Goal: Information Seeking & Learning: Find specific fact

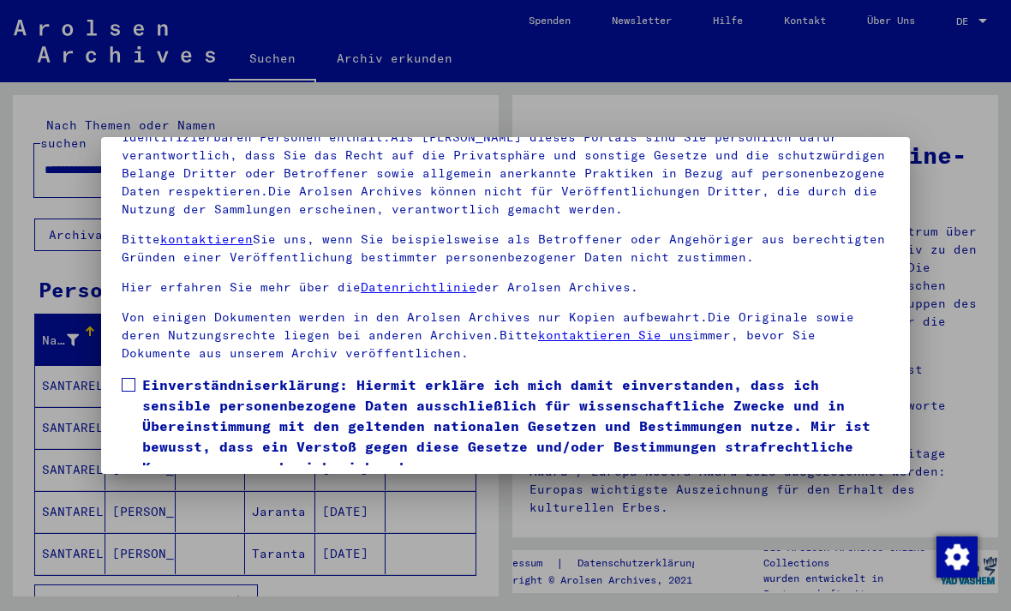
scroll to position [138, 0]
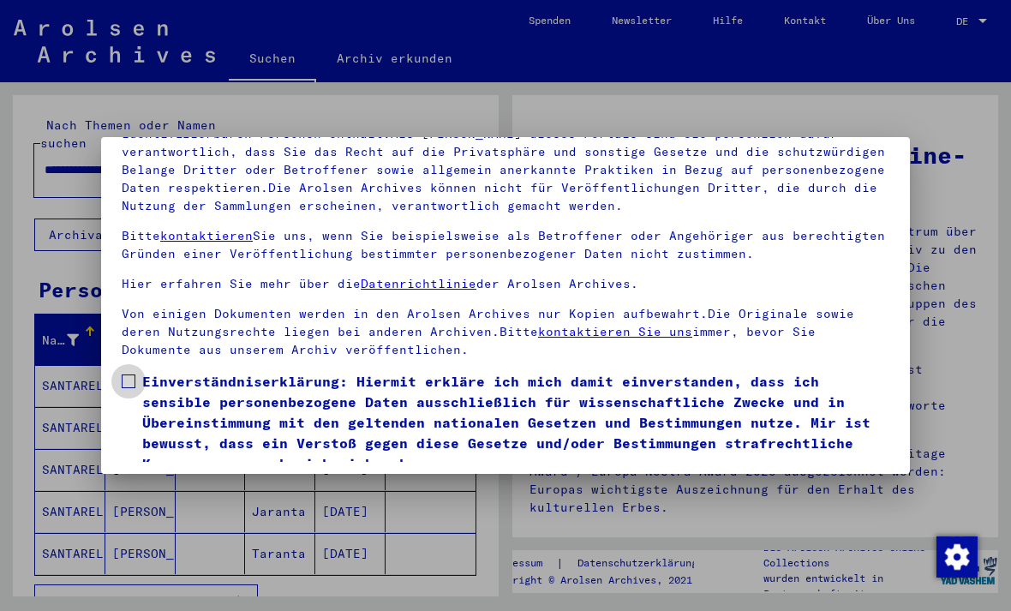
click at [128, 371] on label "Einverständniserklärung: Hiermit erkläre ich mich damit einverstanden, dass ich…" at bounding box center [506, 422] width 768 height 103
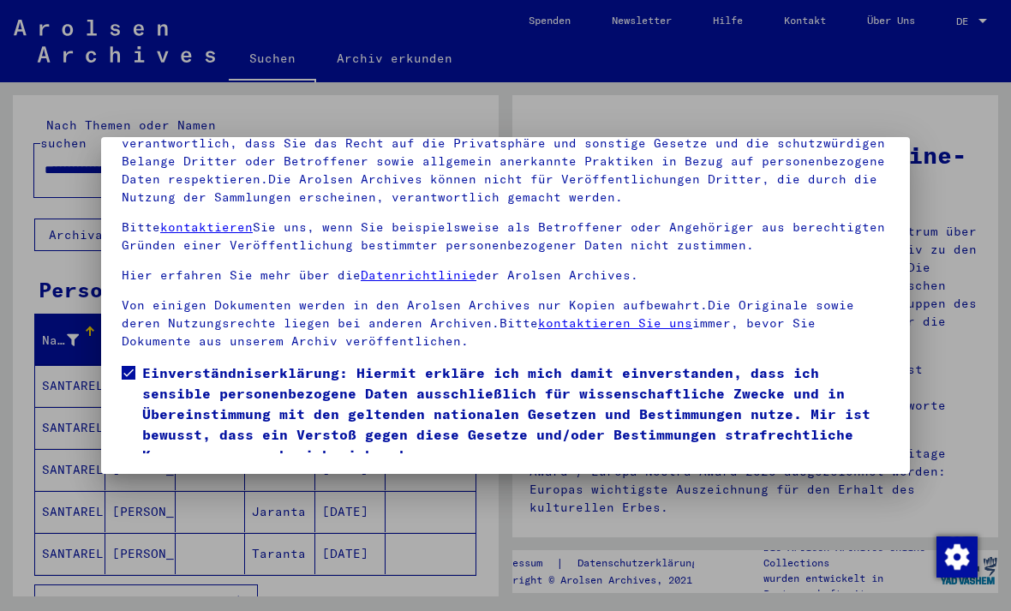
scroll to position [182, 0]
click at [160, 474] on button "Ich stimme zu" at bounding box center [186, 490] width 129 height 33
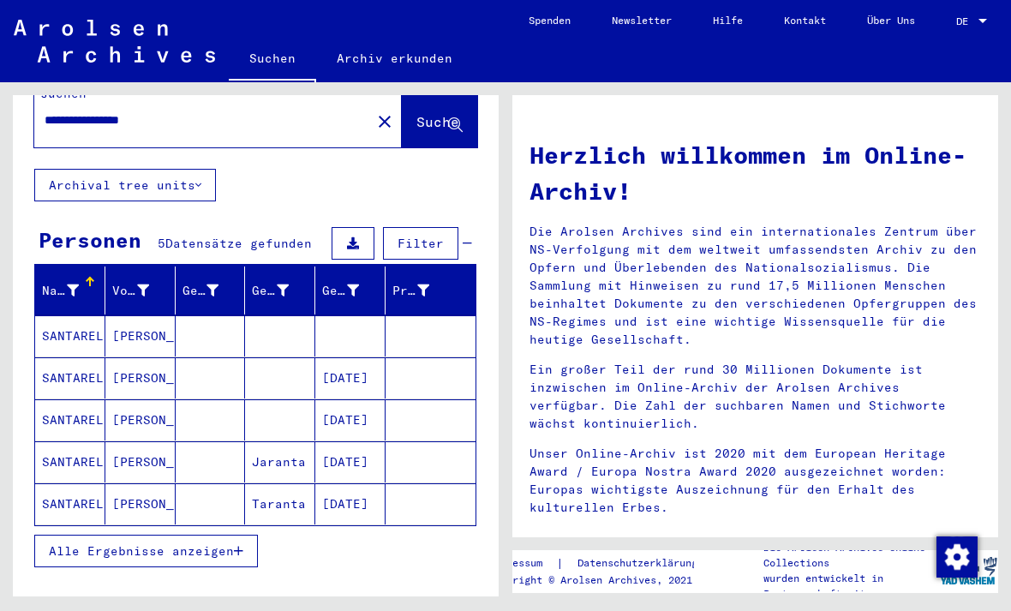
scroll to position [51, 0]
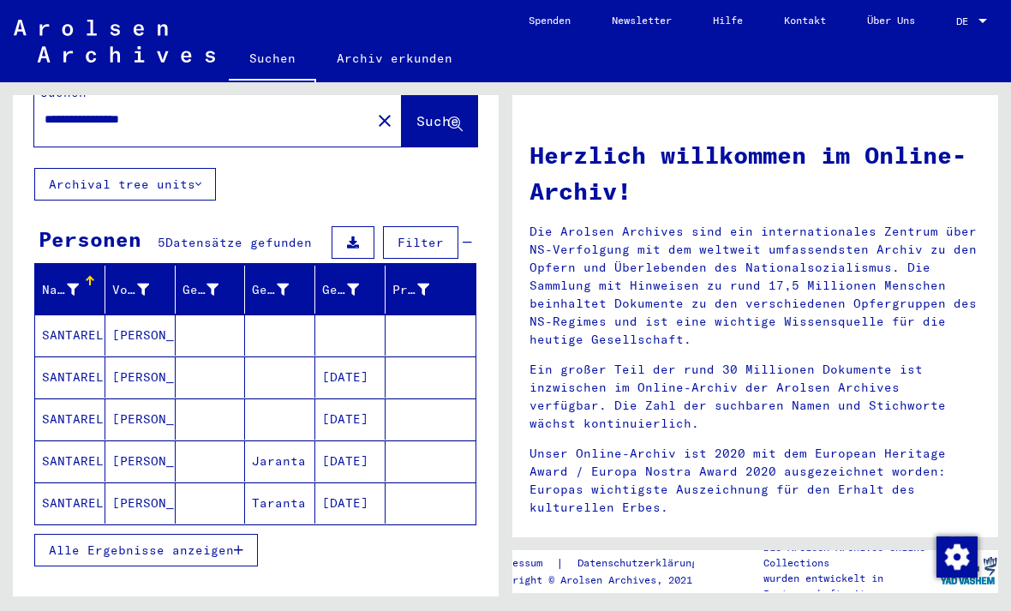
click at [78, 482] on mat-cell "SANTARELLI" at bounding box center [70, 502] width 70 height 41
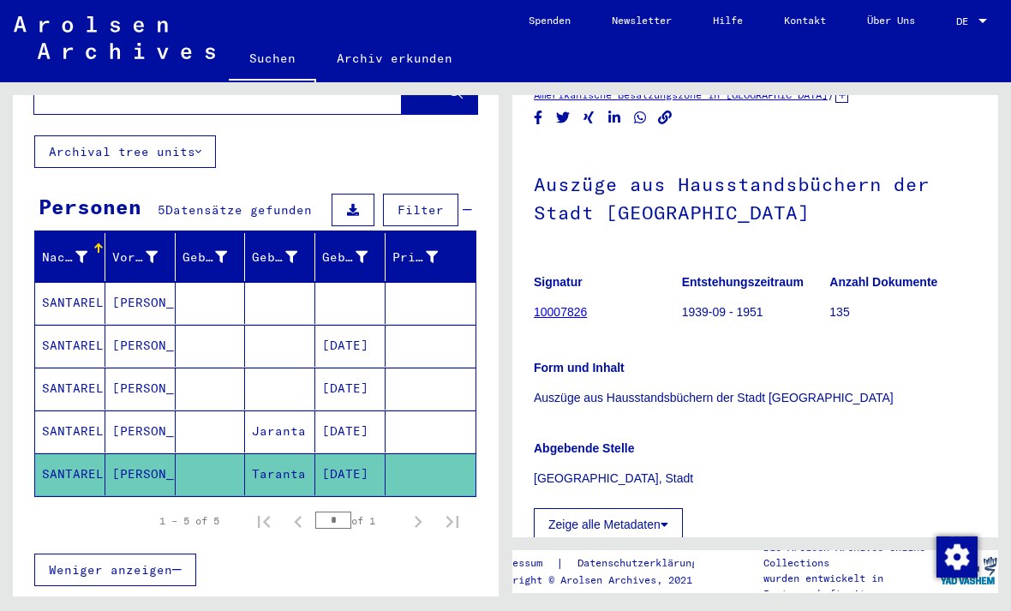
scroll to position [104, 0]
click at [313, 455] on mat-cell "Taranta" at bounding box center [280, 474] width 70 height 42
click at [125, 455] on mat-cell "[PERSON_NAME]" at bounding box center [140, 474] width 70 height 42
click at [59, 553] on icon at bounding box center [71, 542] width 43 height 69
click at [358, 293] on mat-cell at bounding box center [350, 303] width 70 height 42
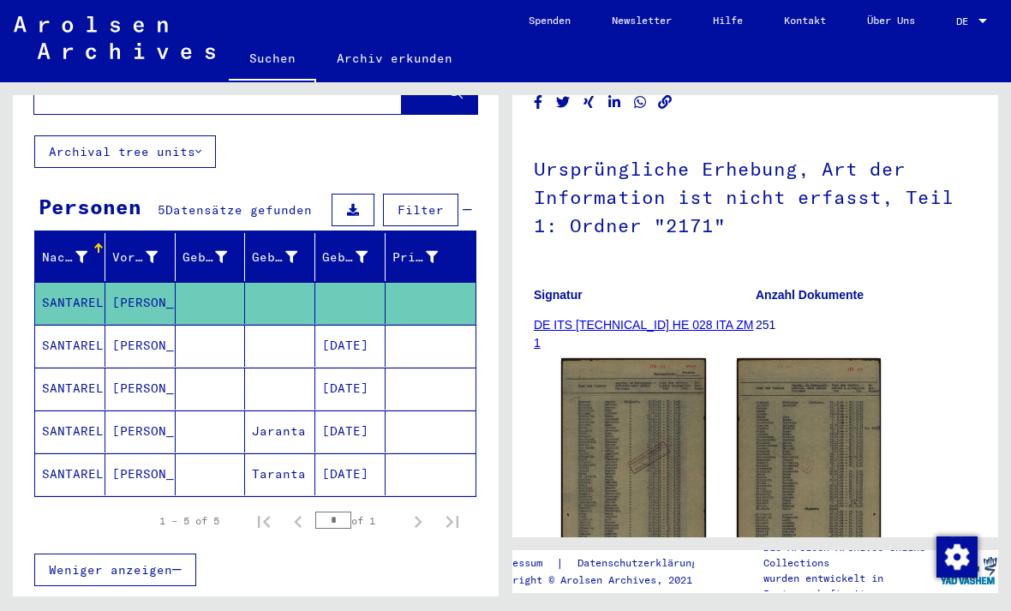
scroll to position [116, 0]
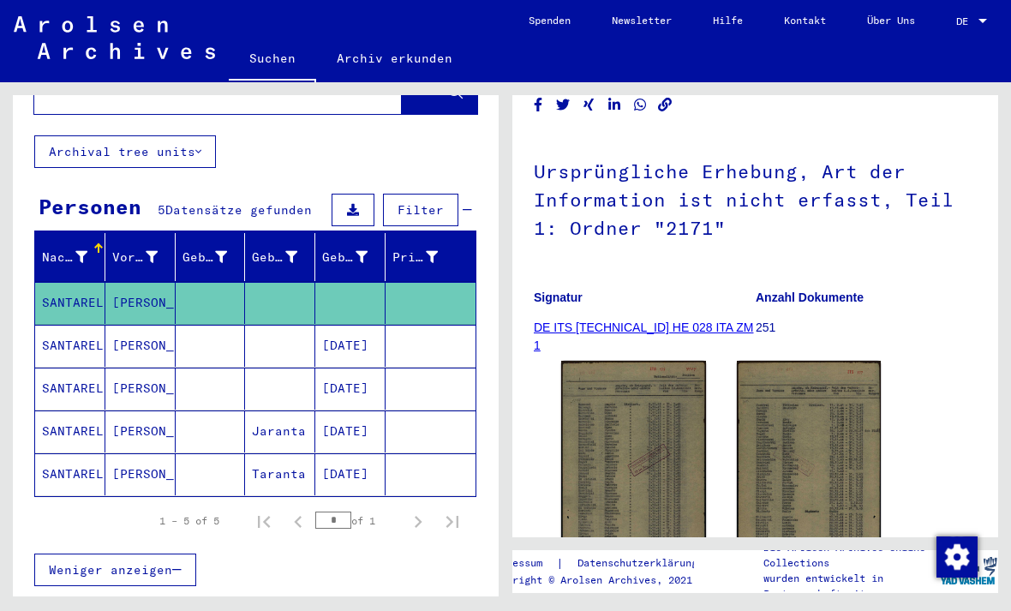
click at [671, 477] on img at bounding box center [633, 463] width 145 height 204
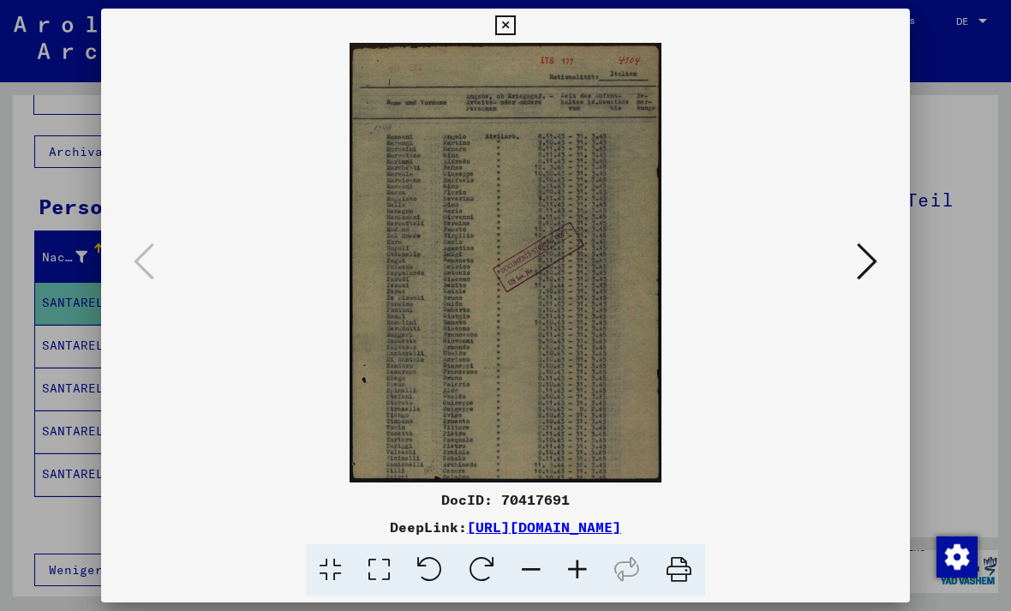
click at [715, 278] on img at bounding box center [505, 262] width 692 height 439
click at [574, 309] on img at bounding box center [505, 262] width 692 height 439
click at [566, 320] on img at bounding box center [505, 262] width 692 height 439
click at [870, 264] on icon at bounding box center [867, 261] width 21 height 41
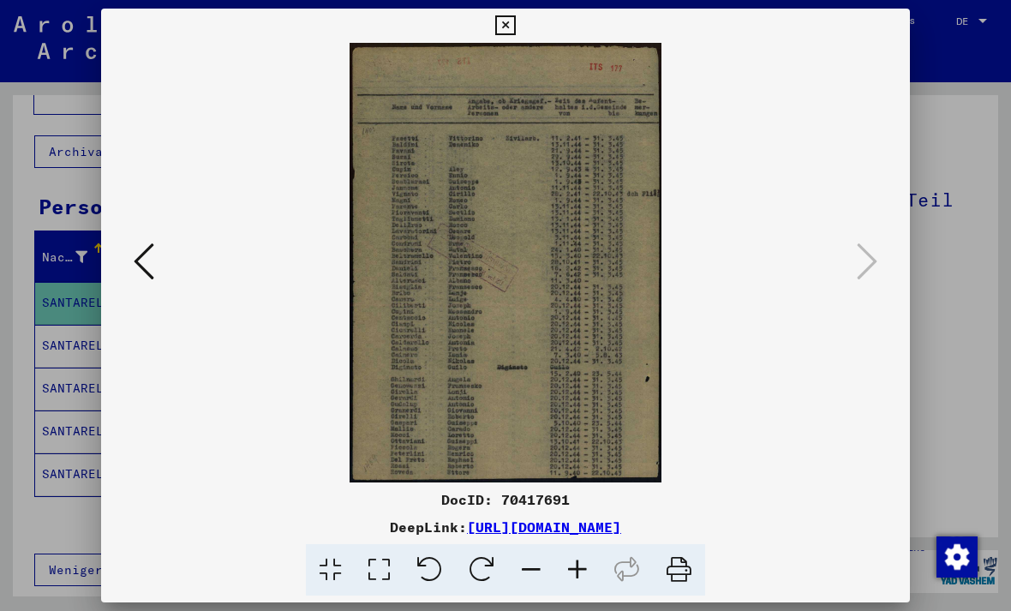
click at [962, 279] on div at bounding box center [505, 305] width 1011 height 611
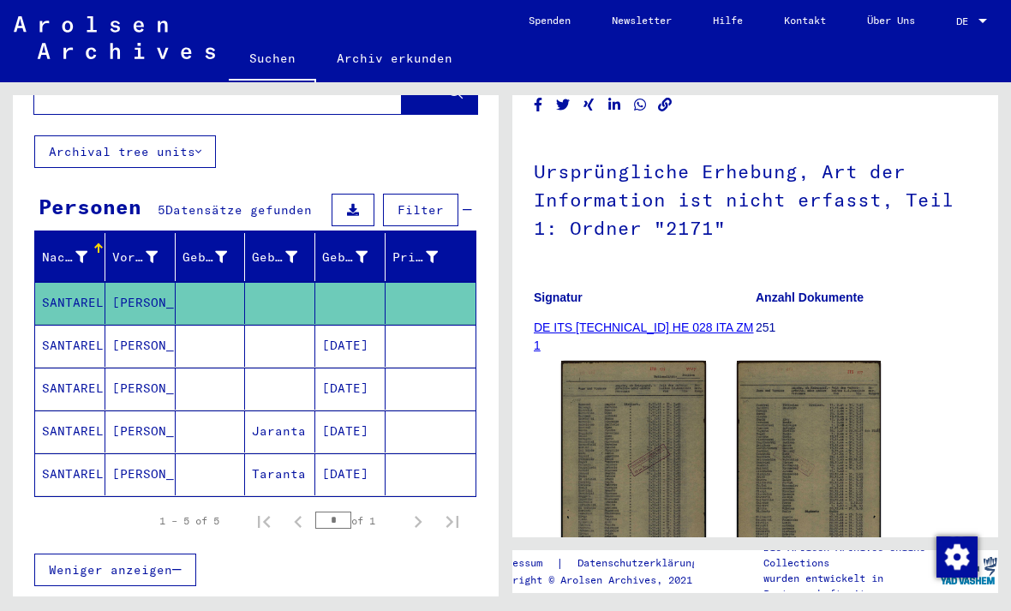
click at [829, 445] on img at bounding box center [809, 463] width 145 height 204
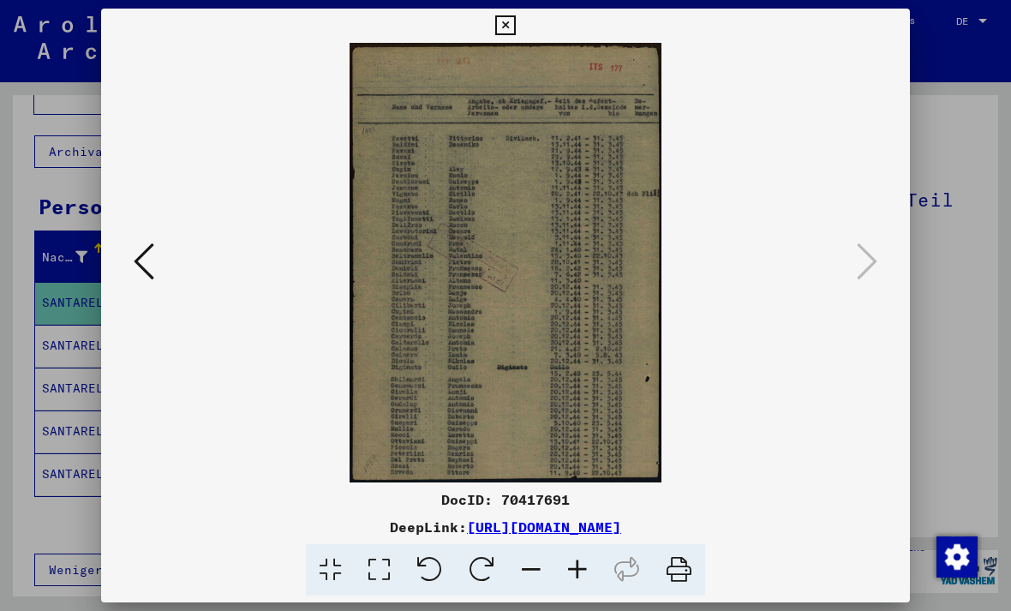
click at [145, 273] on icon at bounding box center [144, 261] width 21 height 41
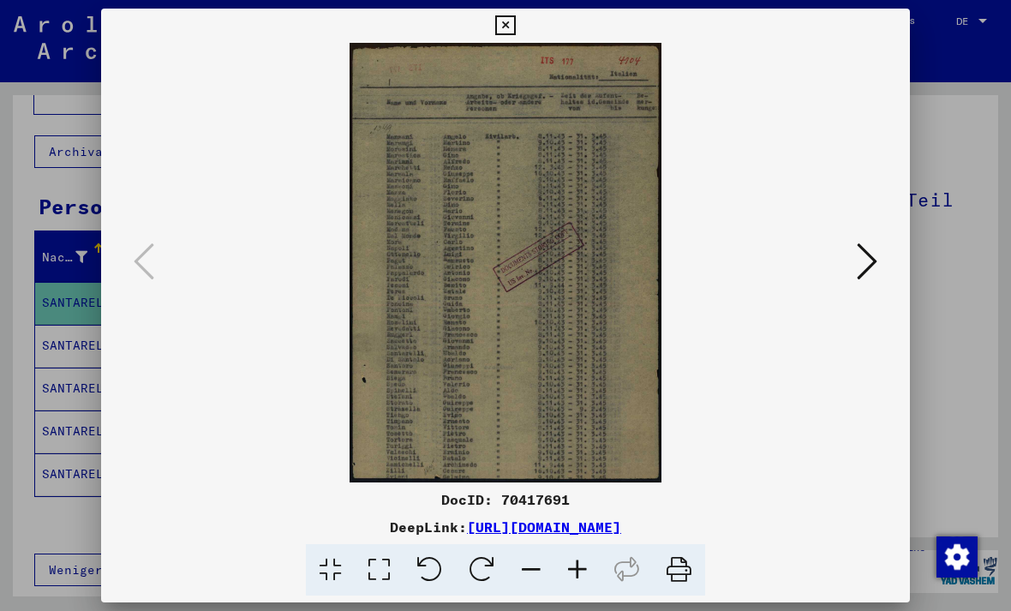
click at [866, 254] on icon at bounding box center [867, 261] width 21 height 41
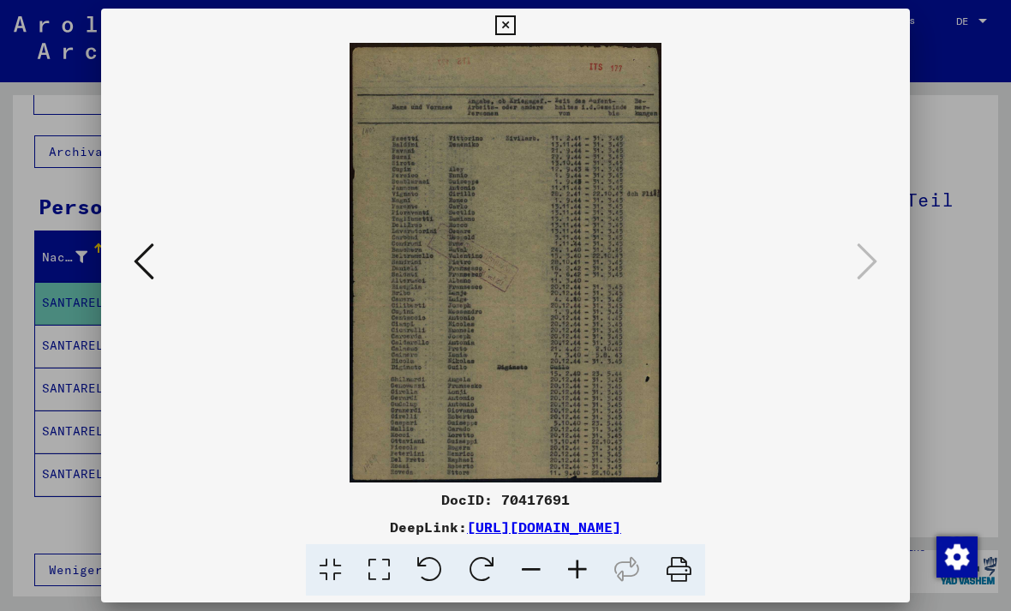
click at [515, 18] on icon at bounding box center [505, 25] width 20 height 21
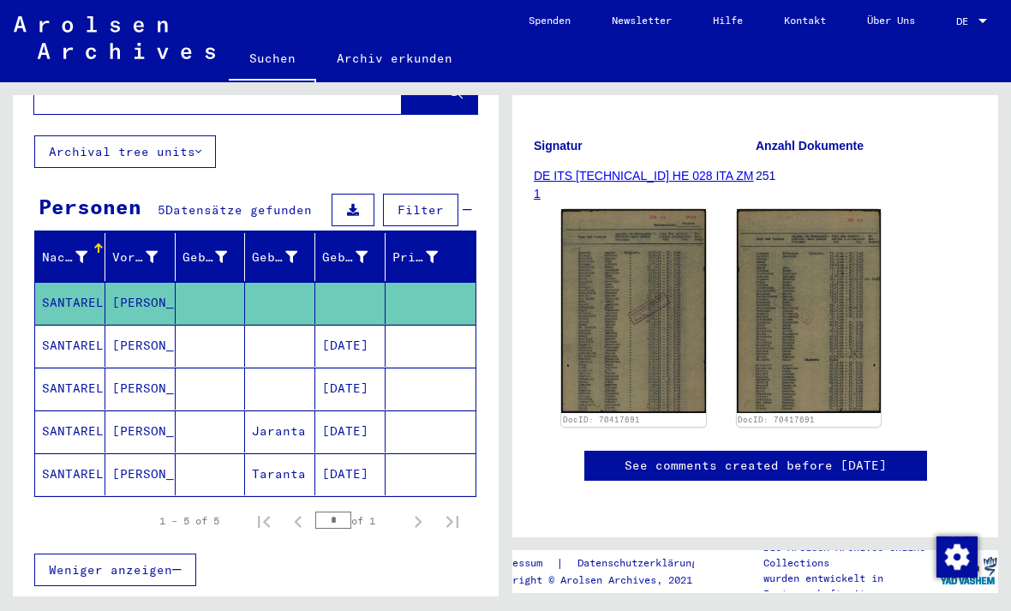
scroll to position [319, 0]
click at [93, 325] on mat-cell "SANTARELLI" at bounding box center [70, 346] width 70 height 42
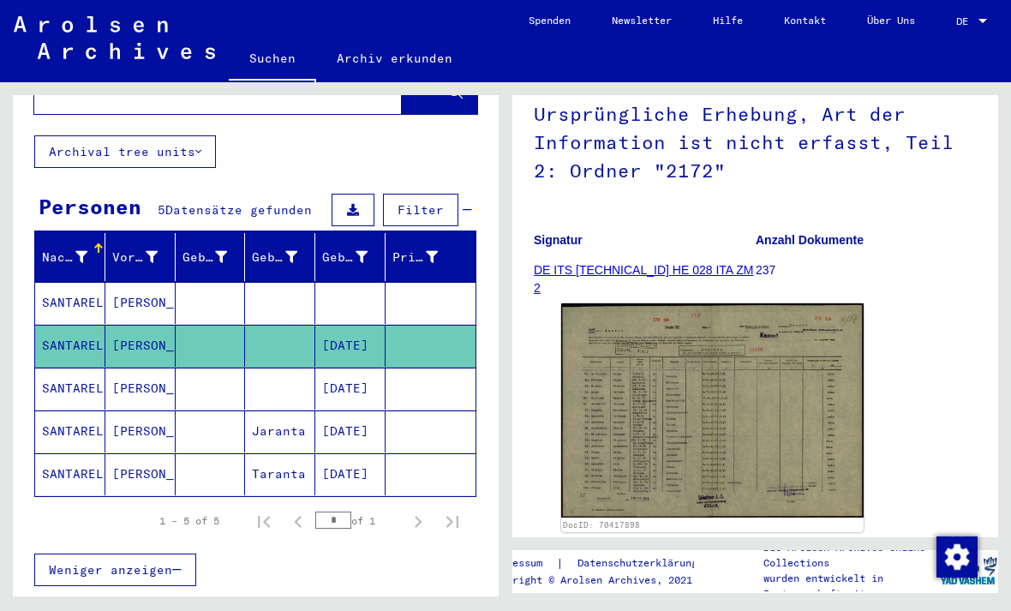
scroll to position [174, 0]
click at [741, 392] on img at bounding box center [712, 409] width 302 height 214
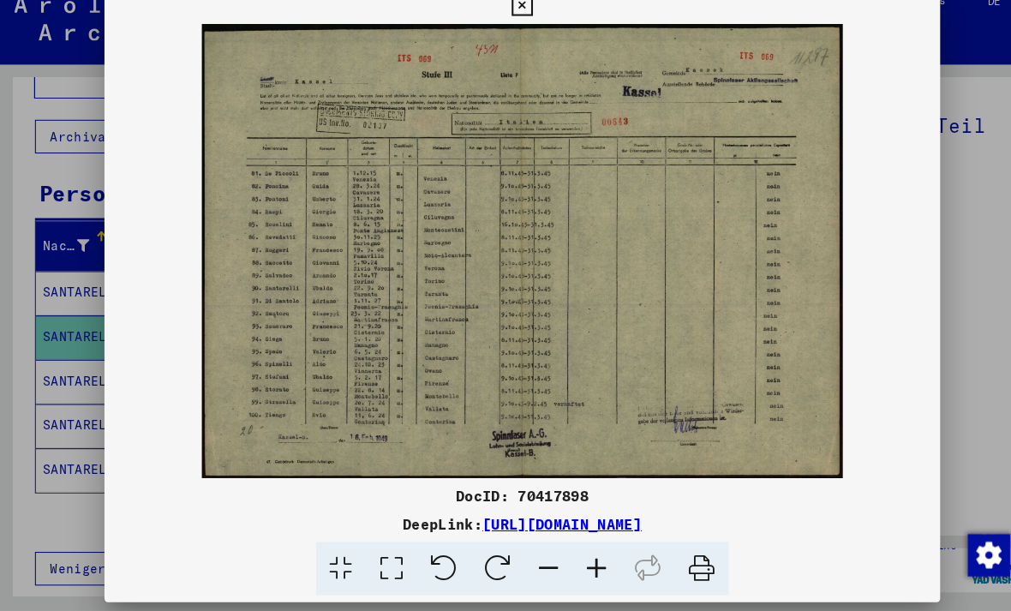
click at [74, 377] on div at bounding box center [505, 305] width 1011 height 611
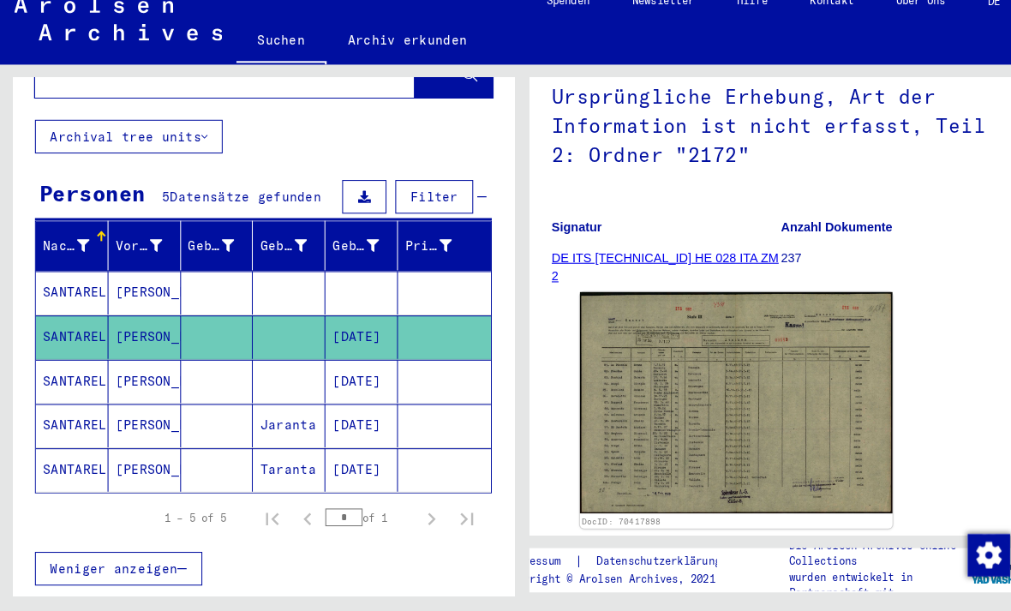
click at [89, 368] on mat-cell "SANTARELLI" at bounding box center [70, 389] width 70 height 42
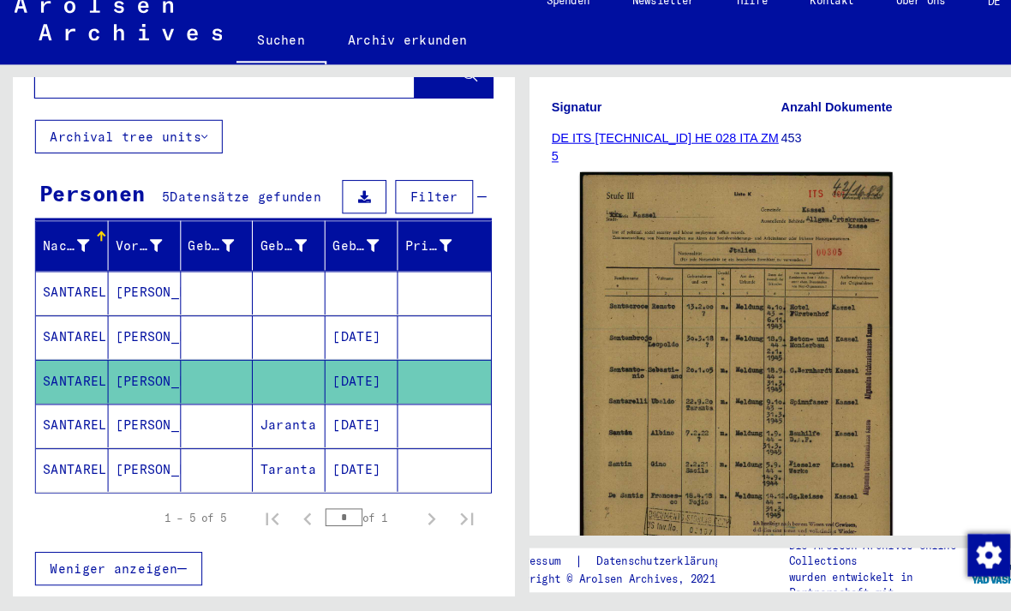
scroll to position [310, 0]
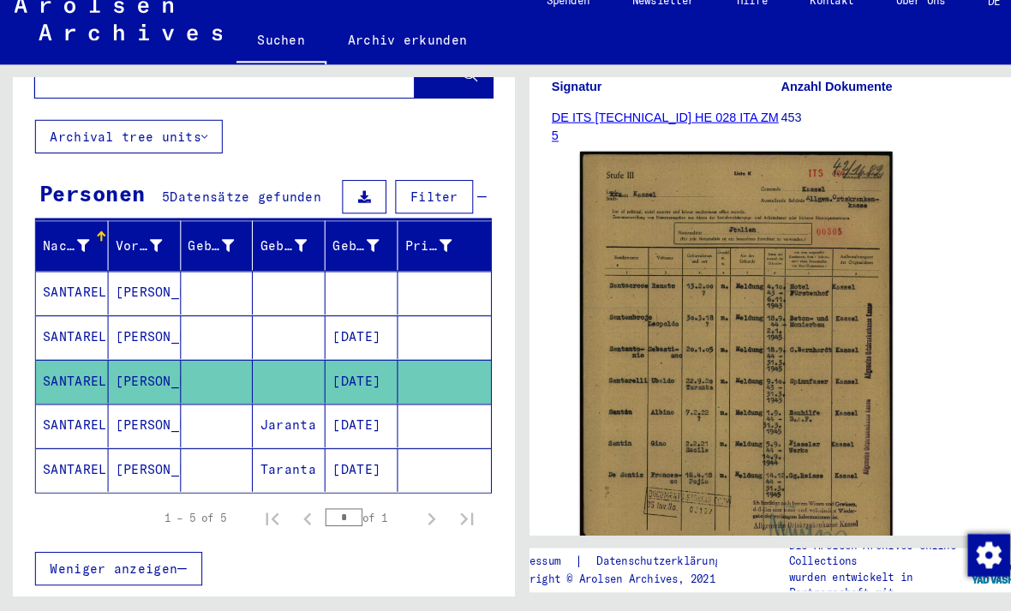
click at [729, 309] on img at bounding box center [712, 379] width 302 height 427
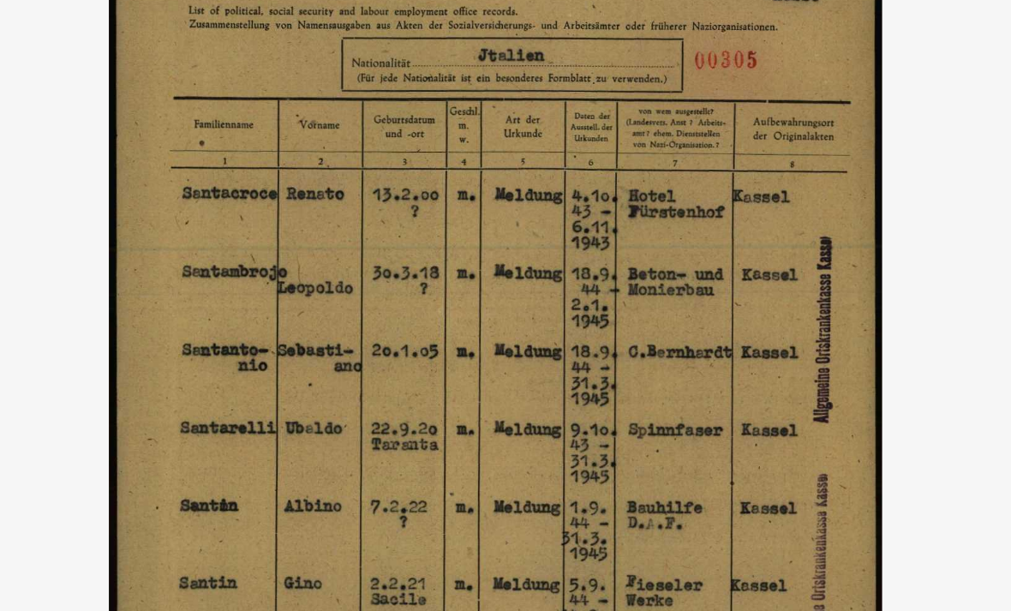
click at [101, 136] on img at bounding box center [505, 262] width 809 height 420
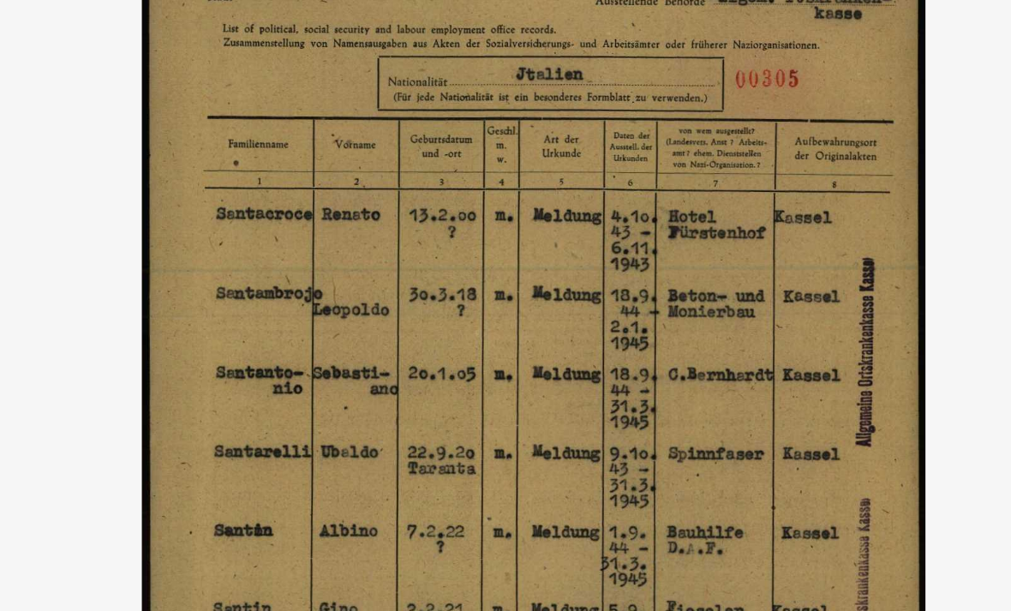
click at [101, 92] on img at bounding box center [505, 262] width 809 height 420
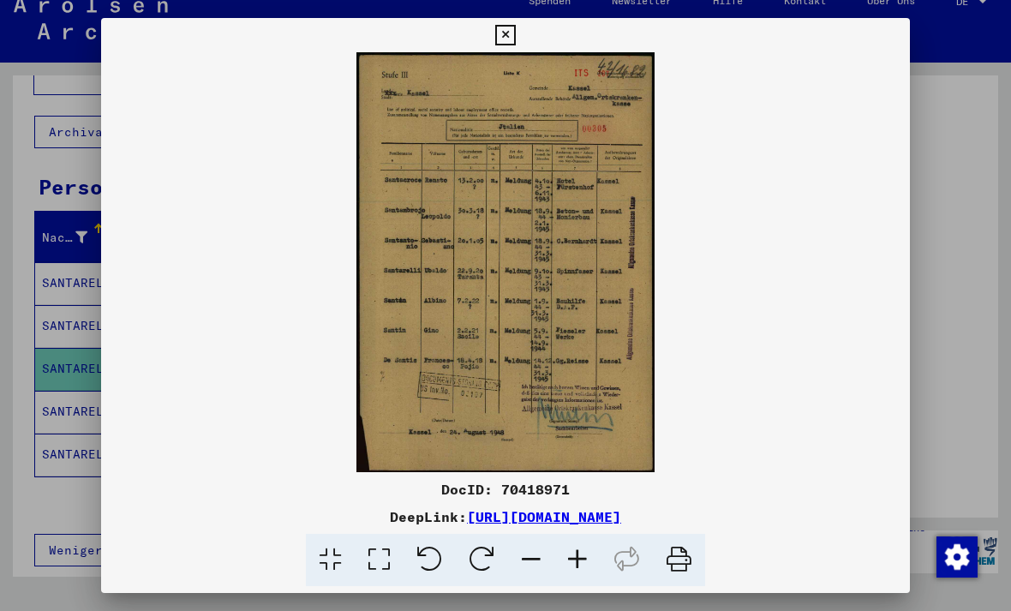
click at [515, 38] on icon at bounding box center [505, 35] width 20 height 21
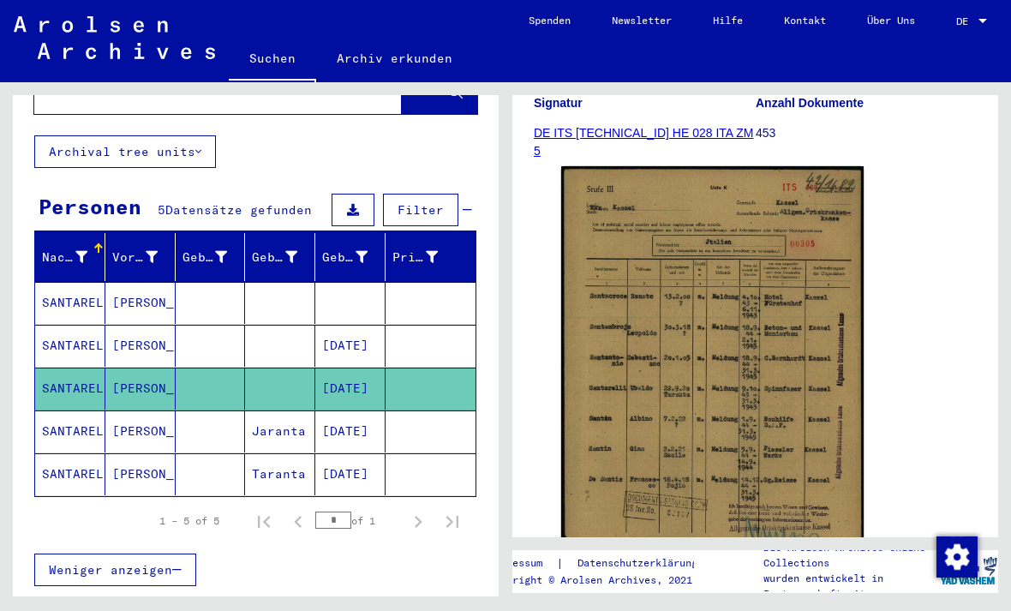
click at [80, 410] on mat-cell "SANTARELLI" at bounding box center [70, 431] width 70 height 42
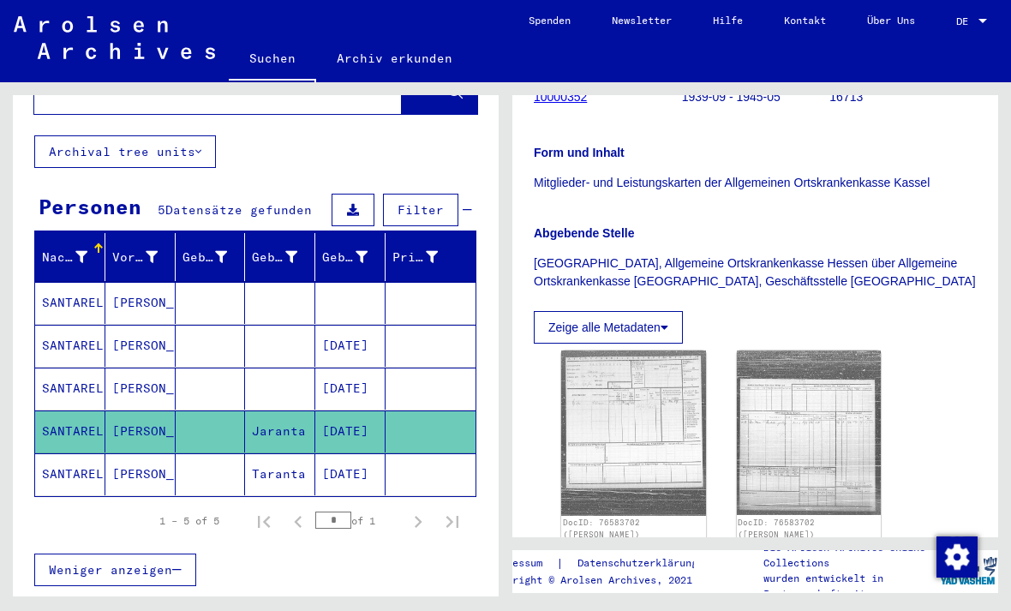
scroll to position [325, 0]
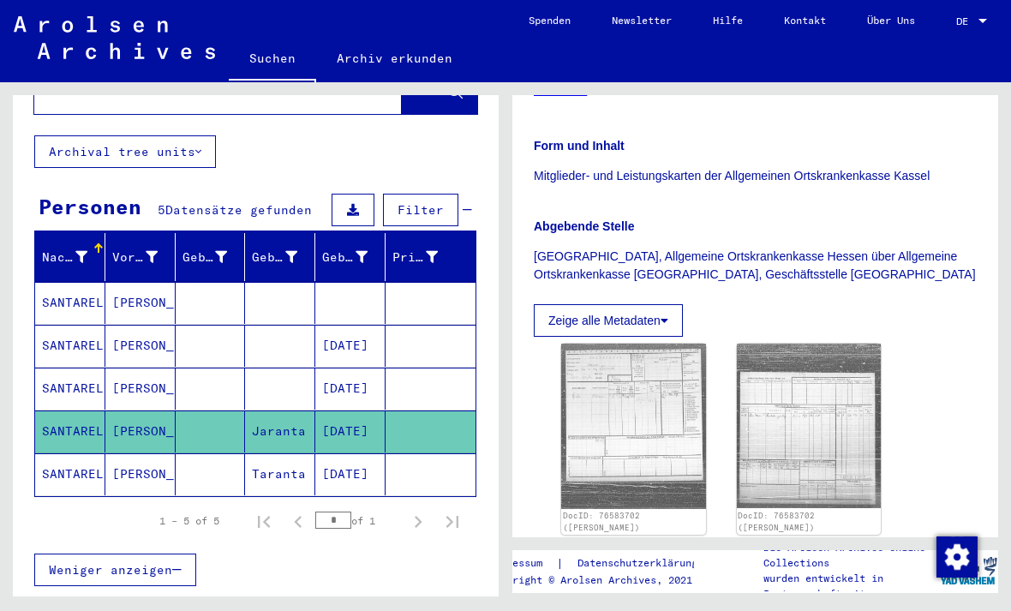
click at [659, 398] on img at bounding box center [633, 426] width 145 height 164
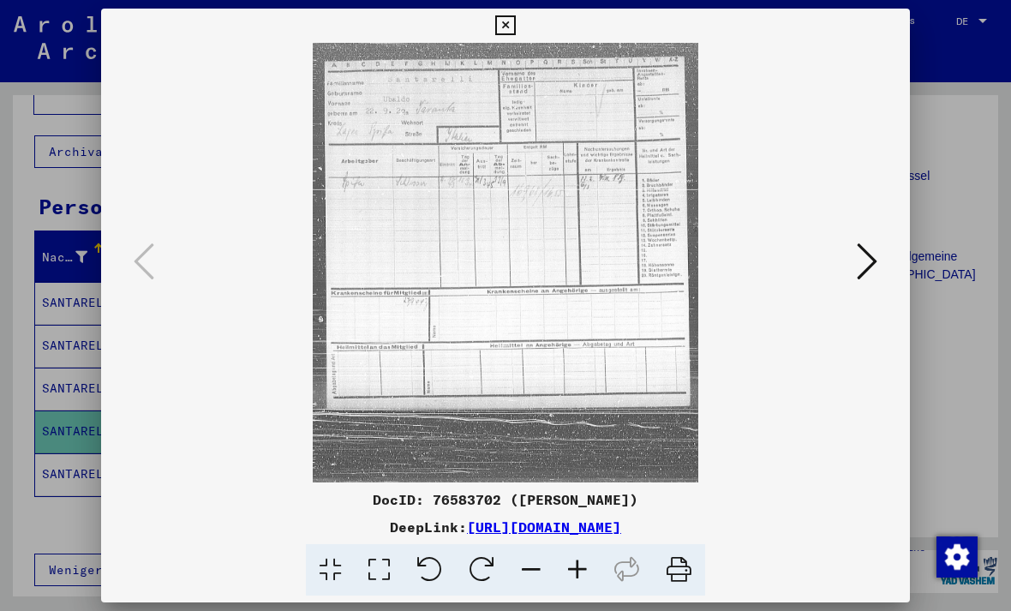
click at [584, 287] on img at bounding box center [505, 262] width 692 height 439
click at [568, 296] on img at bounding box center [505, 262] width 692 height 439
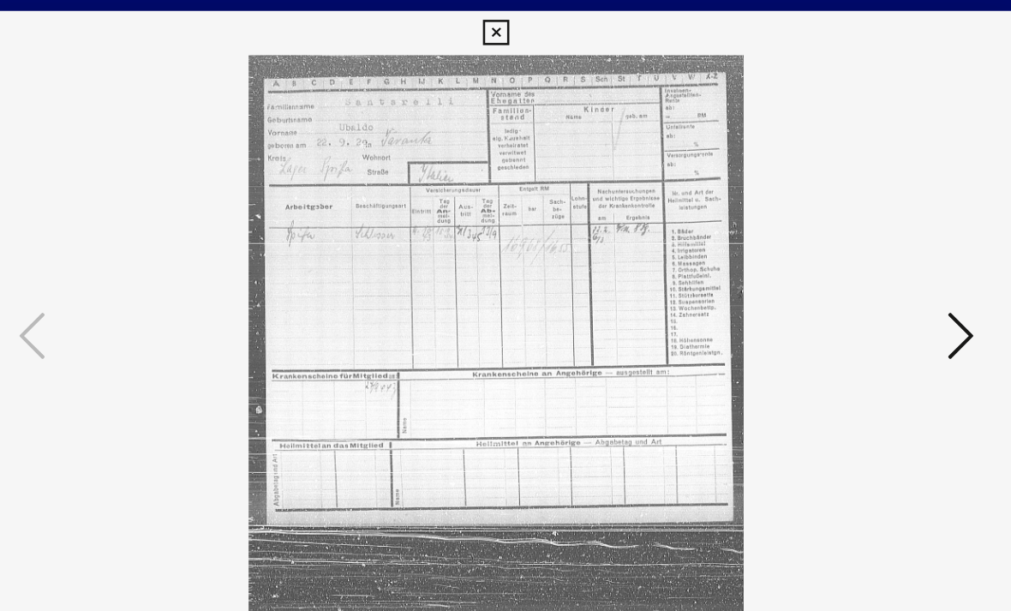
click at [415, 225] on img at bounding box center [505, 262] width 692 height 439
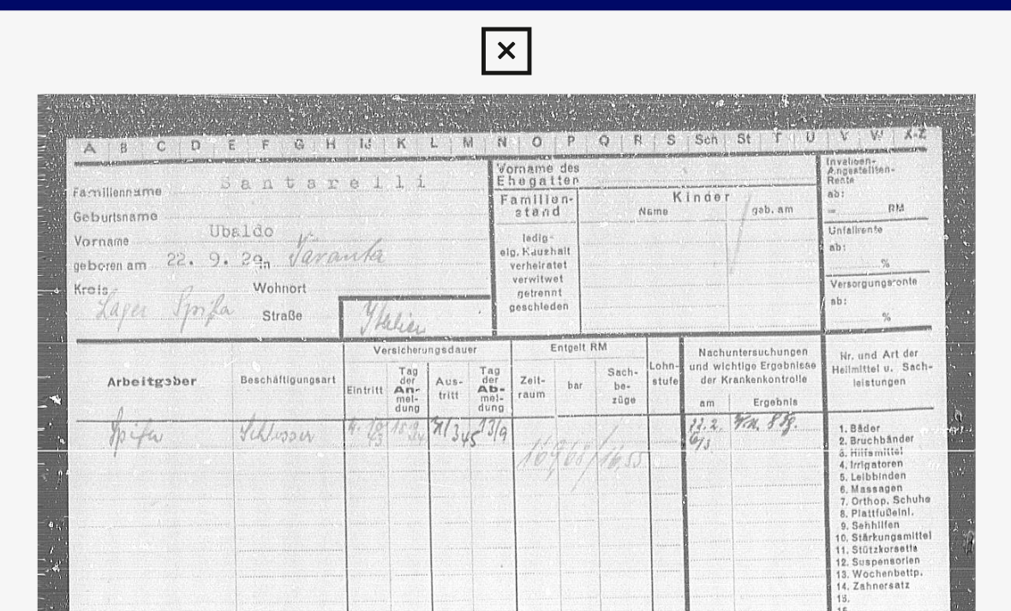
click at [400, 72] on img at bounding box center [505, 262] width 692 height 439
click at [490, 23] on div at bounding box center [505, 26] width 30 height 34
click at [395, 43] on img at bounding box center [505, 262] width 692 height 439
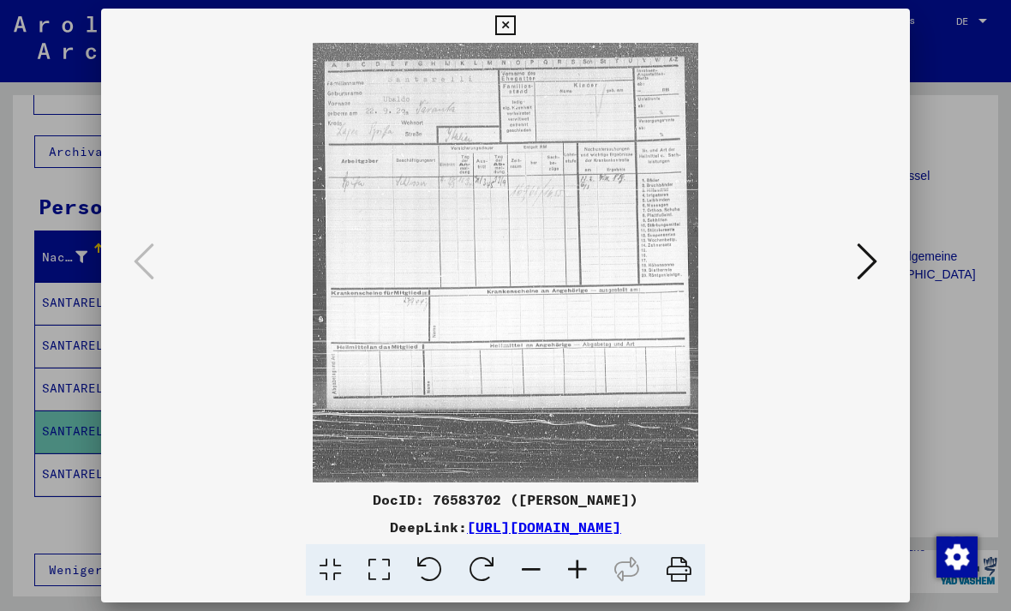
click at [515, 29] on icon at bounding box center [505, 25] width 20 height 21
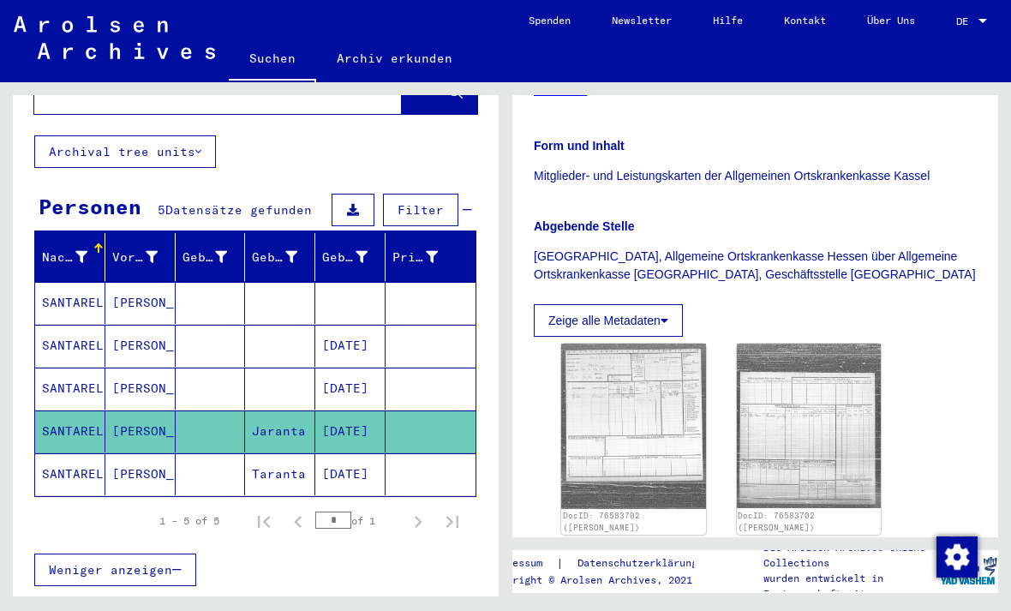
click at [70, 454] on mat-cell "SANTARELLI" at bounding box center [70, 474] width 70 height 42
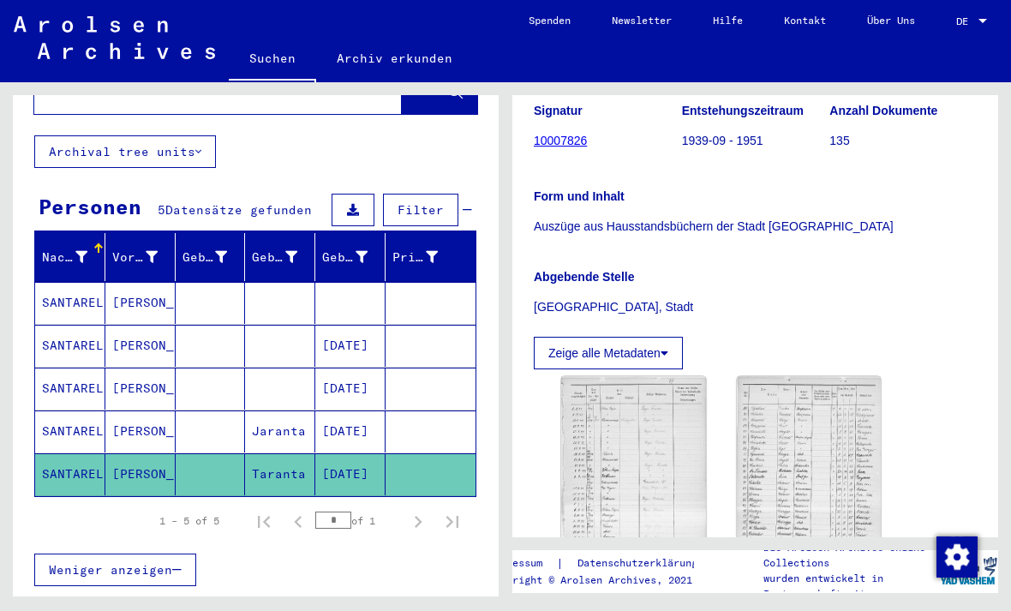
scroll to position [272, 0]
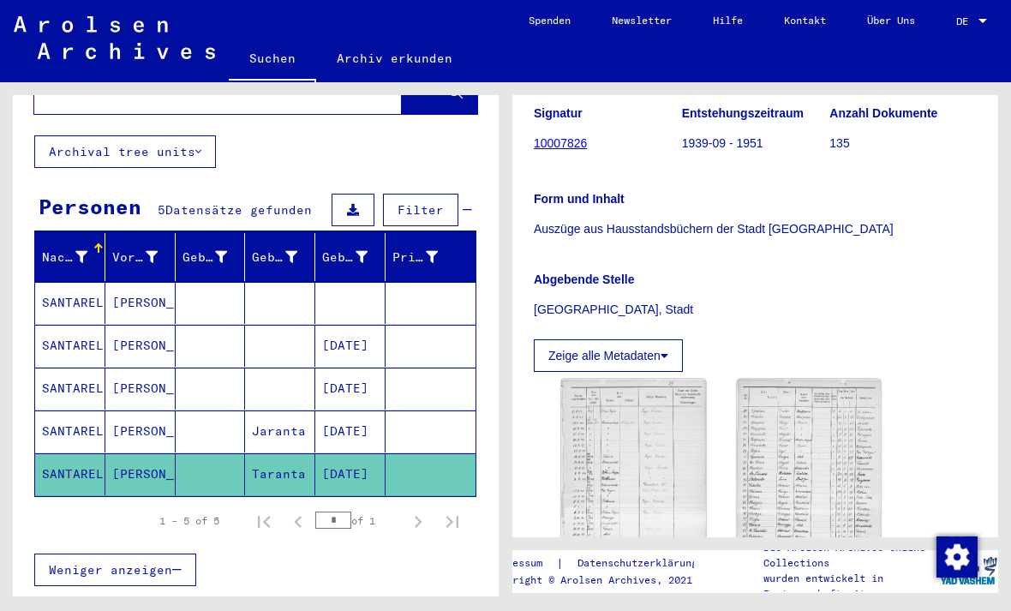
click at [101, 410] on mat-cell "SANTARELLI" at bounding box center [70, 431] width 70 height 42
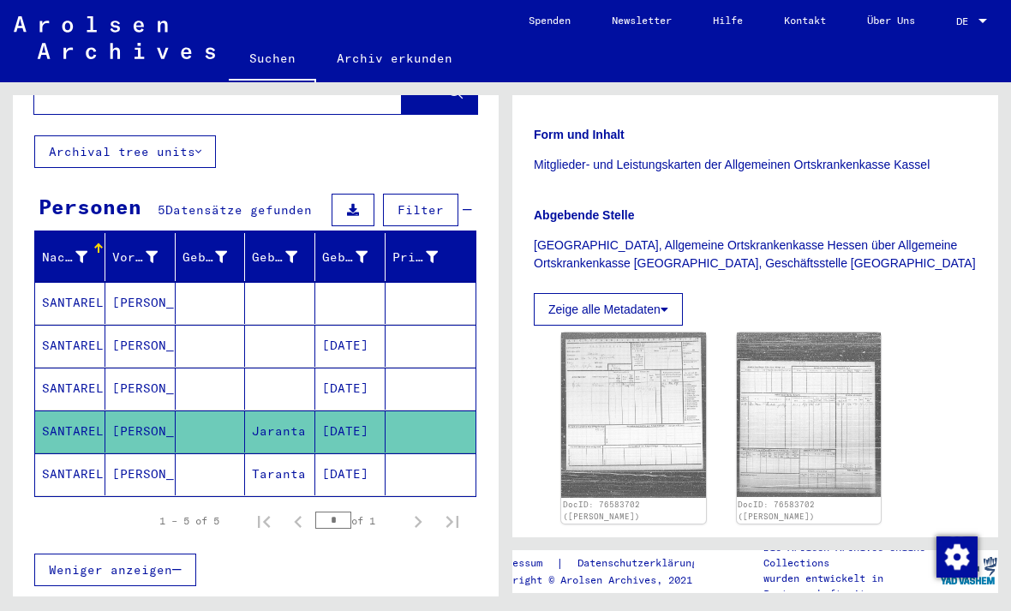
scroll to position [344, 0]
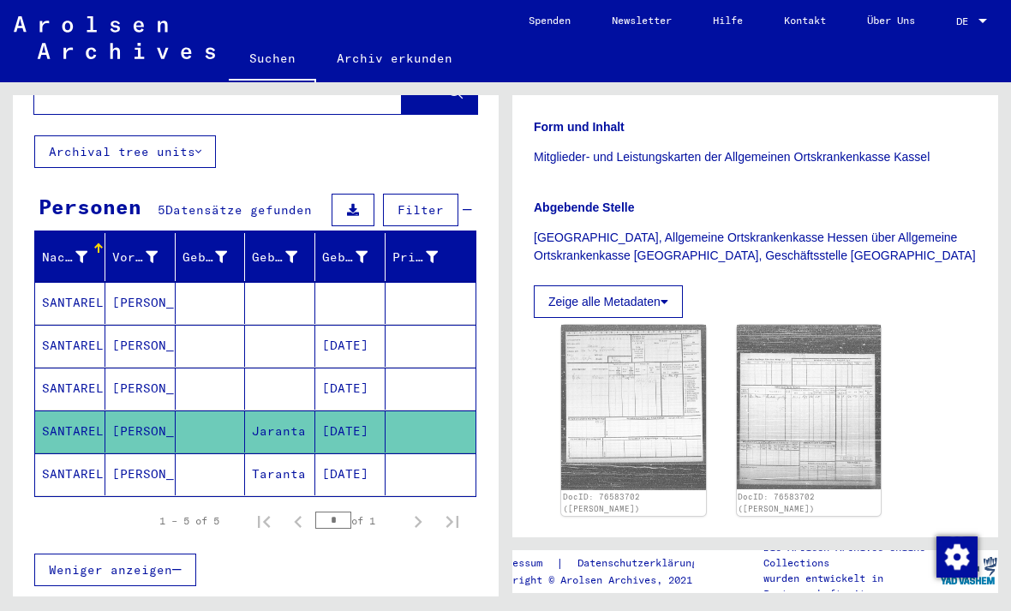
click at [825, 406] on img at bounding box center [809, 407] width 145 height 164
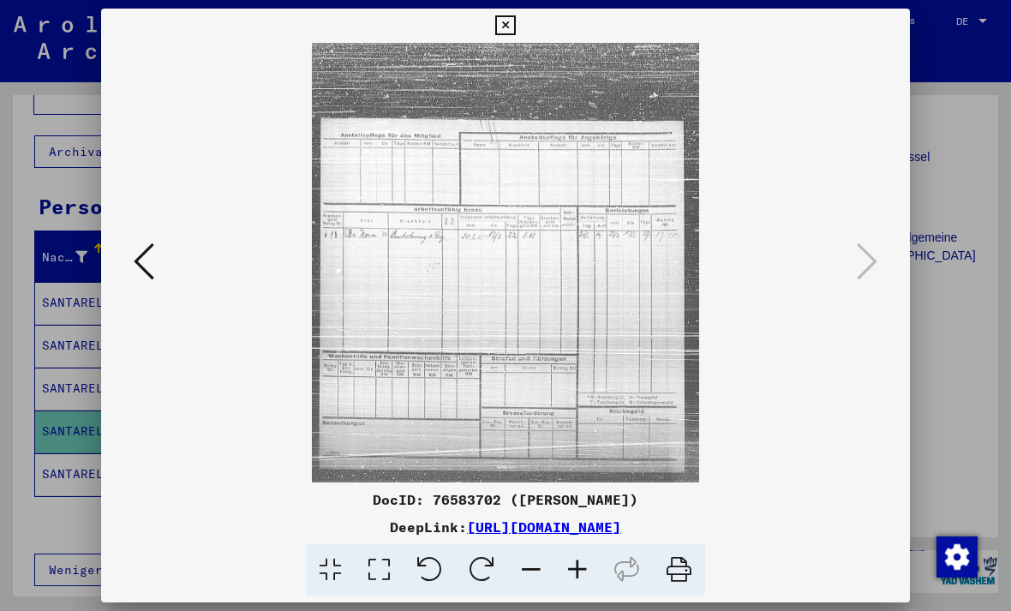
click at [552, 286] on img at bounding box center [505, 262] width 692 height 439
click at [612, 308] on img at bounding box center [505, 262] width 692 height 439
click at [520, 14] on button at bounding box center [505, 26] width 30 height 34
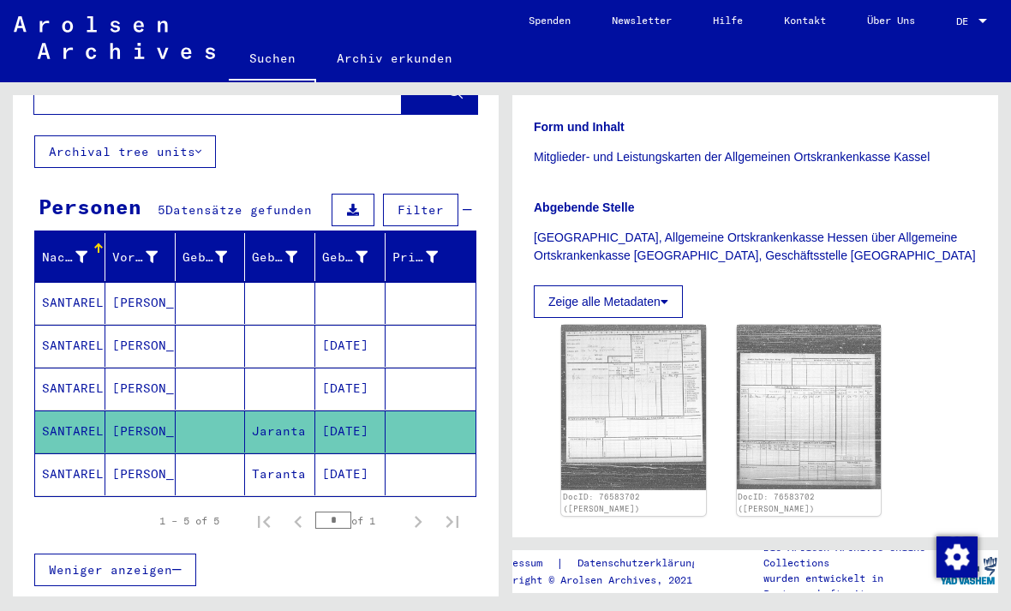
click at [76, 453] on mat-cell "SANTARELLI" at bounding box center [70, 474] width 70 height 42
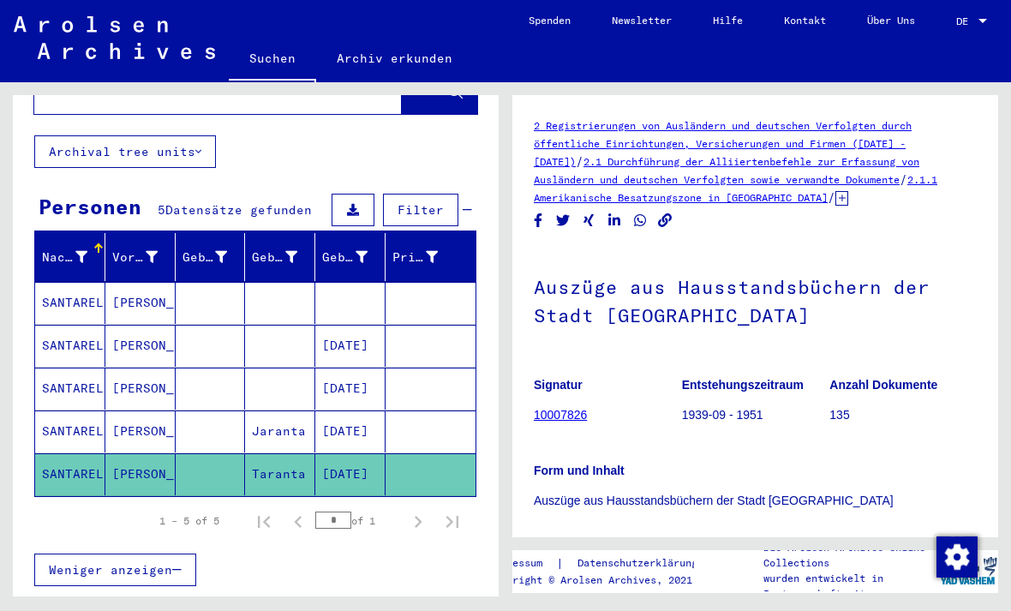
click at [84, 410] on mat-cell "SANTARELLI" at bounding box center [70, 431] width 70 height 42
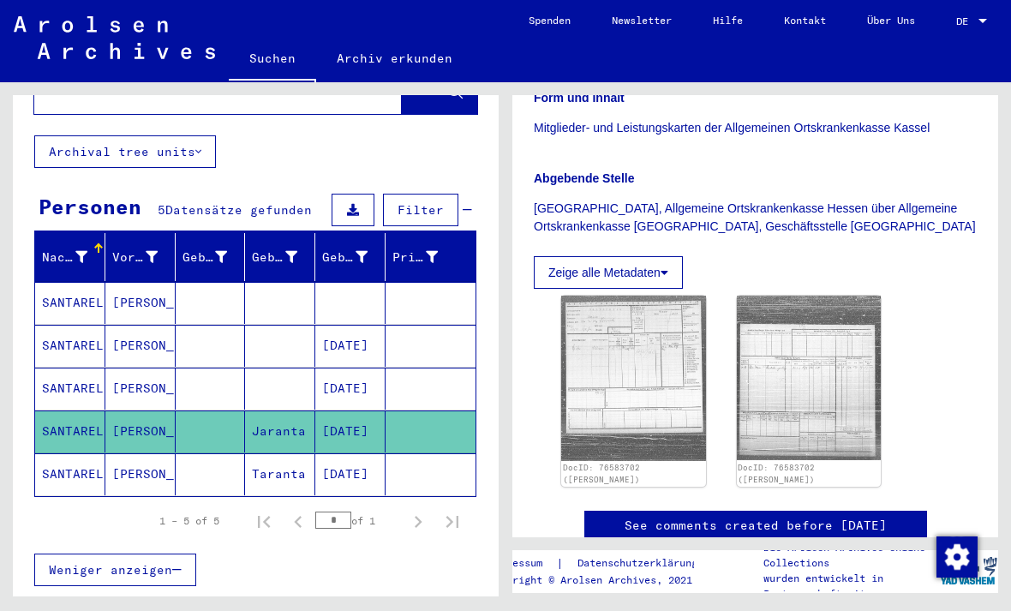
scroll to position [403, 0]
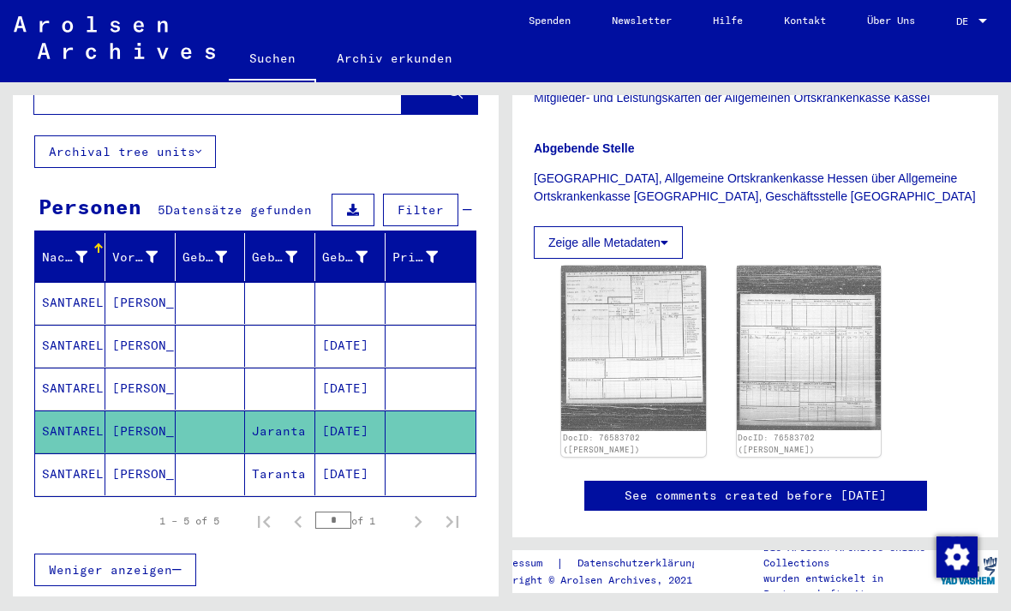
click at [72, 368] on mat-cell "SANTARELLI" at bounding box center [70, 389] width 70 height 42
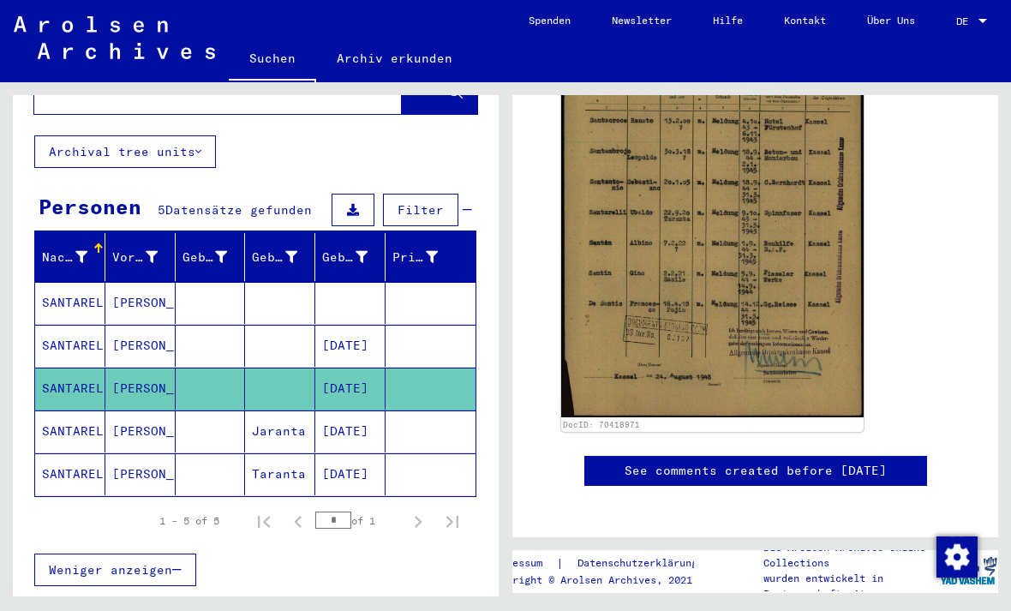
click at [75, 453] on mat-cell "SANTARELLI" at bounding box center [70, 474] width 70 height 42
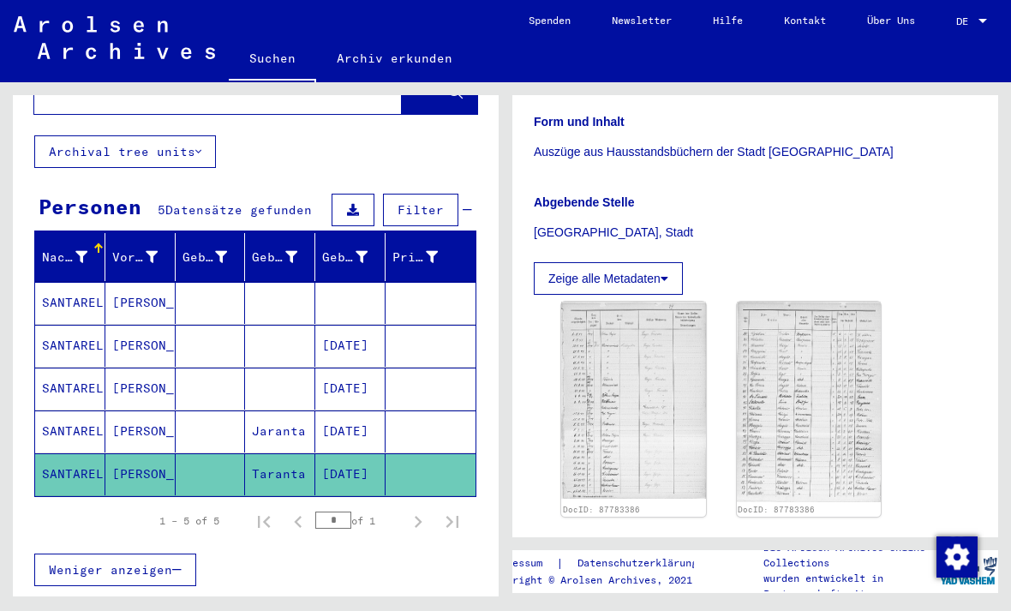
click at [667, 395] on img at bounding box center [633, 400] width 145 height 197
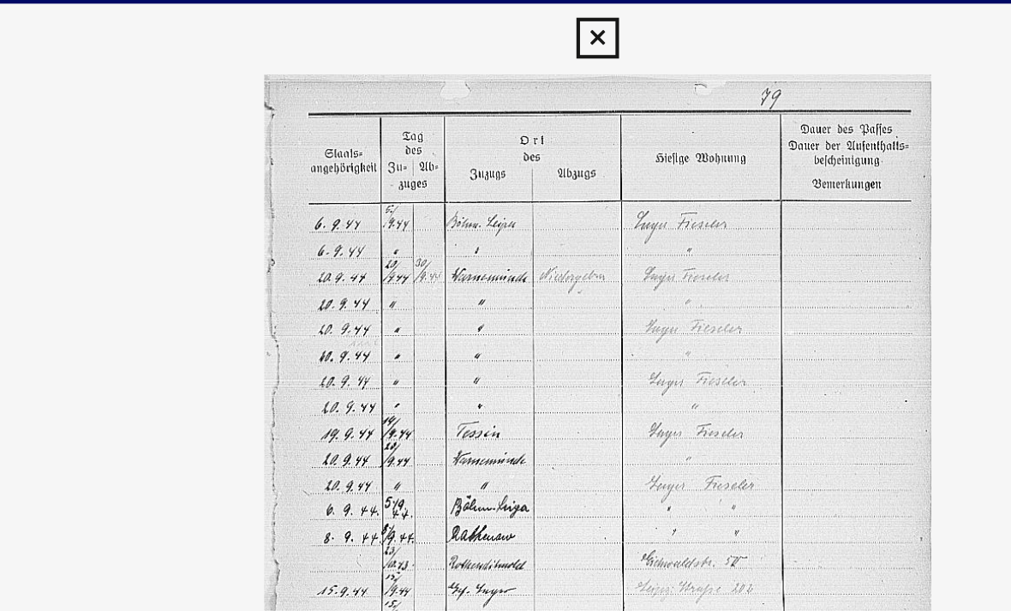
click at [301, 170] on img at bounding box center [505, 262] width 692 height 439
click at [314, 183] on img at bounding box center [505, 262] width 692 height 439
click at [313, 186] on img at bounding box center [505, 262] width 692 height 439
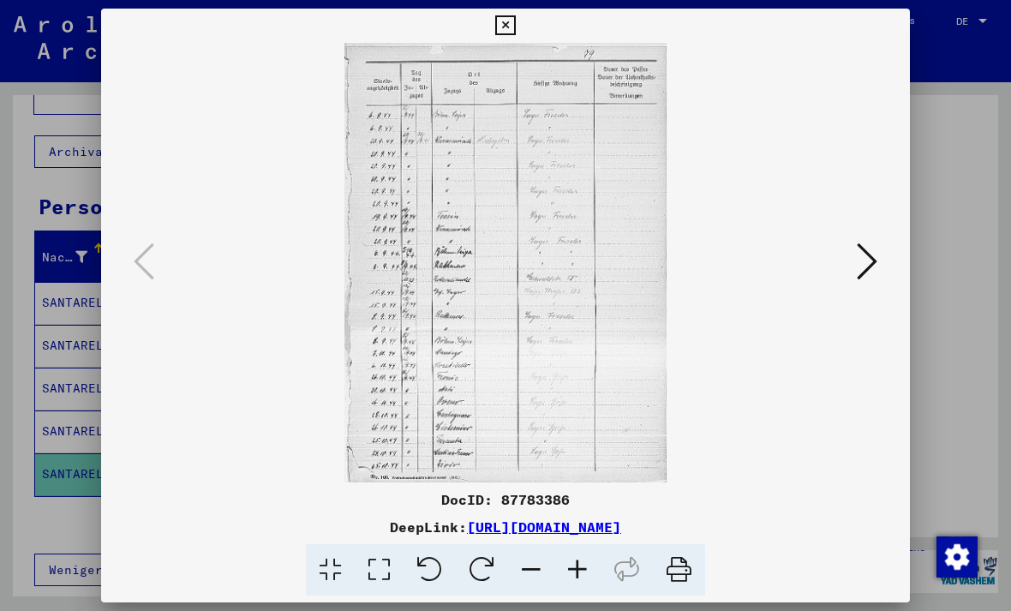
click at [869, 251] on icon at bounding box center [867, 261] width 21 height 41
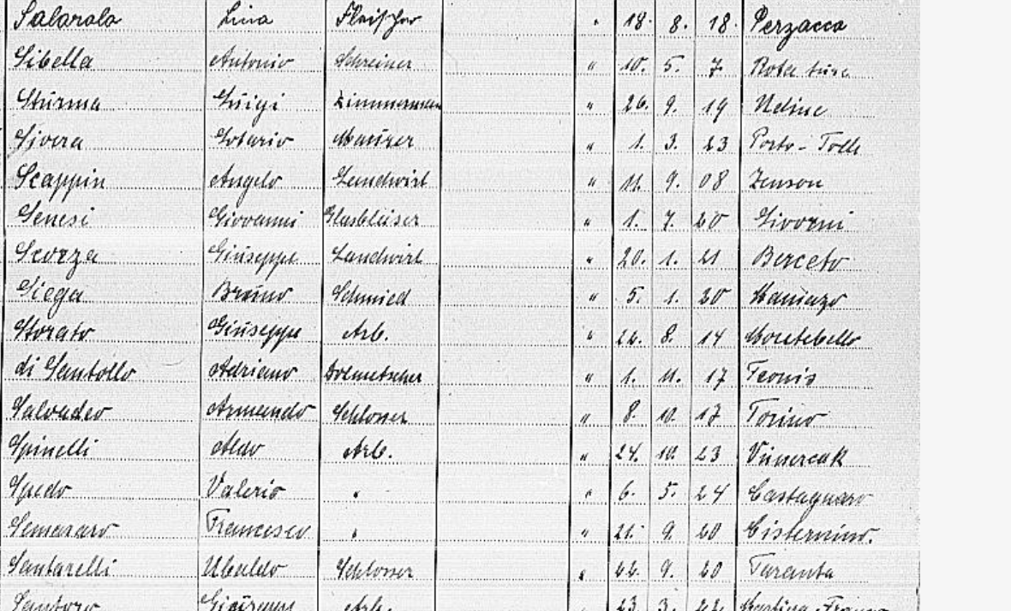
click at [159, 181] on img at bounding box center [505, 262] width 692 height 439
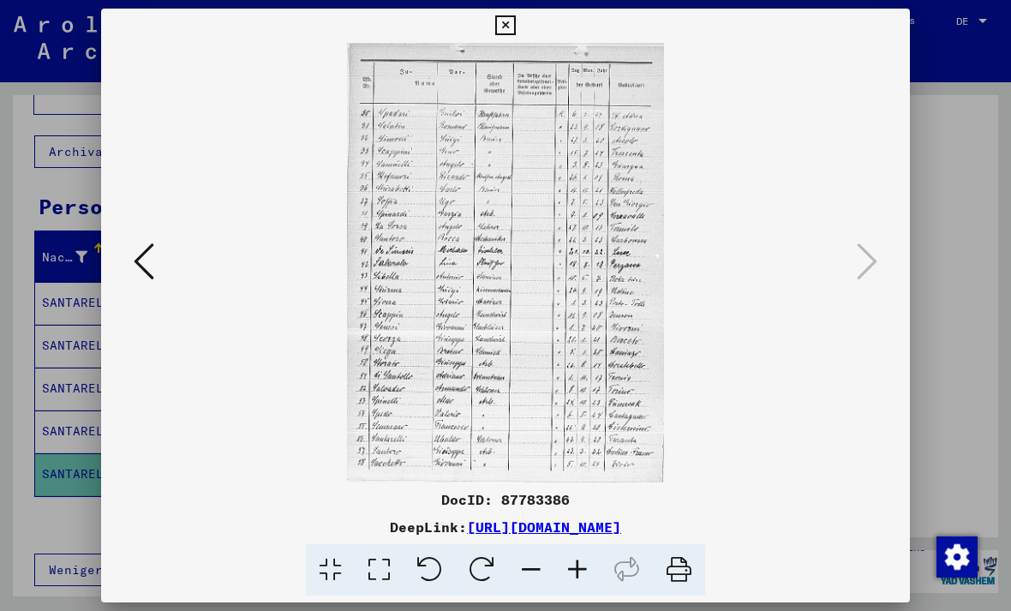
click at [146, 263] on icon at bounding box center [144, 261] width 21 height 41
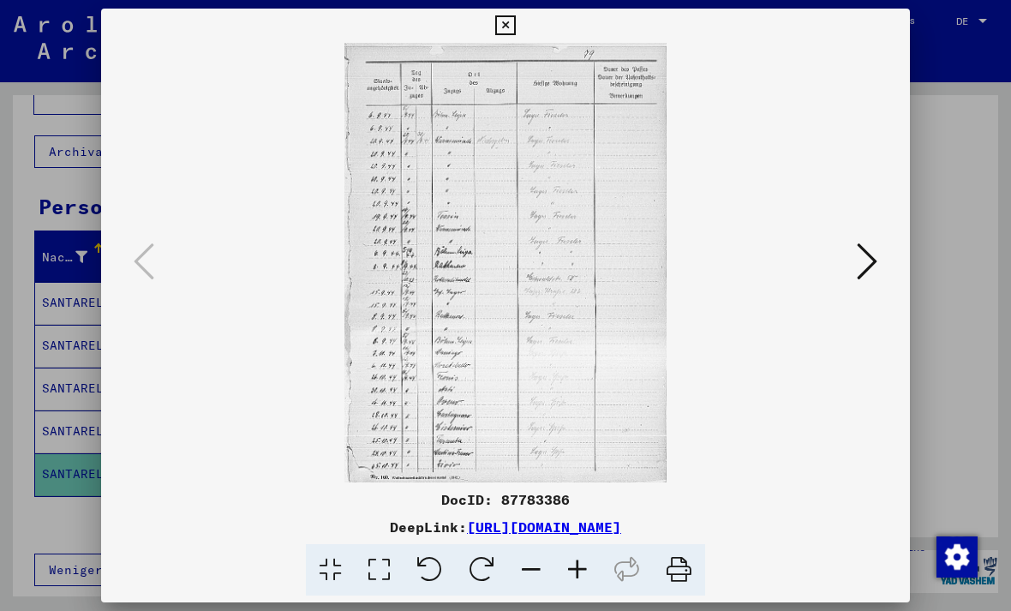
click at [563, 523] on link "[URL][DOMAIN_NAME]" at bounding box center [544, 526] width 154 height 17
click at [877, 254] on button at bounding box center [867, 262] width 31 height 49
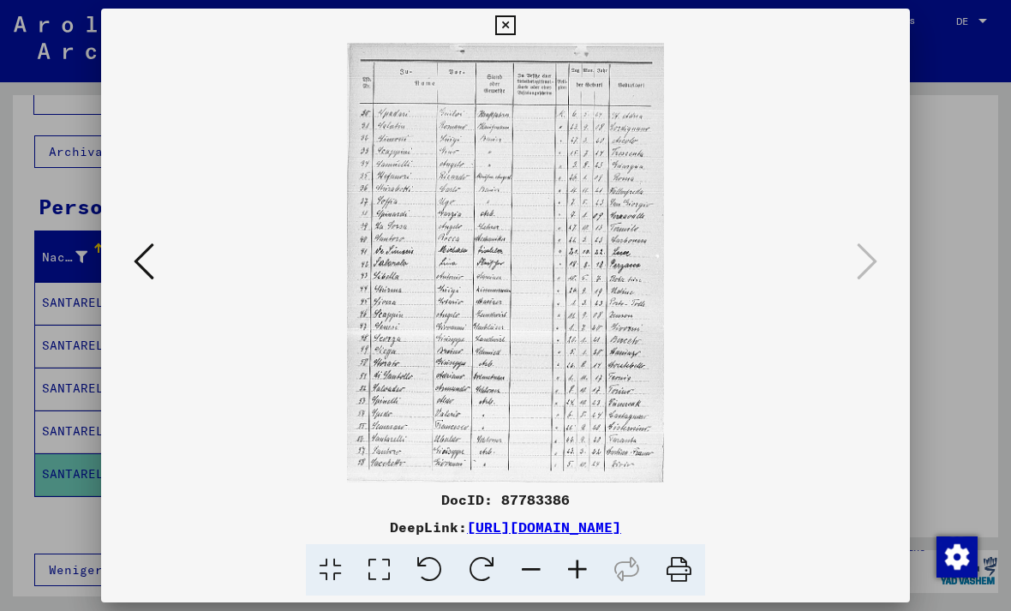
click at [577, 522] on link "[URL][DOMAIN_NAME]" at bounding box center [544, 526] width 154 height 17
click at [146, 253] on icon at bounding box center [144, 261] width 21 height 41
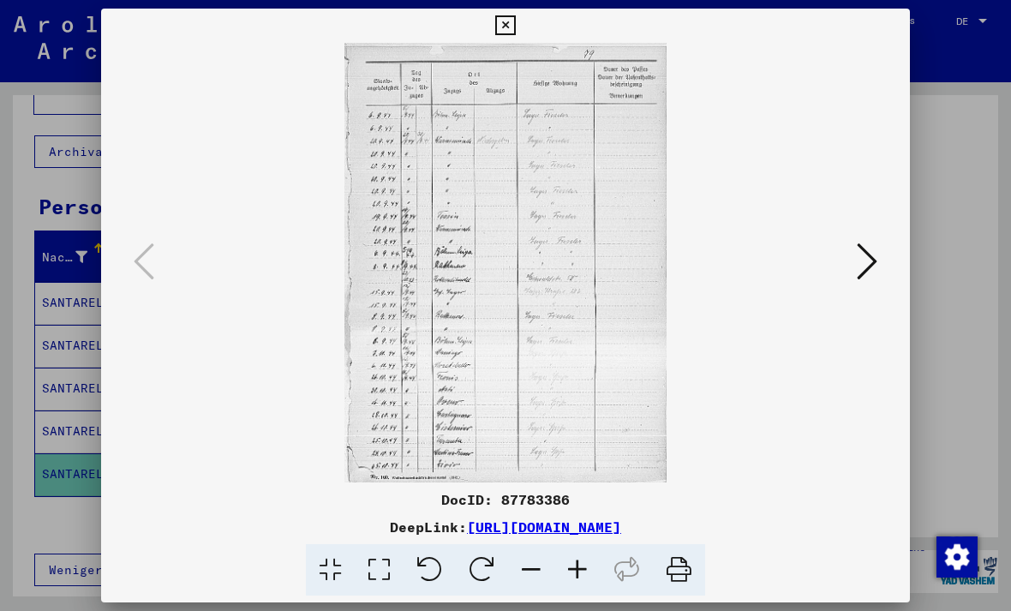
click at [69, 487] on div at bounding box center [505, 305] width 1011 height 611
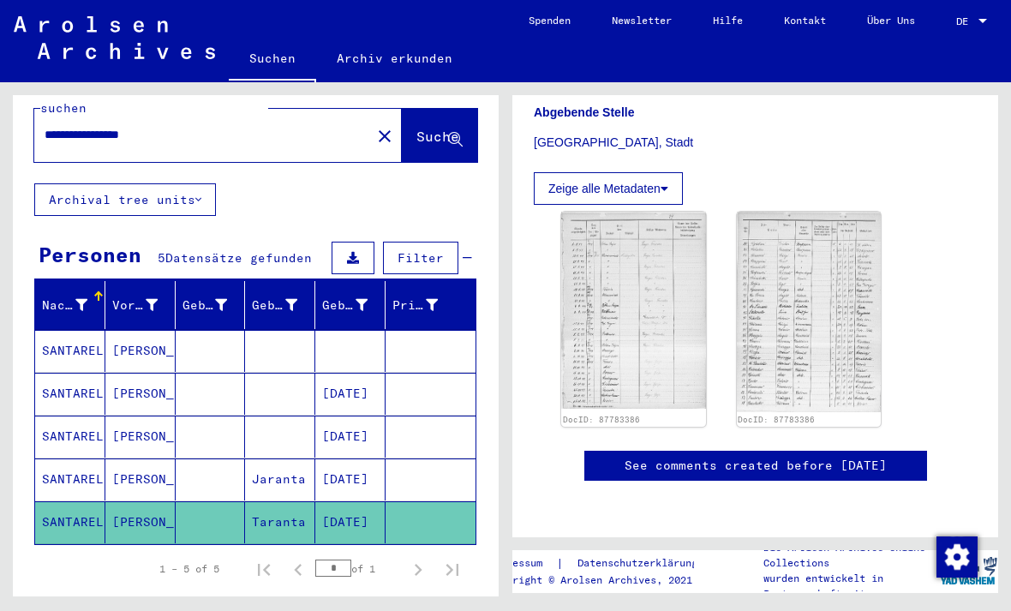
scroll to position [451, 0]
click at [90, 330] on mat-cell "SANTARELLI" at bounding box center [70, 351] width 70 height 42
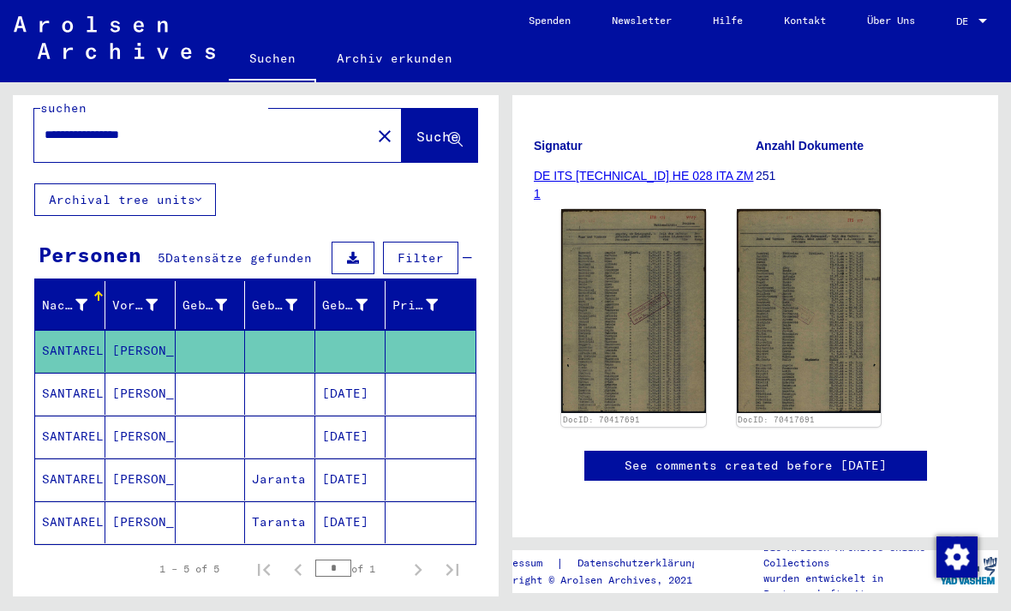
scroll to position [296, 0]
click at [661, 308] on img at bounding box center [633, 311] width 145 height 204
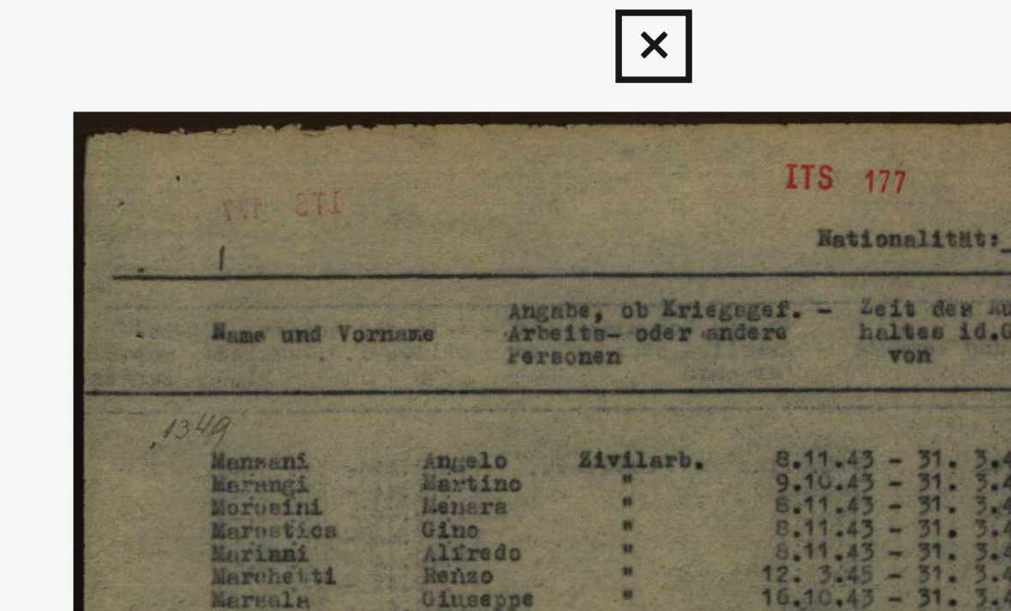
click at [490, 16] on div at bounding box center [505, 26] width 30 height 34
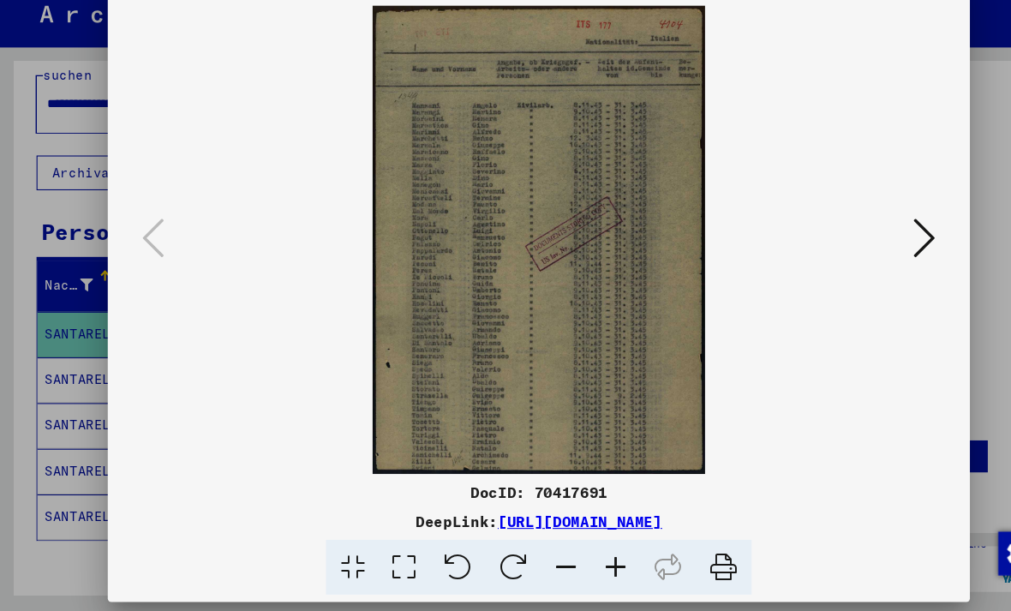
click at [36, 174] on div at bounding box center [505, 305] width 1011 height 611
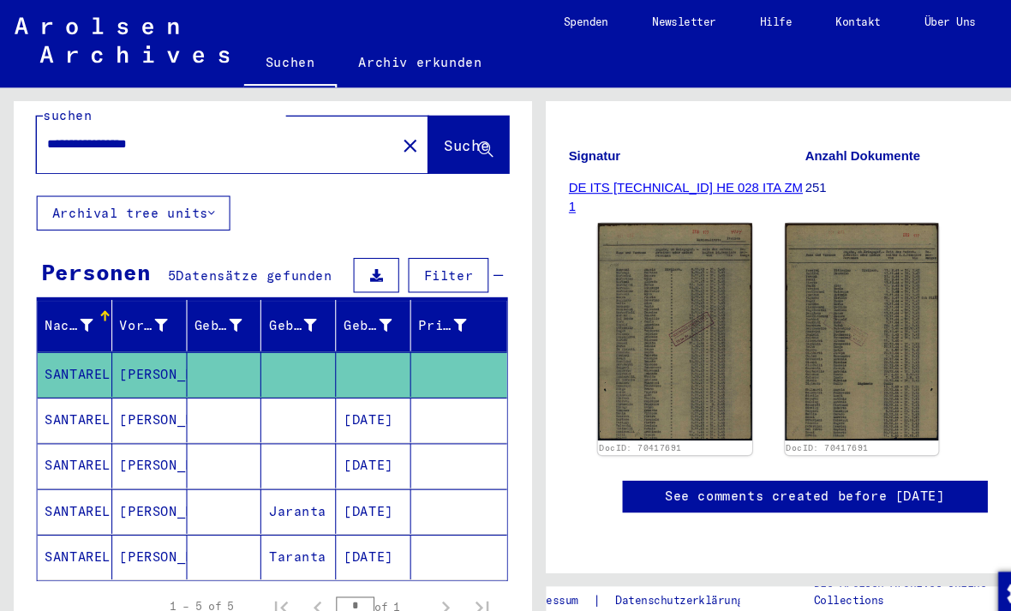
click at [351, 175] on div "**********" at bounding box center [256, 408] width 486 height 696
click at [201, 194] on icon at bounding box center [198, 200] width 6 height 12
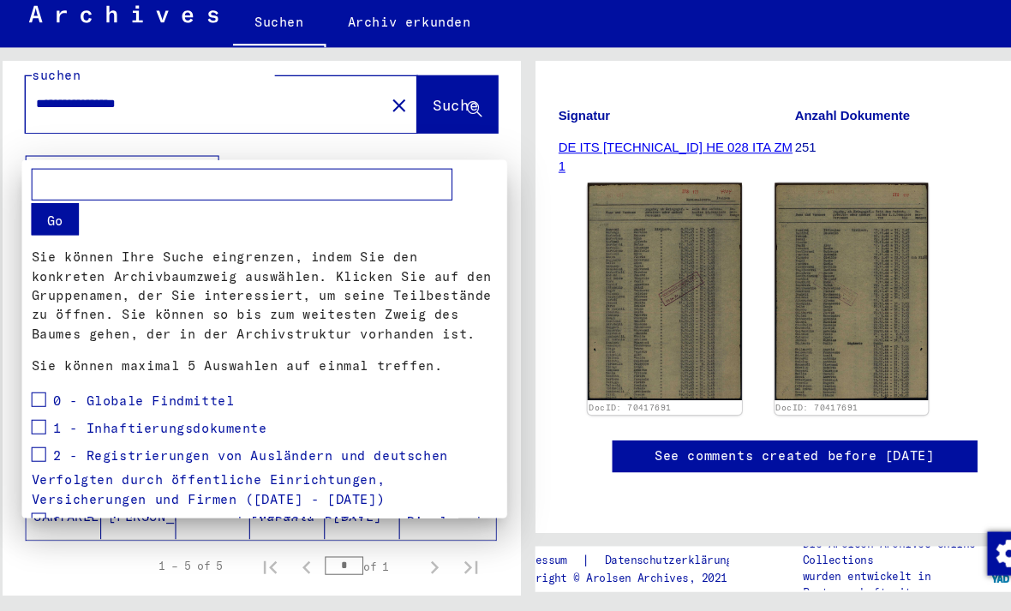
click at [397, 537] on div at bounding box center [505, 305] width 1011 height 611
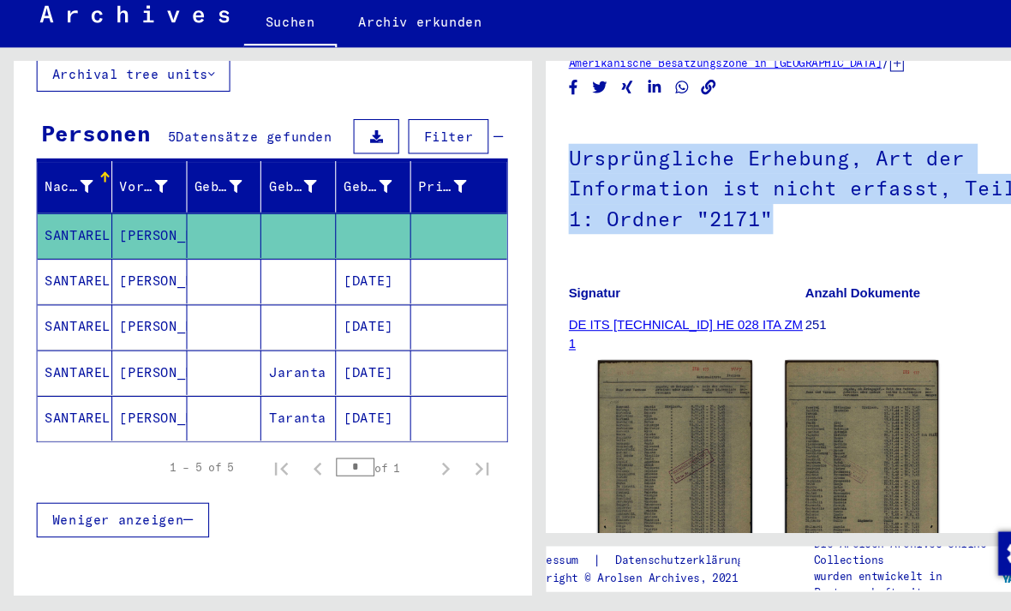
scroll to position [117, 0]
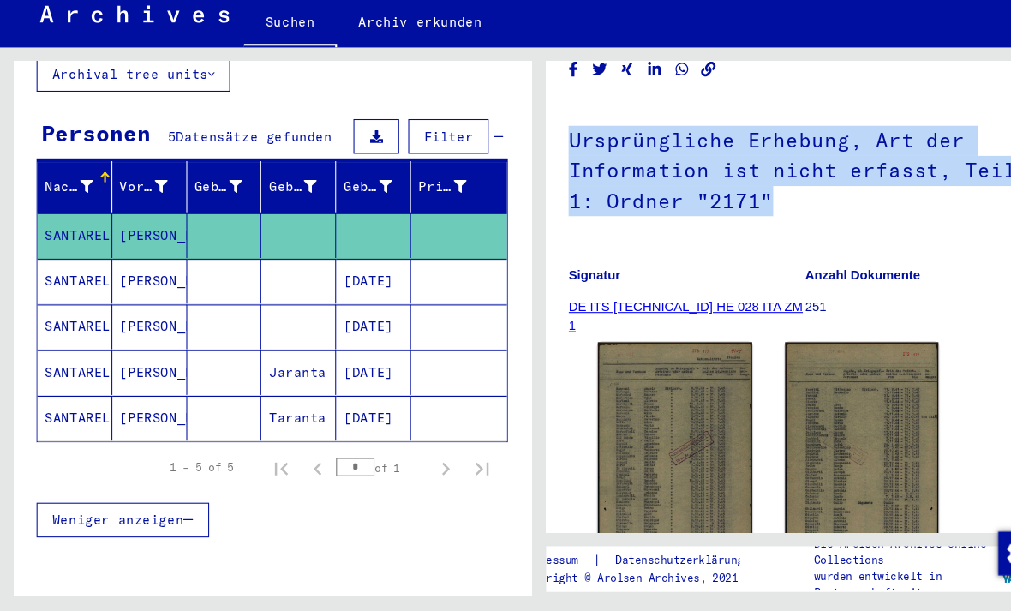
click at [645, 415] on img at bounding box center [633, 461] width 145 height 204
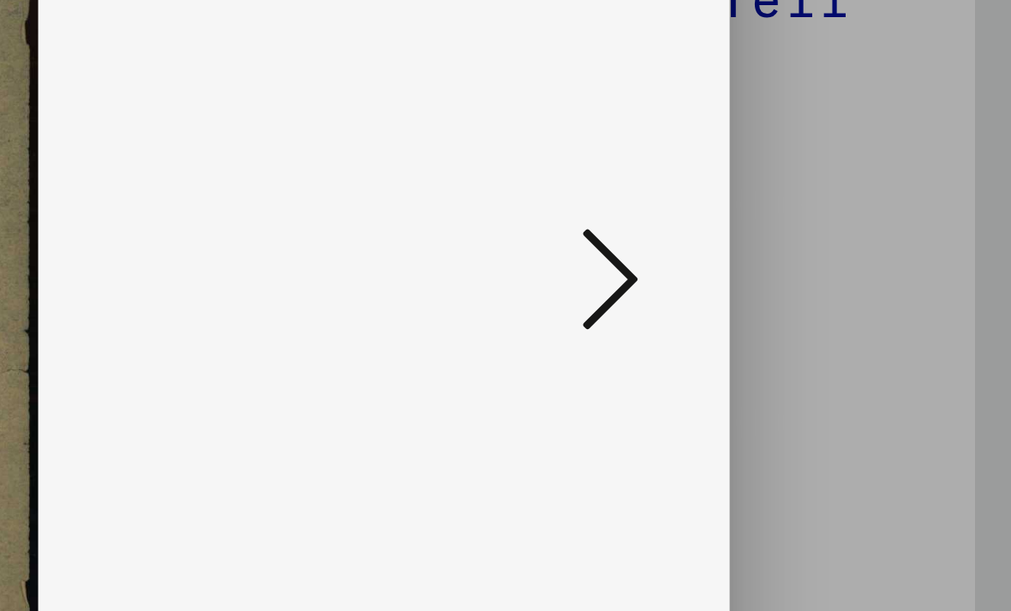
scroll to position [0, 0]
click at [857, 241] on icon at bounding box center [867, 261] width 21 height 41
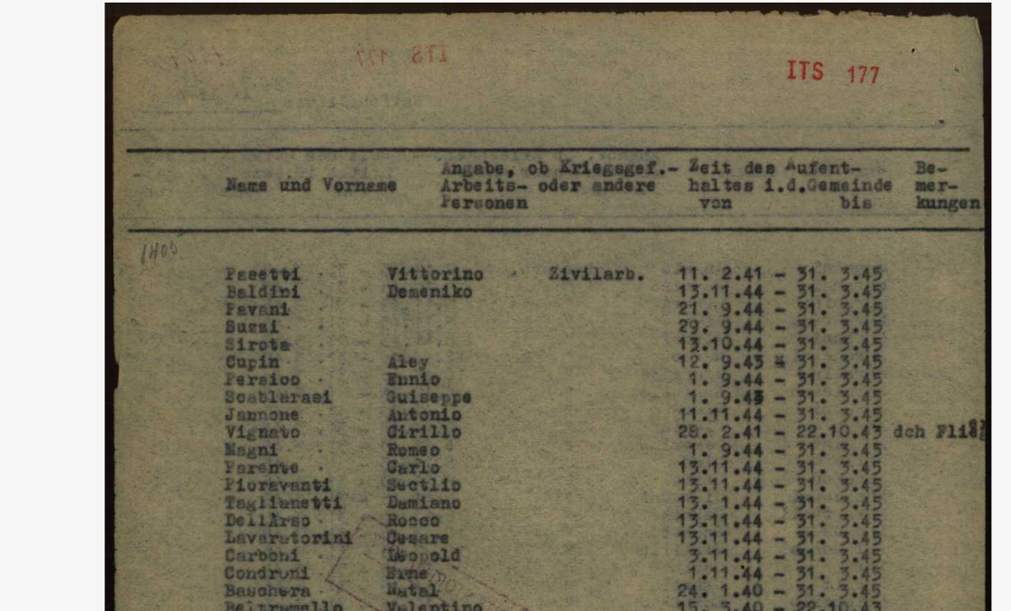
click at [159, 64] on img at bounding box center [505, 262] width 692 height 439
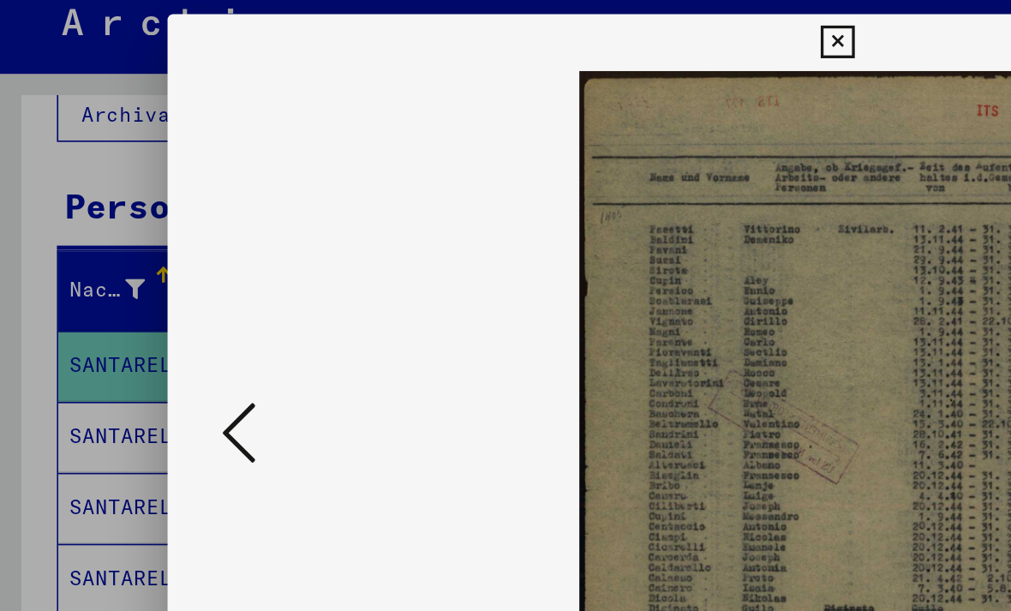
click at [69, 215] on div at bounding box center [505, 305] width 1011 height 611
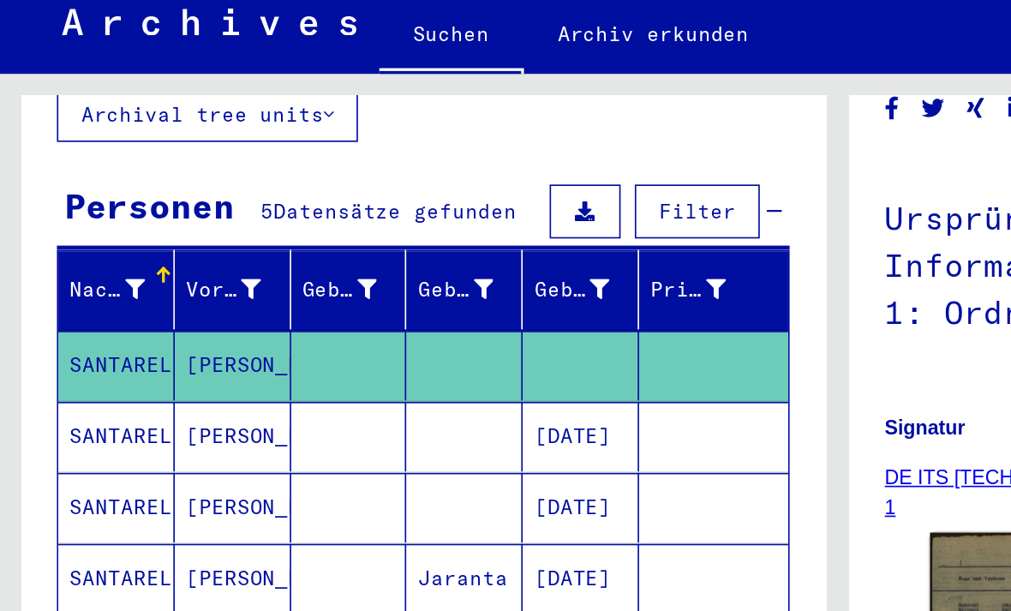
click at [75, 280] on mat-cell "SANTARELLI" at bounding box center [70, 301] width 70 height 42
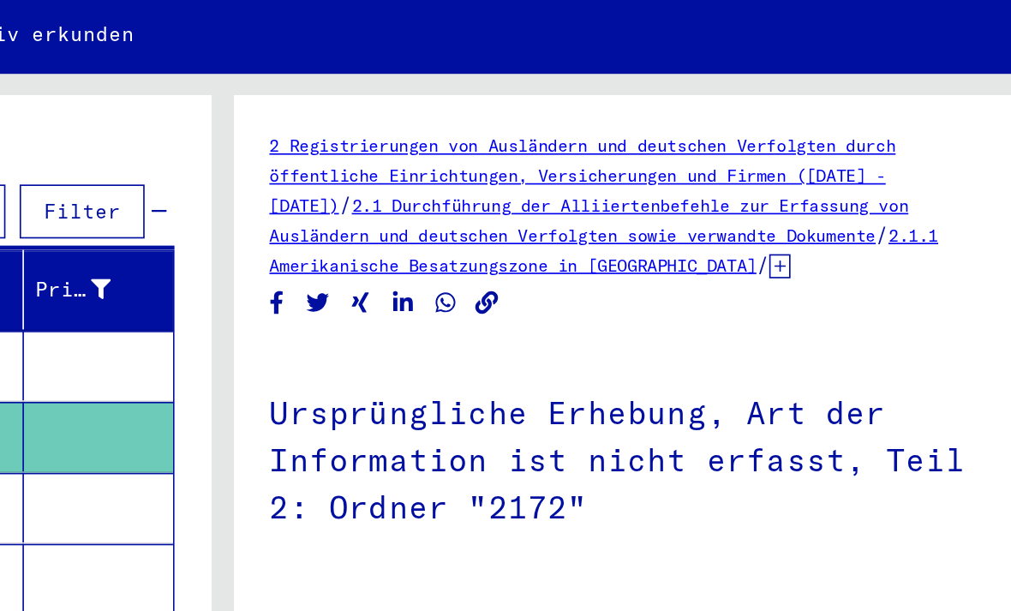
click at [534, 197] on div "2 Registrierungen von Ausländern und deutschen Verfolgten durch öffentliche Ein…" at bounding box center [755, 456] width 443 height 678
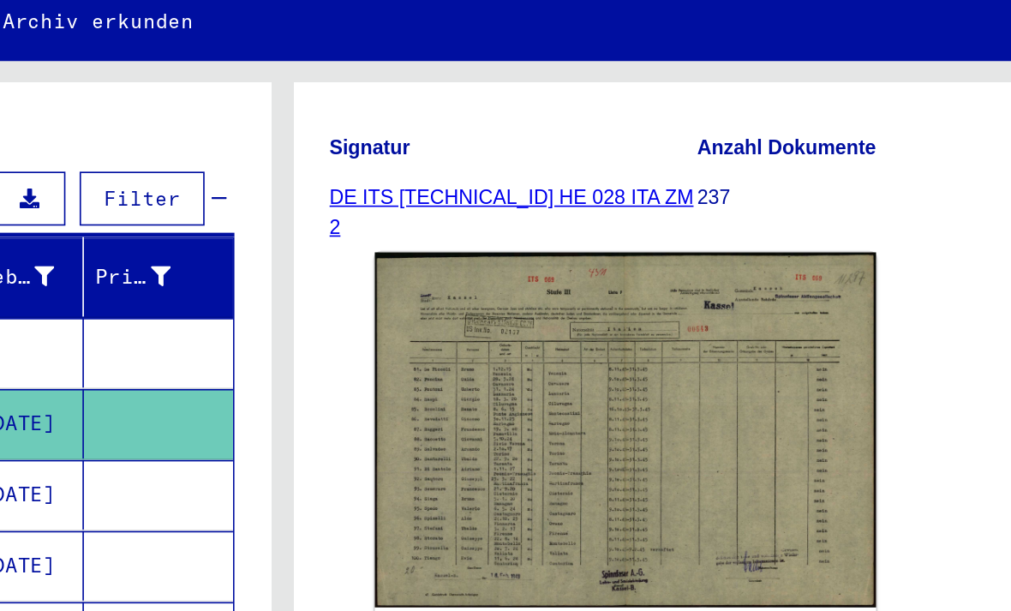
scroll to position [295, 0]
click at [561, 269] on img at bounding box center [712, 305] width 302 height 214
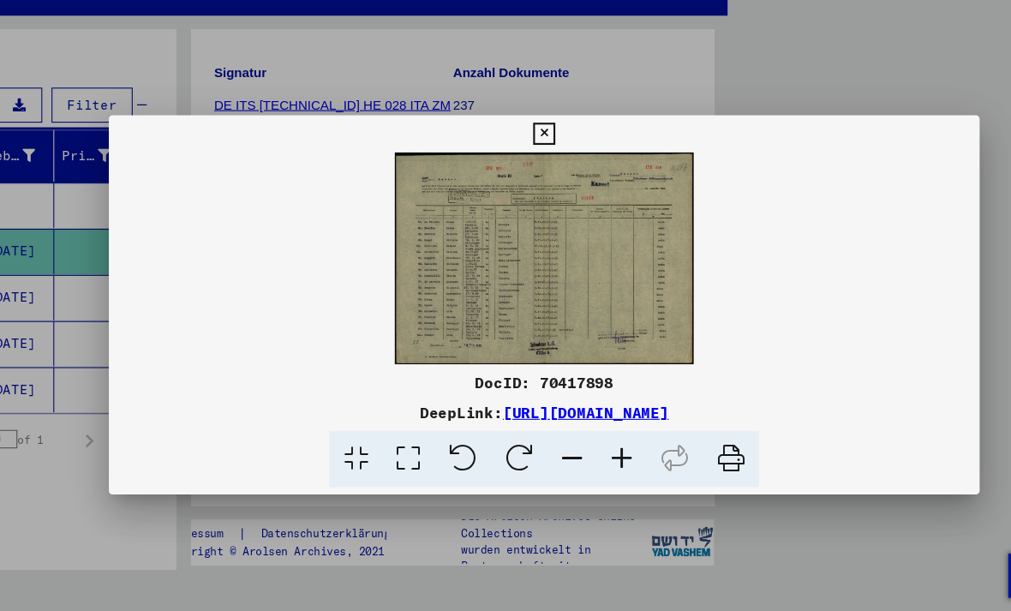
click at [515, 136] on icon at bounding box center [505, 146] width 20 height 21
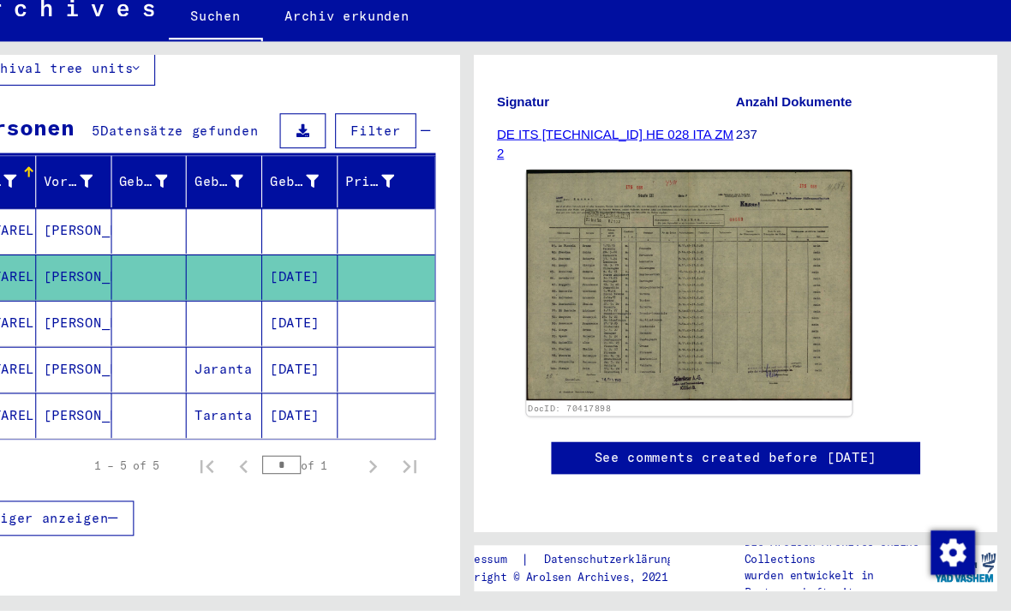
scroll to position [279, 0]
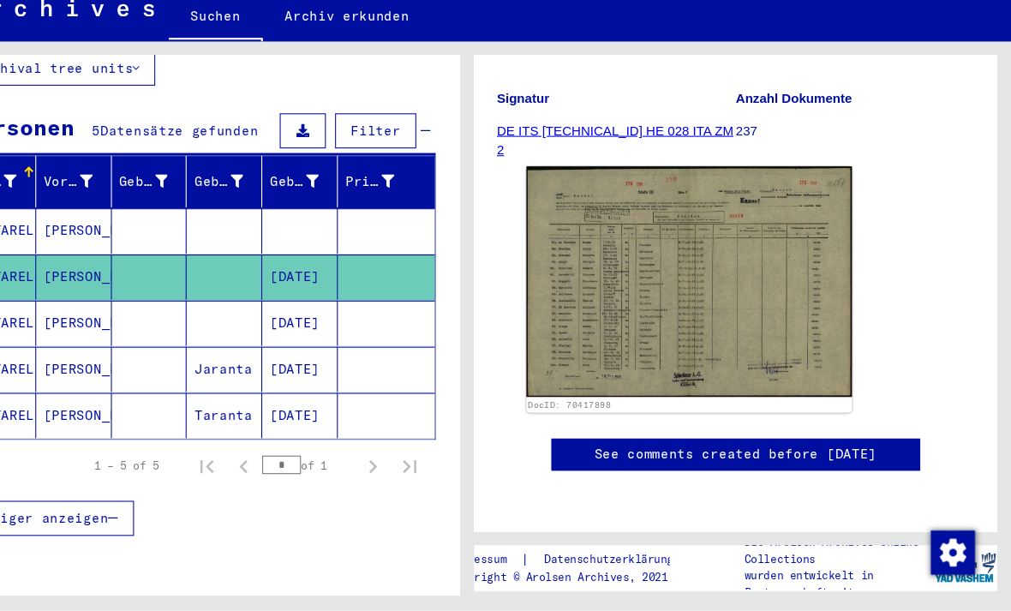
click at [105, 323] on mat-cell "[PERSON_NAME]" at bounding box center [140, 344] width 70 height 42
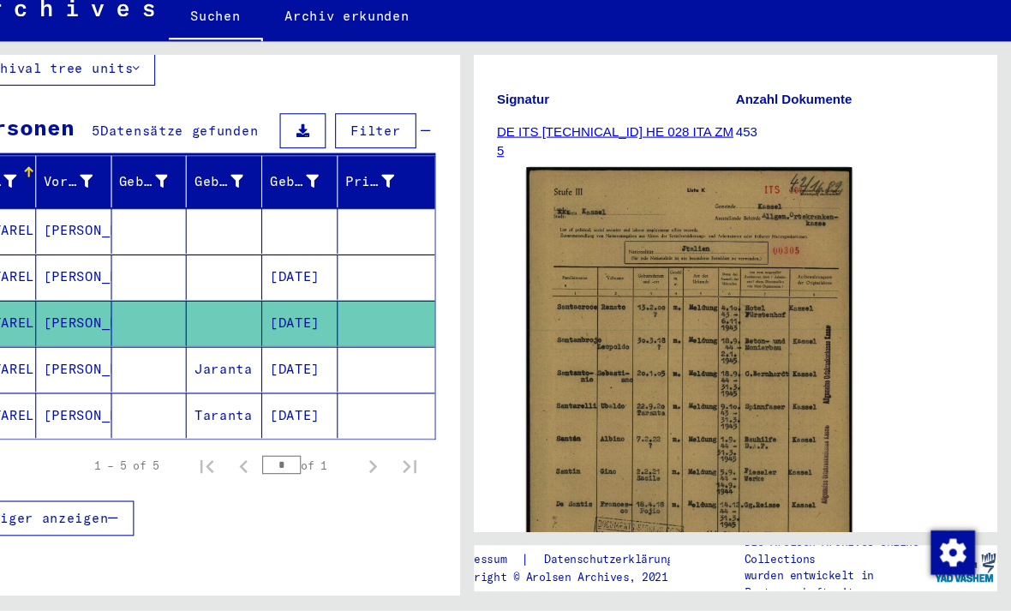
scroll to position [284, 0]
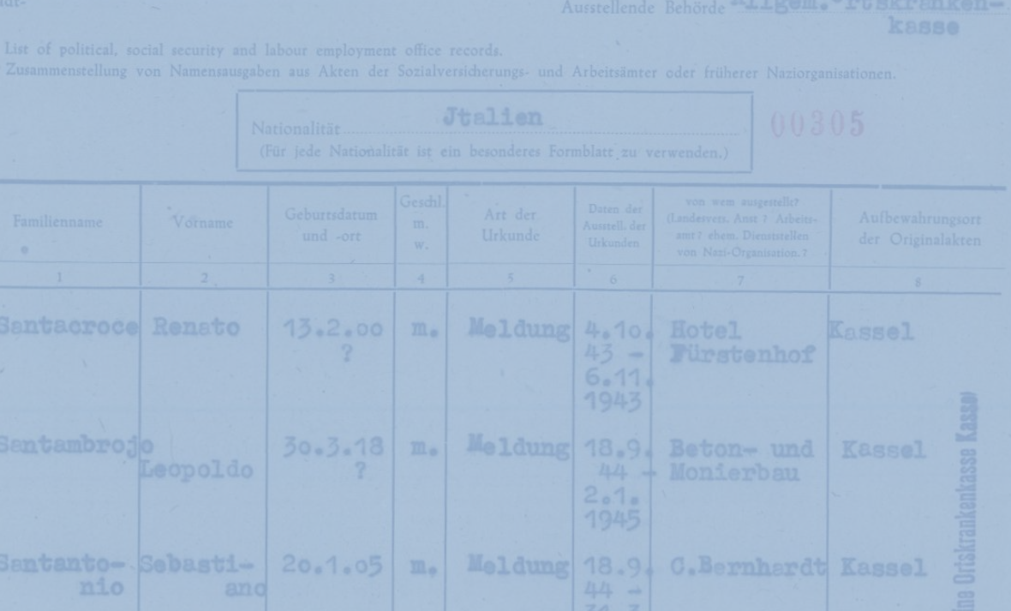
click at [561, 193] on img at bounding box center [712, 406] width 302 height 427
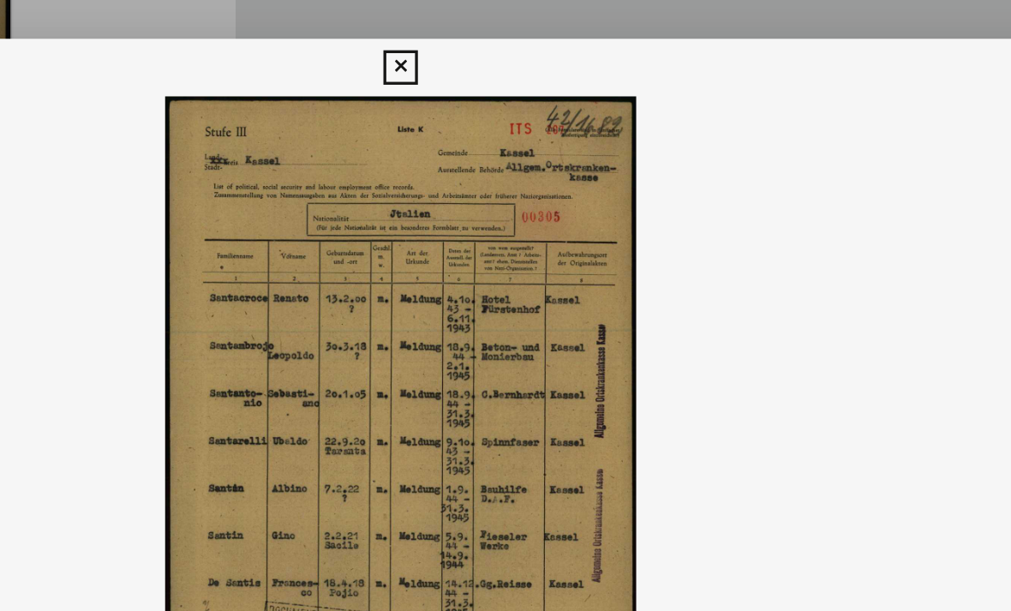
click at [258, 147] on img at bounding box center [505, 262] width 809 height 396
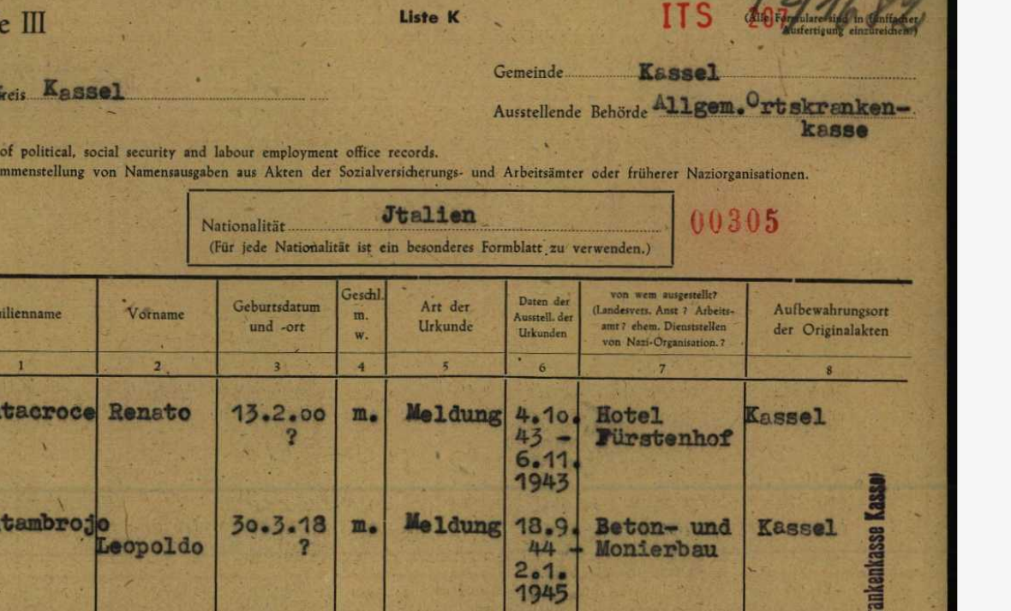
click at [111, 79] on img at bounding box center [505, 262] width 809 height 396
click at [114, 85] on img at bounding box center [505, 262] width 809 height 396
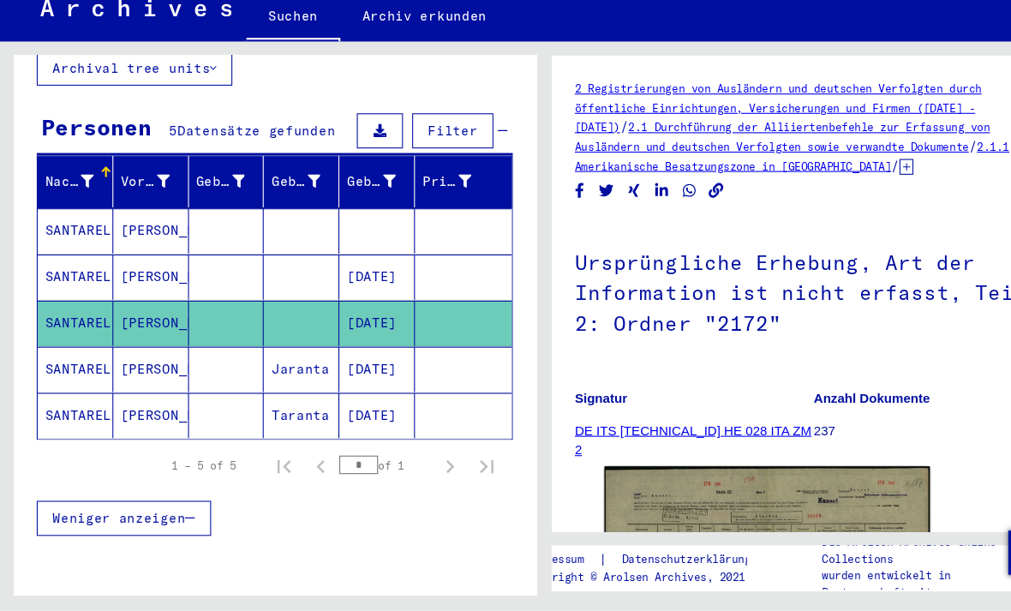
click at [144, 366] on mat-cell "[PERSON_NAME]" at bounding box center [140, 387] width 70 height 42
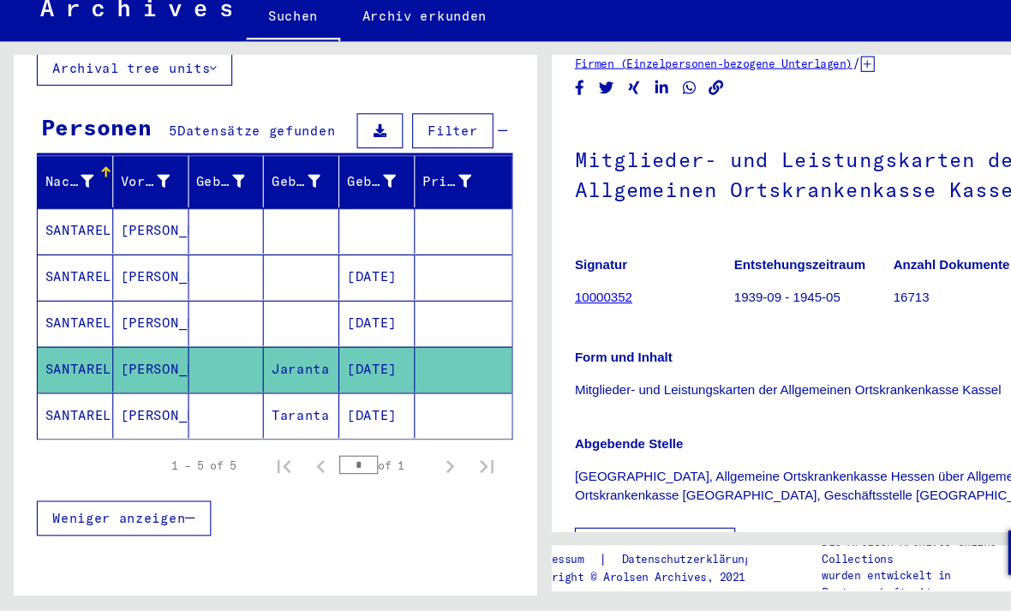
scroll to position [96, 0]
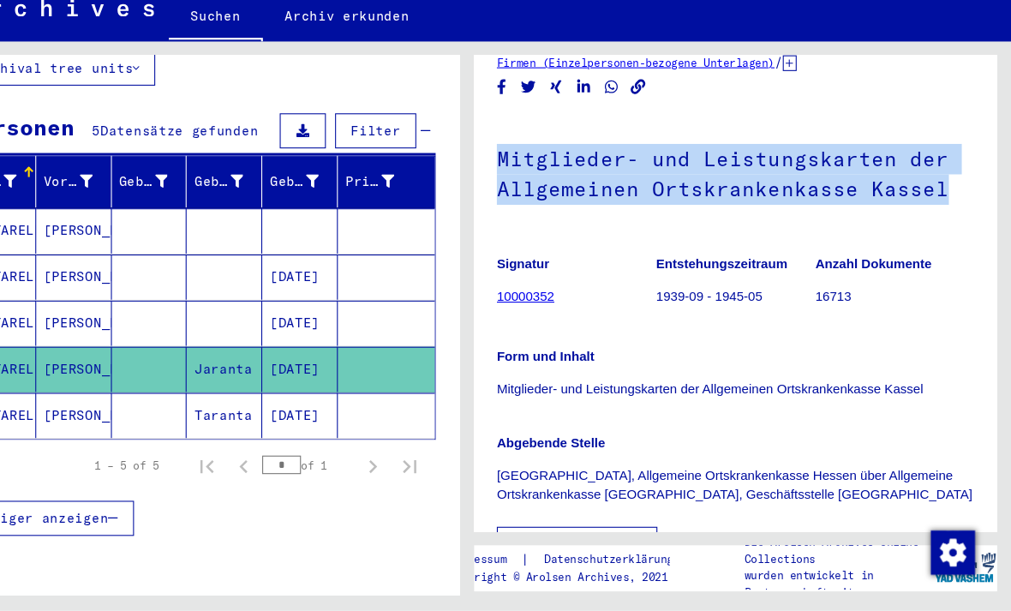
click at [565, 218] on div "Mitglieder- und Leistungskarten der Allgemeinen Ortskrankenkasse [GEOGRAPHIC_DA…" at bounding box center [755, 359] width 443 height 414
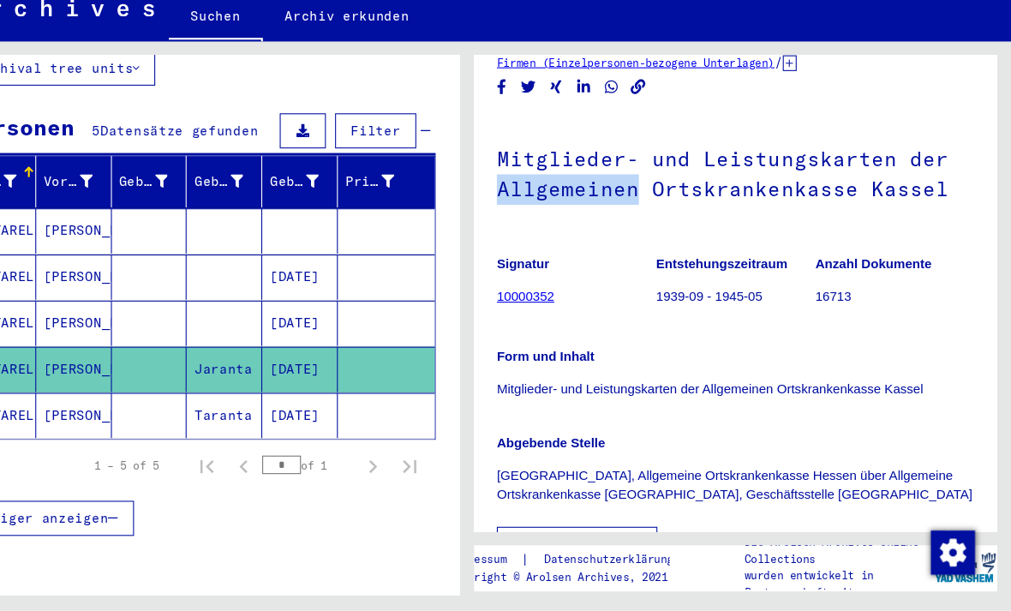
copy h1 "Allgemeinen"
click at [826, 89] on div "2 Registrierungen von Ausländern und deutschen Verfolgten durch öffentliche Ein…" at bounding box center [755, 437] width 443 height 832
click at [534, 152] on h1 "Mitglieder- und Leistungskarten der Allgemeinen Ortskrankenkasse Kassel" at bounding box center [755, 204] width 443 height 104
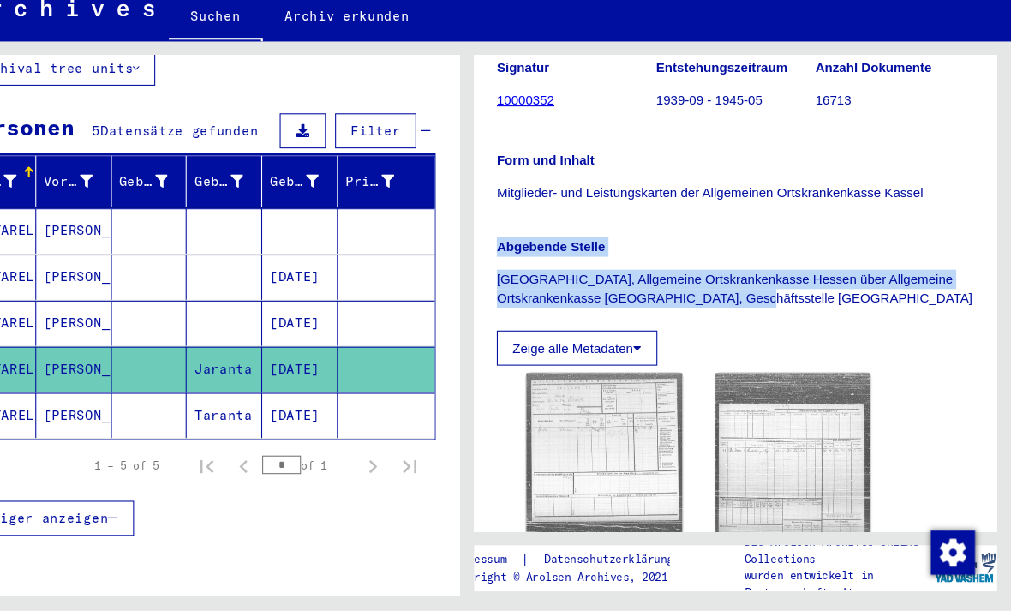
scroll to position [292, 0]
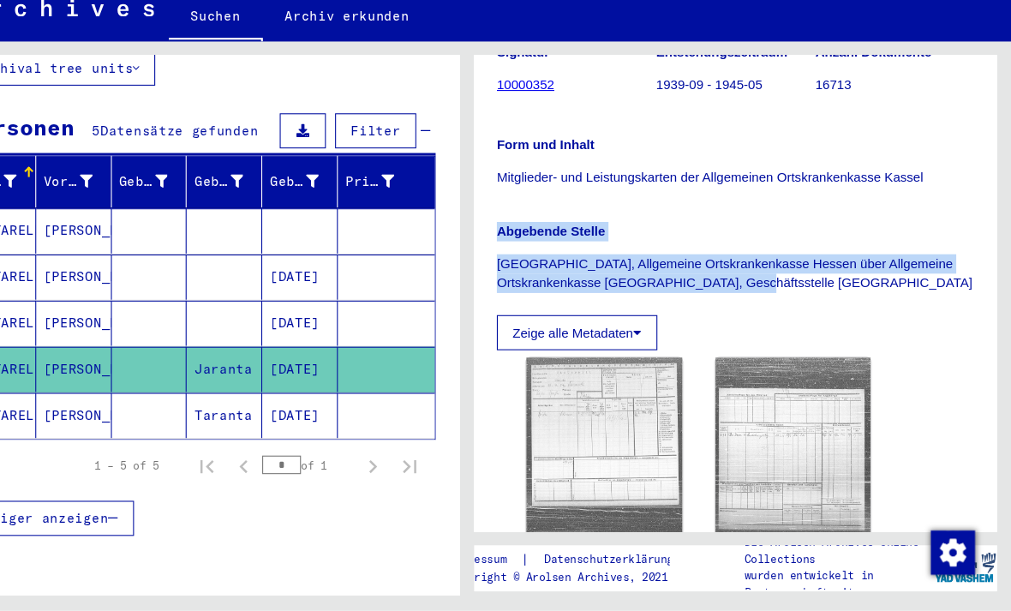
click at [578, 400] on img at bounding box center [633, 458] width 145 height 164
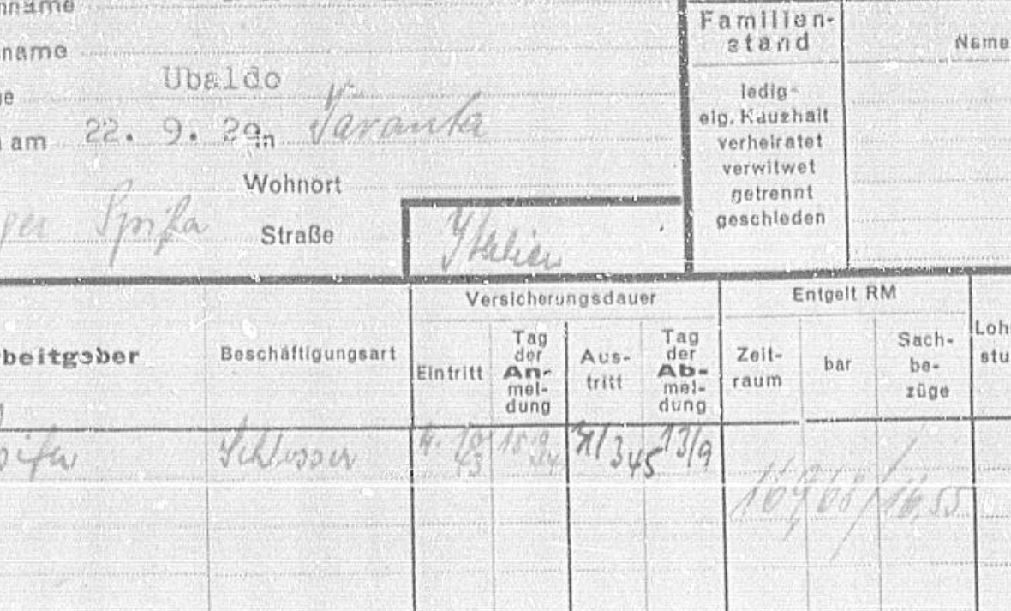
click at [159, 70] on img at bounding box center [505, 262] width 692 height 396
click at [159, 72] on img at bounding box center [505, 262] width 692 height 396
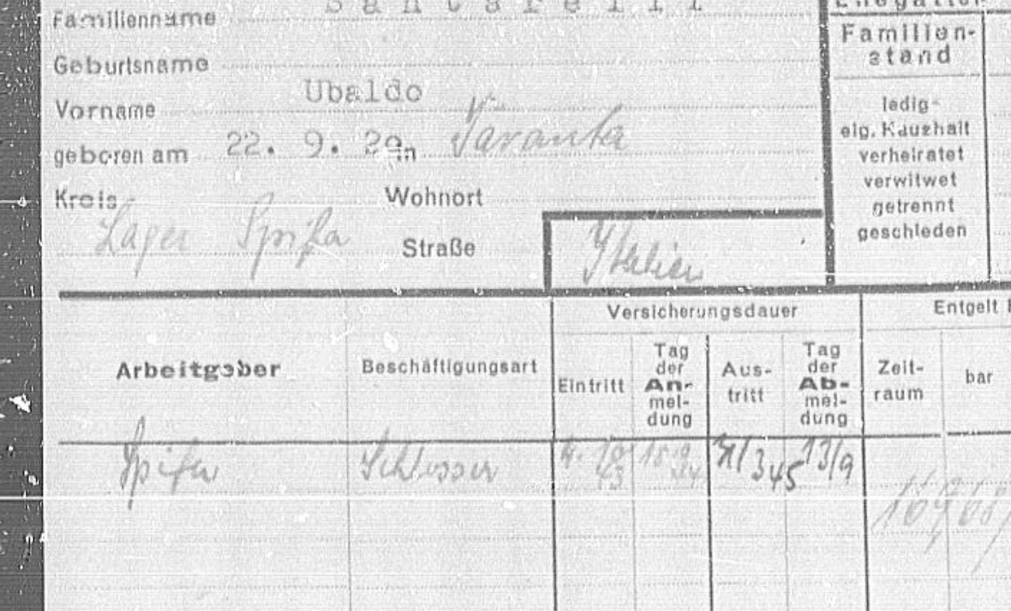
click at [159, 85] on img at bounding box center [505, 262] width 692 height 396
click at [159, 75] on img at bounding box center [505, 262] width 692 height 396
click at [159, 110] on img at bounding box center [505, 262] width 692 height 396
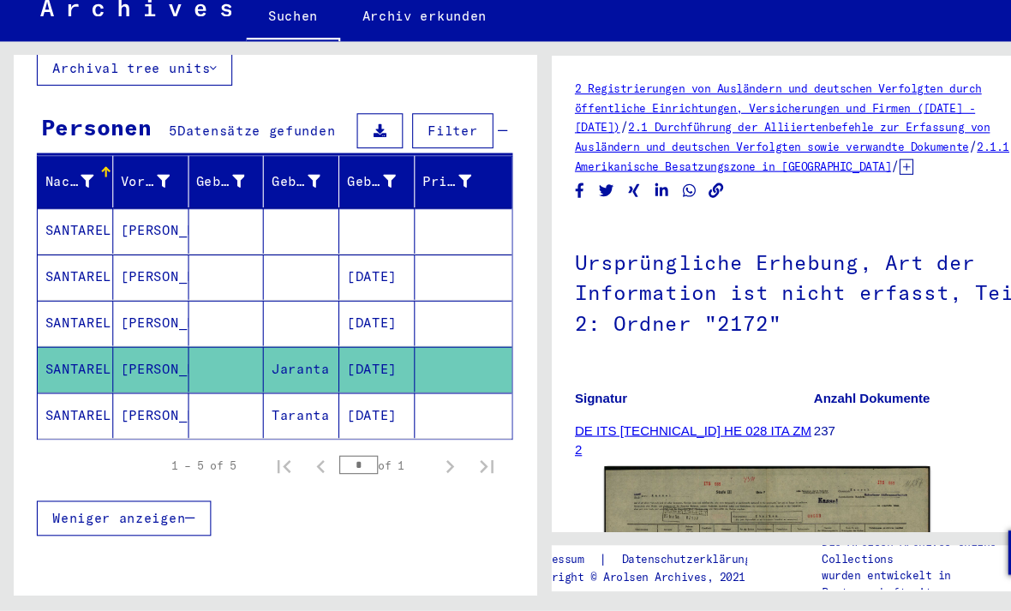
click at [78, 409] on mat-cell "SANTARELLI" at bounding box center [70, 430] width 70 height 42
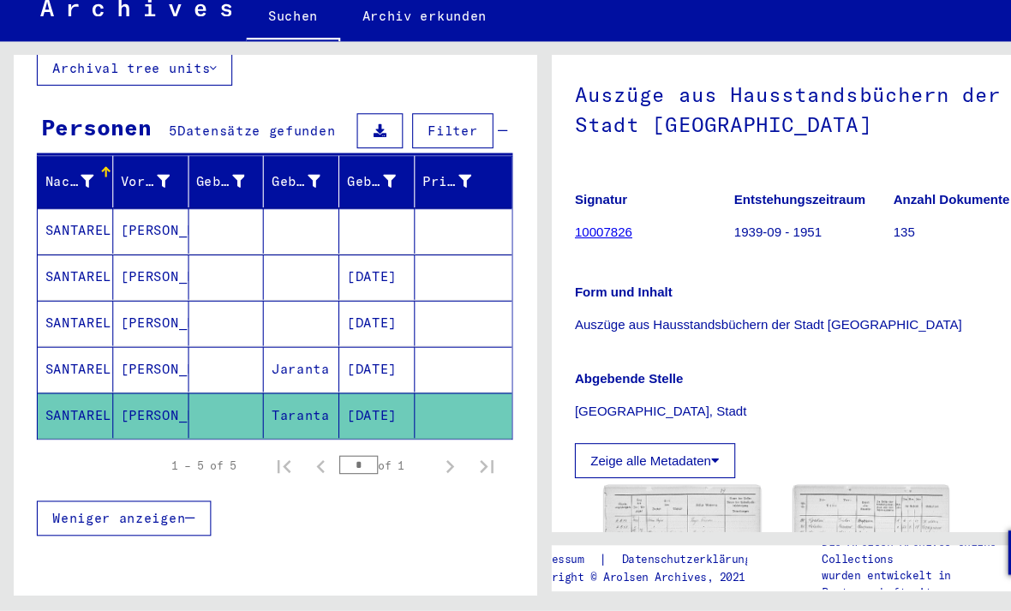
scroll to position [157, 0]
click at [576, 387] on b "Abgebende Stelle" at bounding box center [584, 394] width 100 height 14
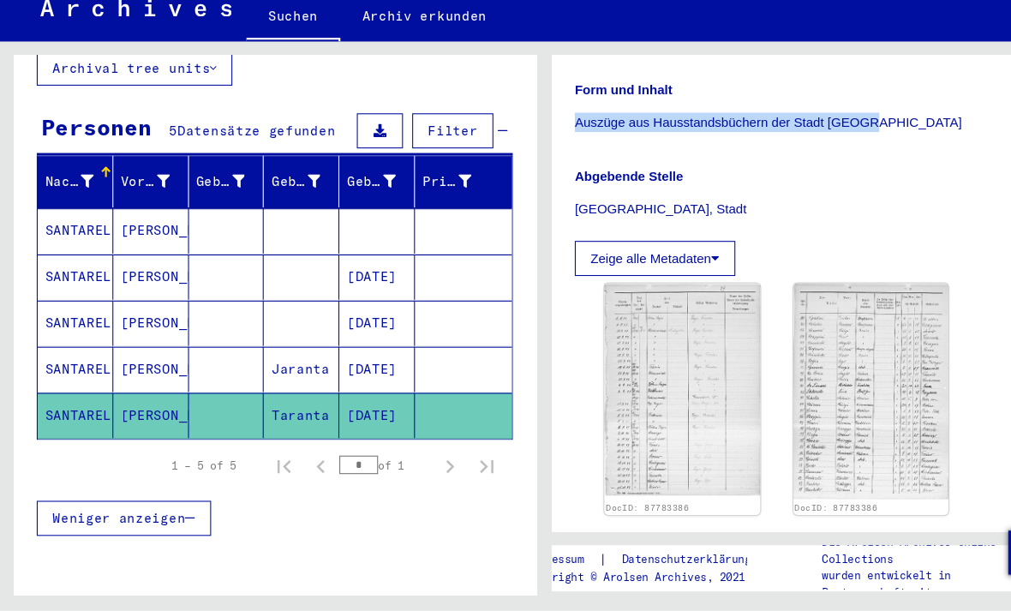
scroll to position [344, 0]
click at [614, 266] on button "Zeige alle Metadaten" at bounding box center [608, 282] width 149 height 33
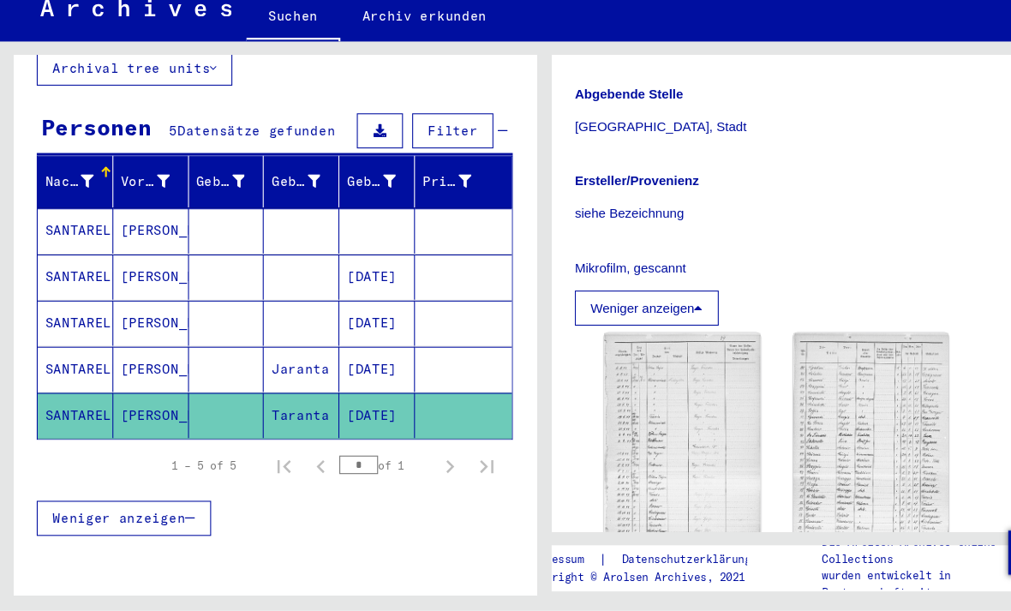
scroll to position [421, 0]
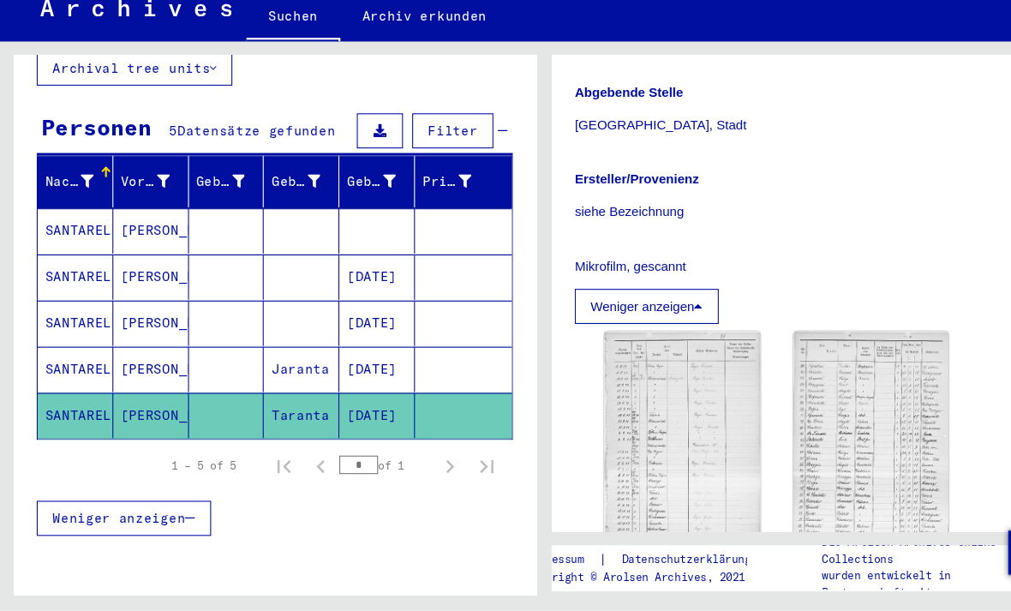
click at [607, 231] on p "siehe Bezeichnung" at bounding box center [755, 240] width 443 height 18
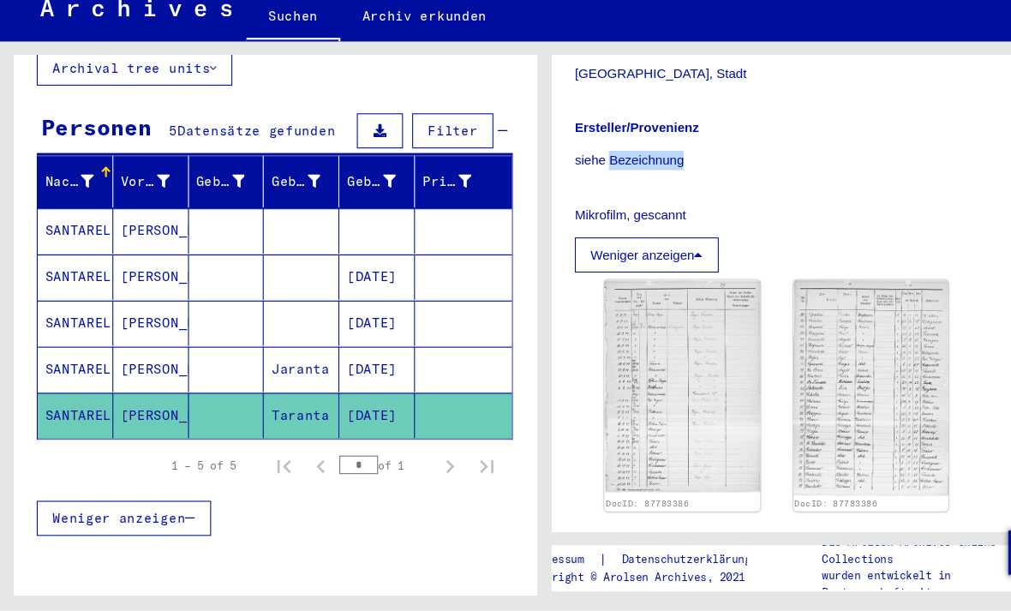
scroll to position [476, 0]
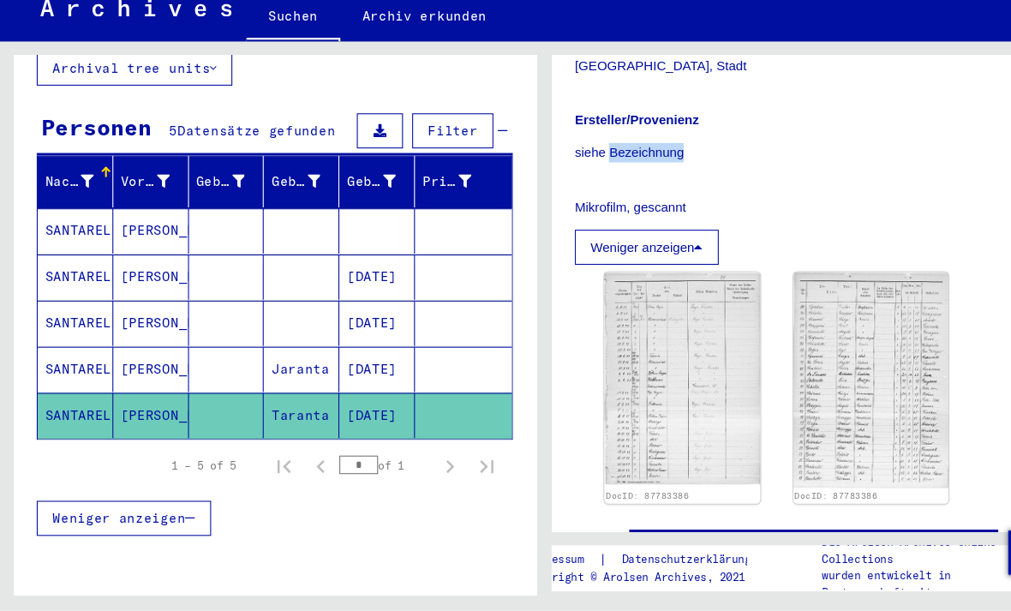
click at [547, 176] on p "siehe Bezeichnung" at bounding box center [755, 185] width 443 height 18
click at [692, 176] on p "siehe Bezeichnung" at bounding box center [755, 185] width 443 height 18
click at [718, 206] on div "Mikrofilm, gescannt" at bounding box center [755, 225] width 443 height 39
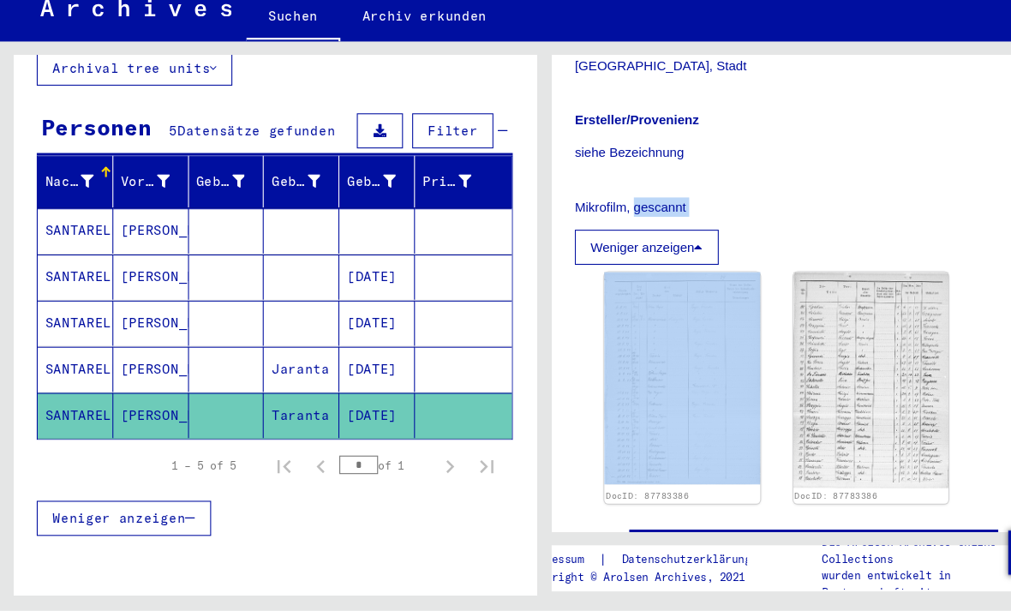
click at [664, 333] on img at bounding box center [633, 394] width 145 height 197
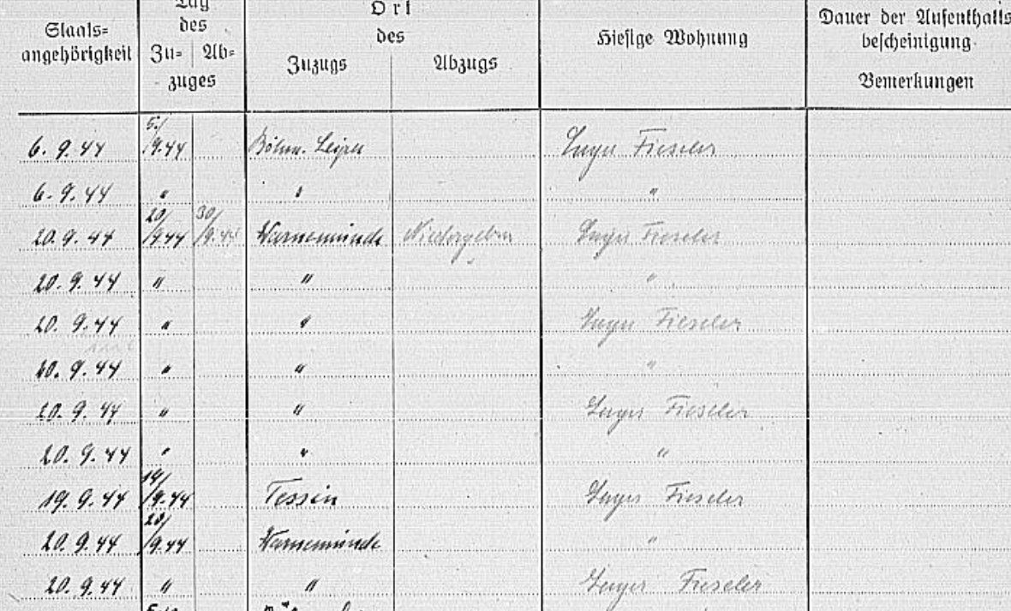
click at [190, 64] on img at bounding box center [505, 262] width 692 height 396
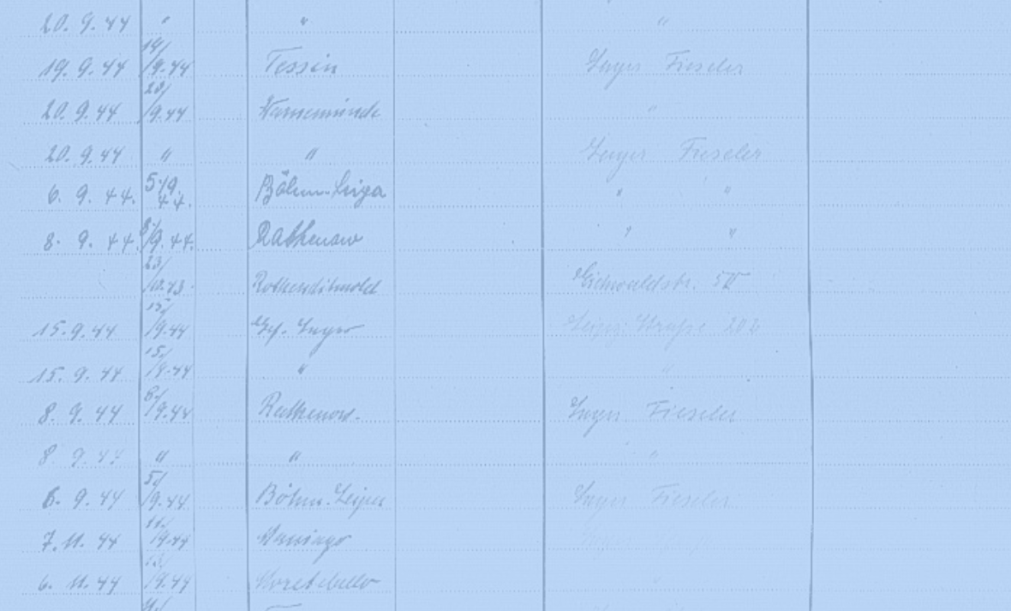
click at [202, 96] on img at bounding box center [505, 262] width 692 height 396
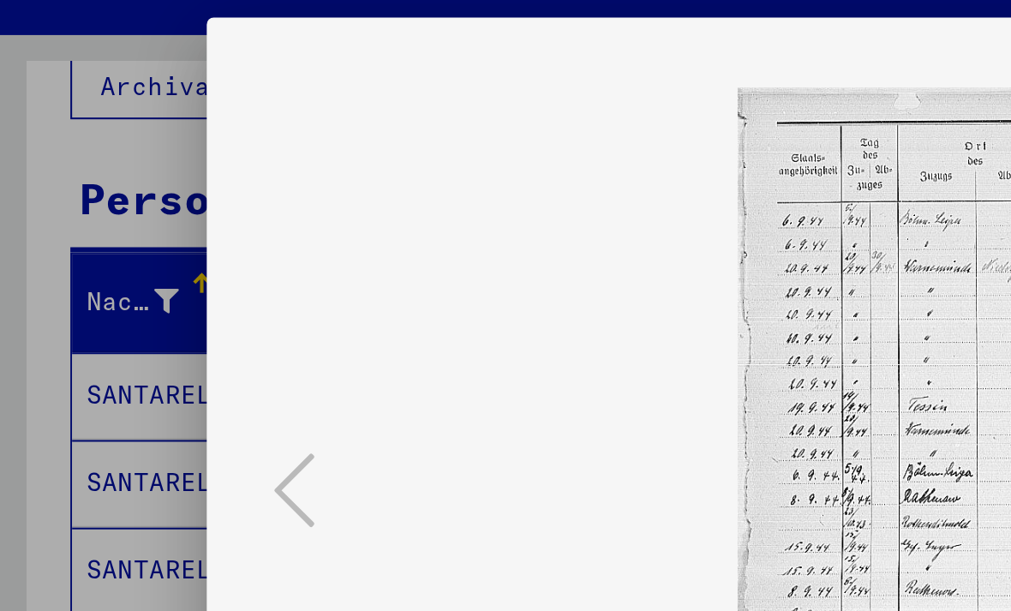
click at [81, 214] on div at bounding box center [505, 305] width 1011 height 611
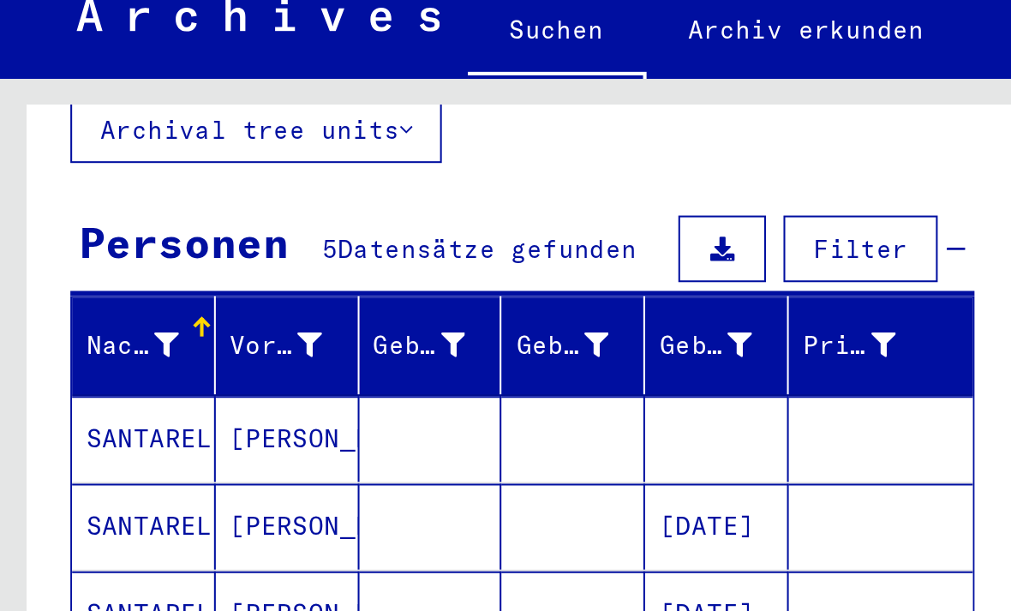
scroll to position [40, 0]
click at [82, 366] on mat-cell "SANTARELLI" at bounding box center [70, 387] width 70 height 42
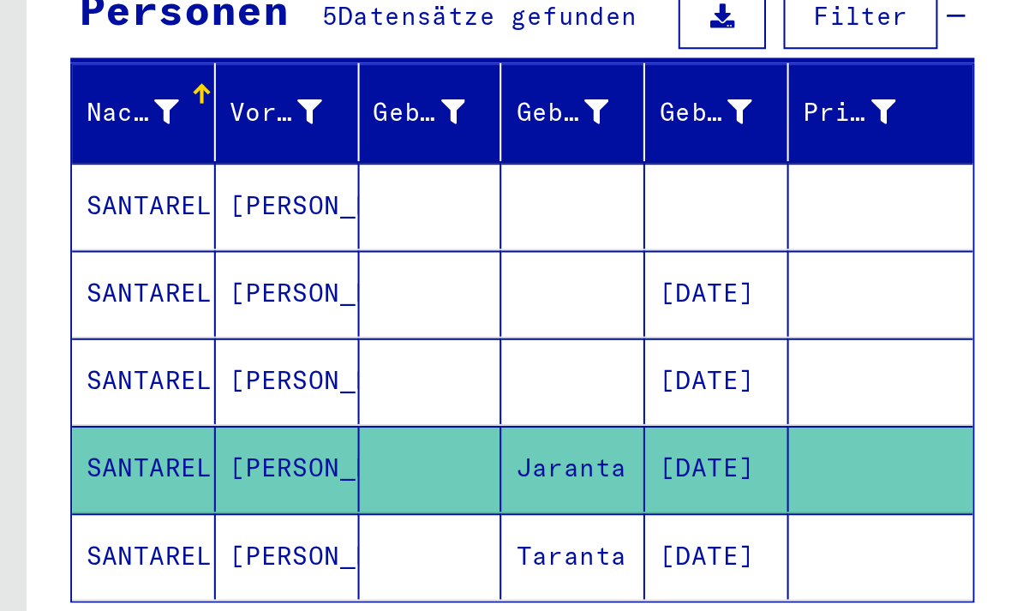
click at [340, 366] on mat-cell "[DATE]" at bounding box center [350, 387] width 70 height 42
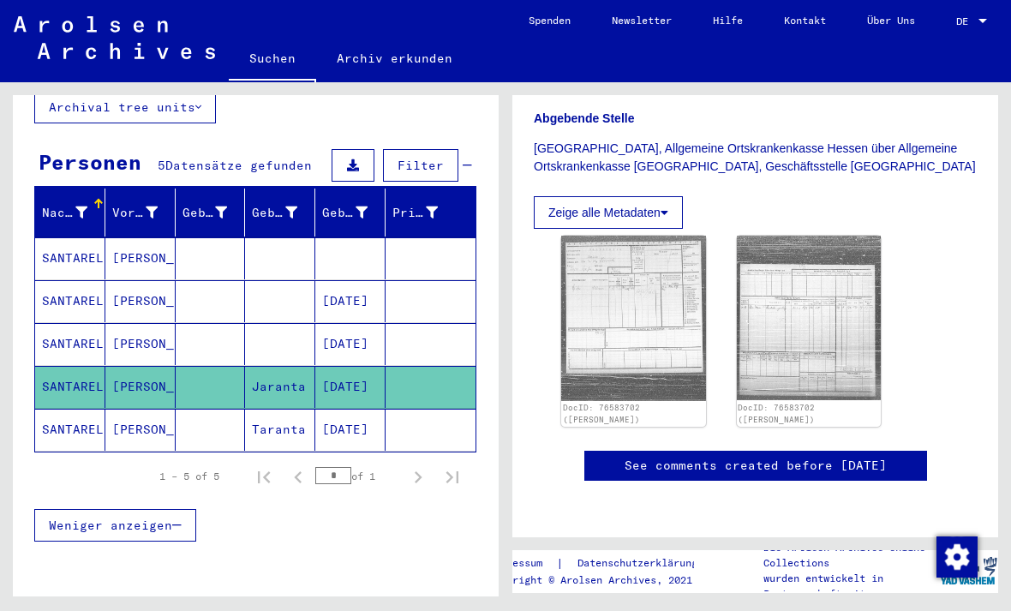
scroll to position [417, 0]
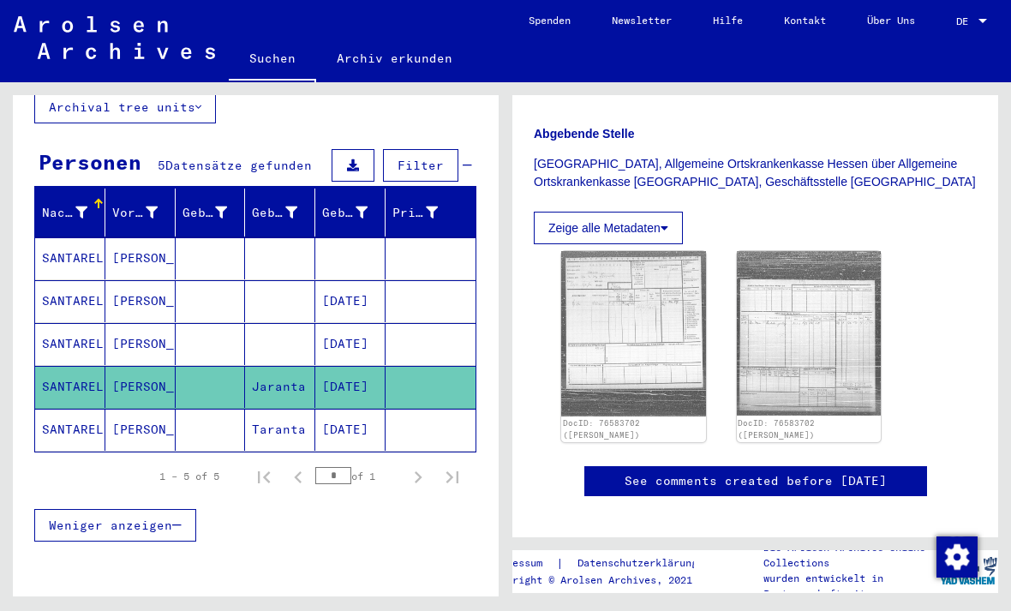
click at [659, 295] on img at bounding box center [633, 333] width 145 height 164
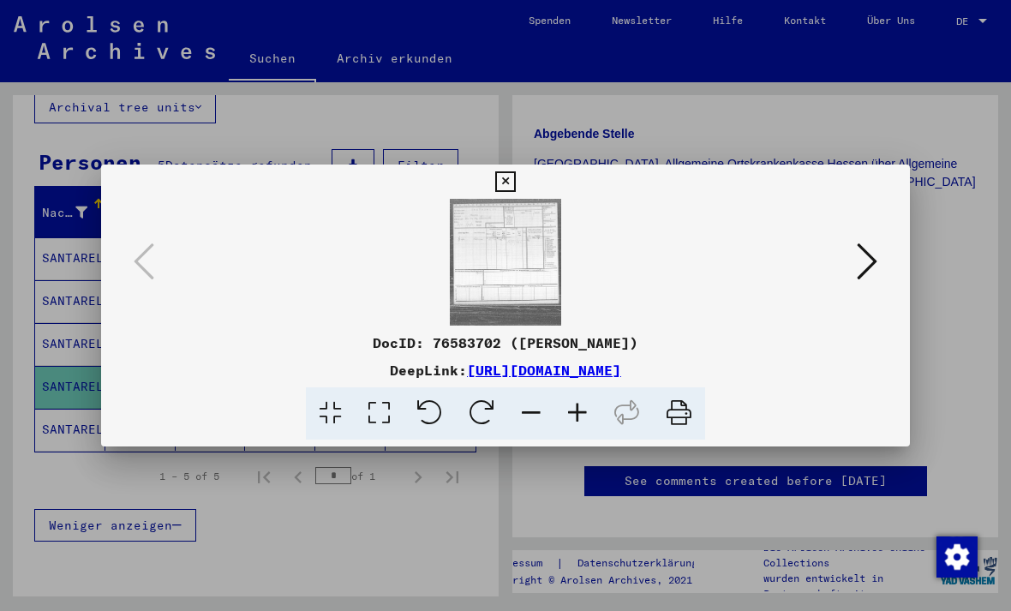
click at [529, 268] on img at bounding box center [505, 262] width 692 height 127
click at [523, 236] on img at bounding box center [505, 262] width 692 height 127
click at [528, 262] on img at bounding box center [505, 262] width 692 height 127
click at [537, 260] on img at bounding box center [505, 262] width 692 height 127
click at [806, 470] on div at bounding box center [505, 305] width 1011 height 611
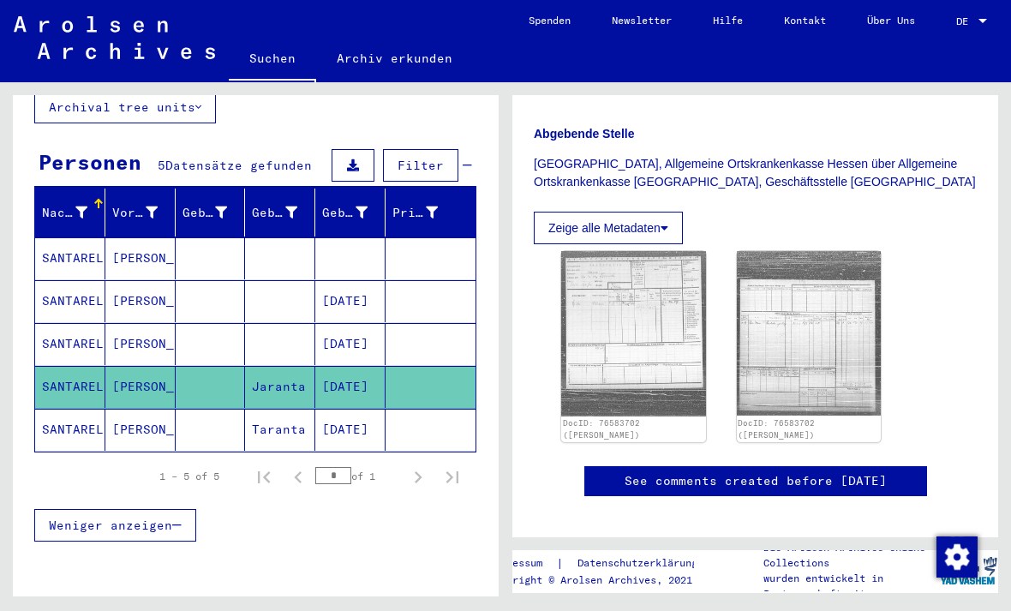
click at [644, 292] on img at bounding box center [633, 333] width 145 height 164
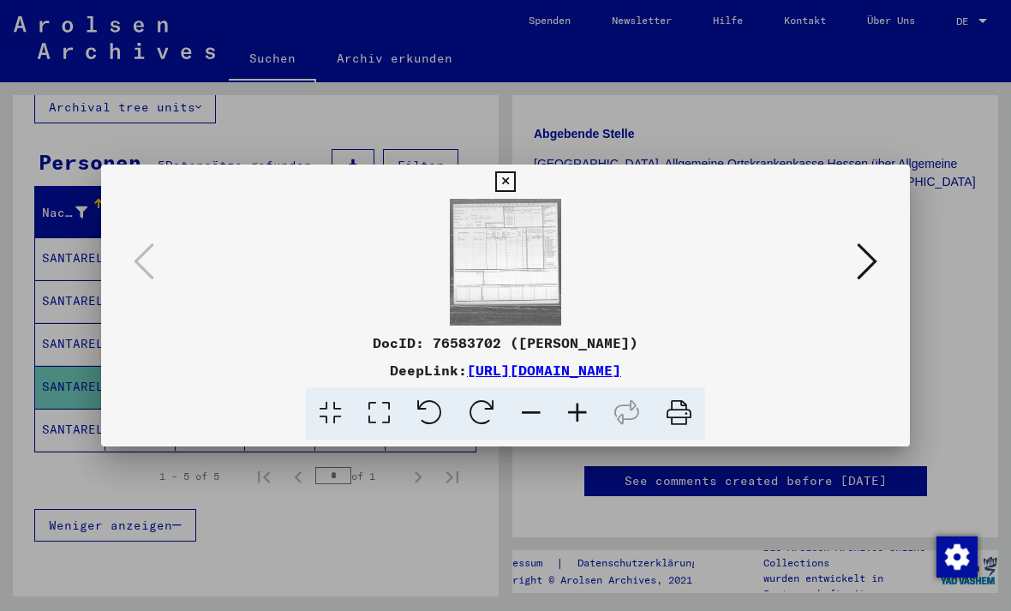
click at [524, 265] on img at bounding box center [505, 262] width 692 height 127
click at [531, 250] on img at bounding box center [505, 262] width 692 height 127
click at [509, 288] on img at bounding box center [505, 262] width 692 height 127
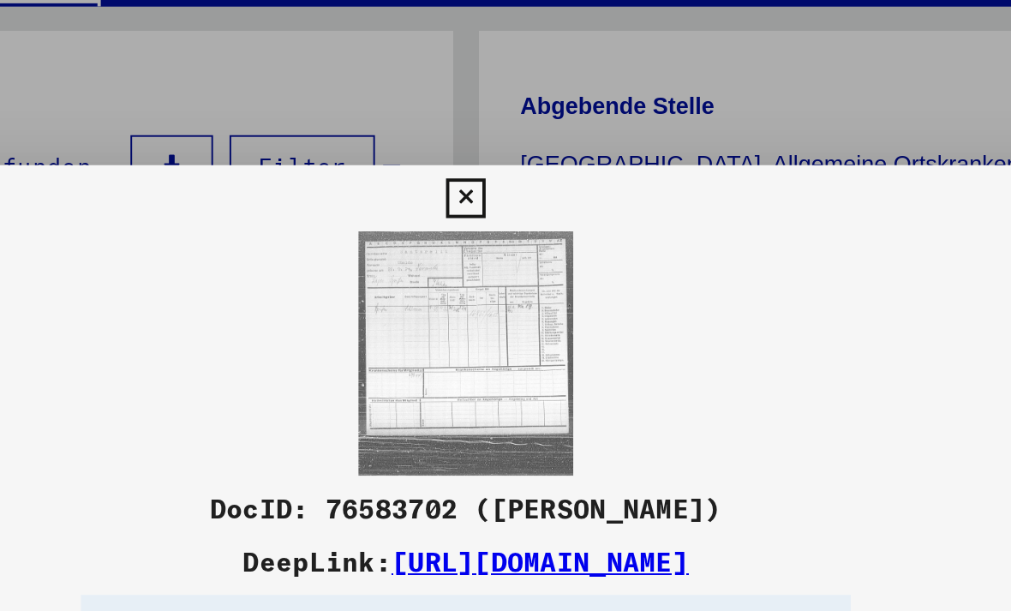
click at [268, 199] on img at bounding box center [505, 262] width 692 height 127
click at [272, 199] on img at bounding box center [505, 262] width 692 height 127
click at [263, 199] on img at bounding box center [505, 262] width 692 height 127
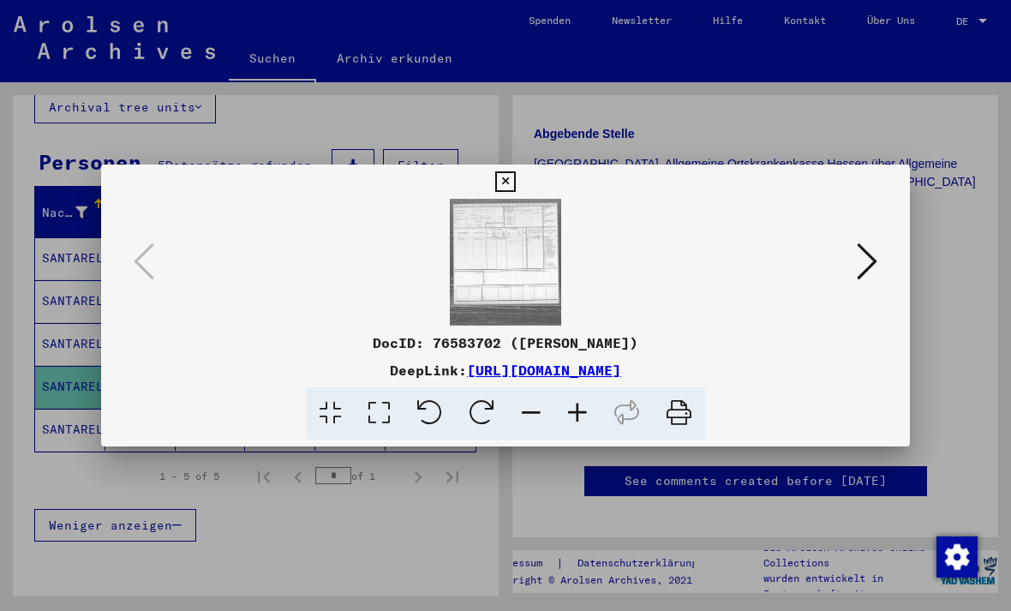
click at [866, 264] on icon at bounding box center [867, 261] width 21 height 41
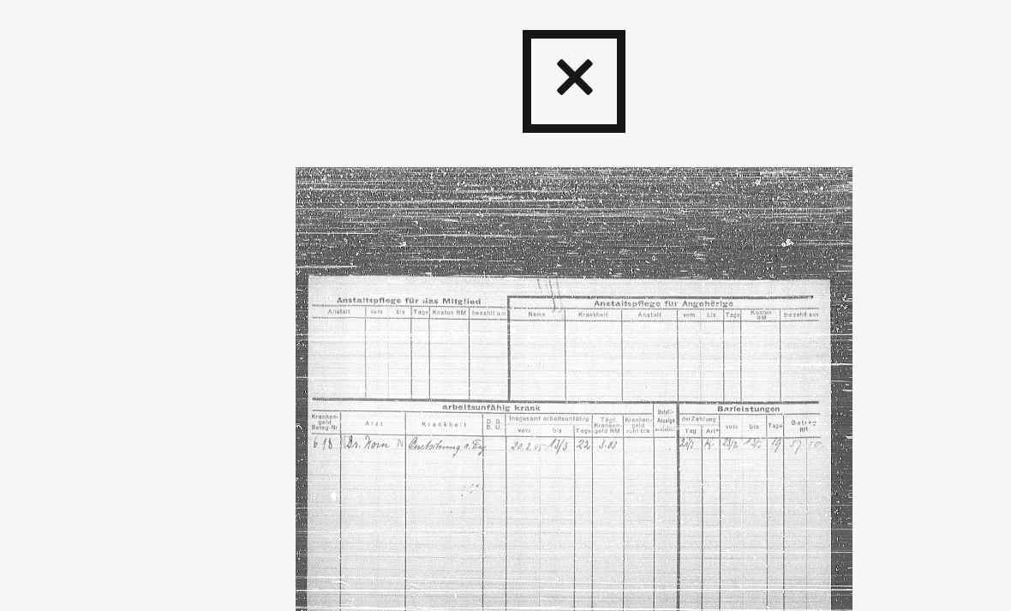
click at [159, 199] on img at bounding box center [505, 262] width 692 height 127
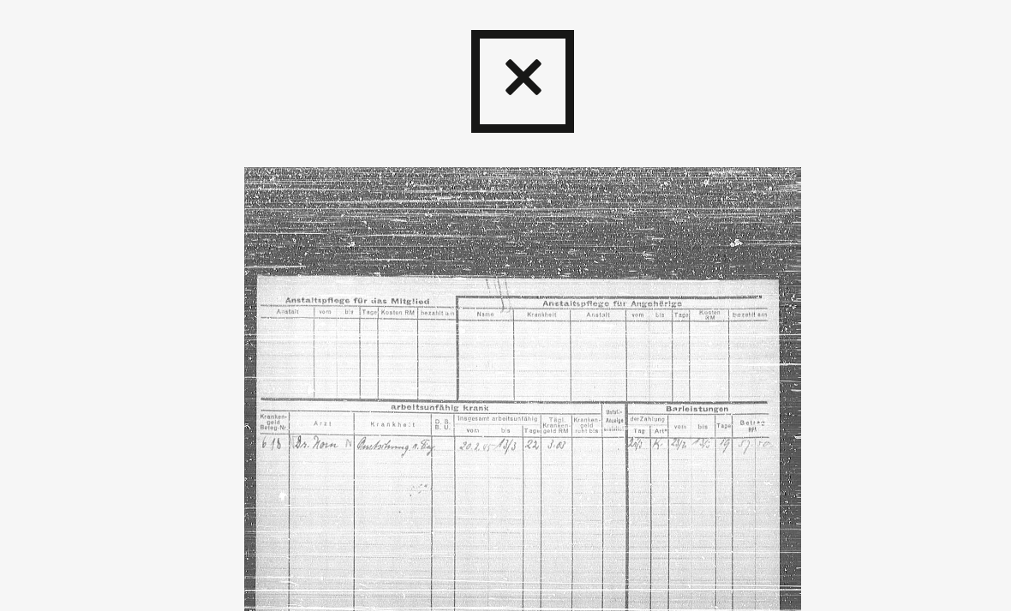
click at [490, 164] on div at bounding box center [505, 181] width 30 height 34
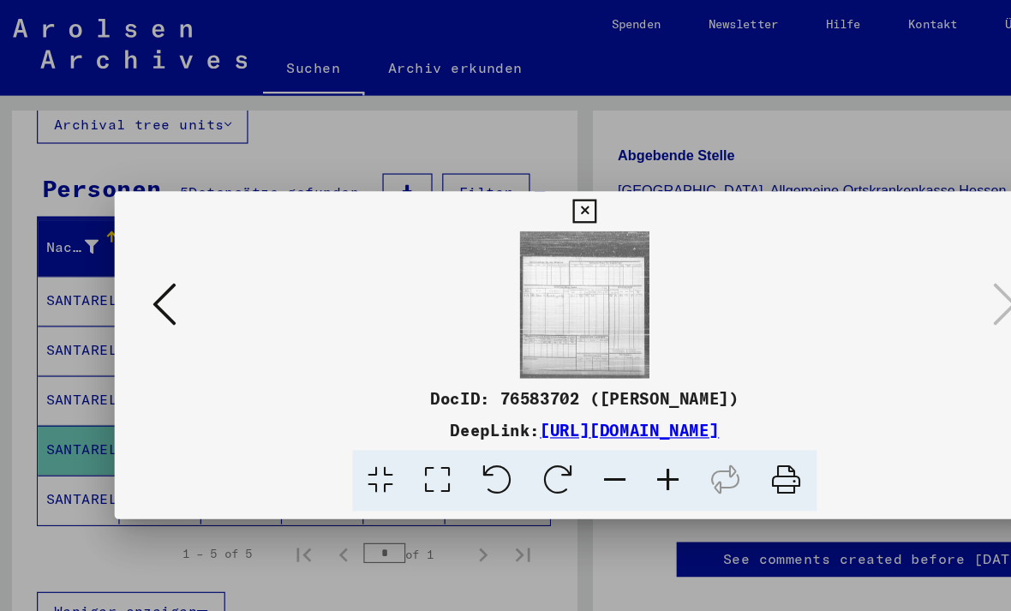
click at [148, 259] on icon at bounding box center [144, 261] width 21 height 41
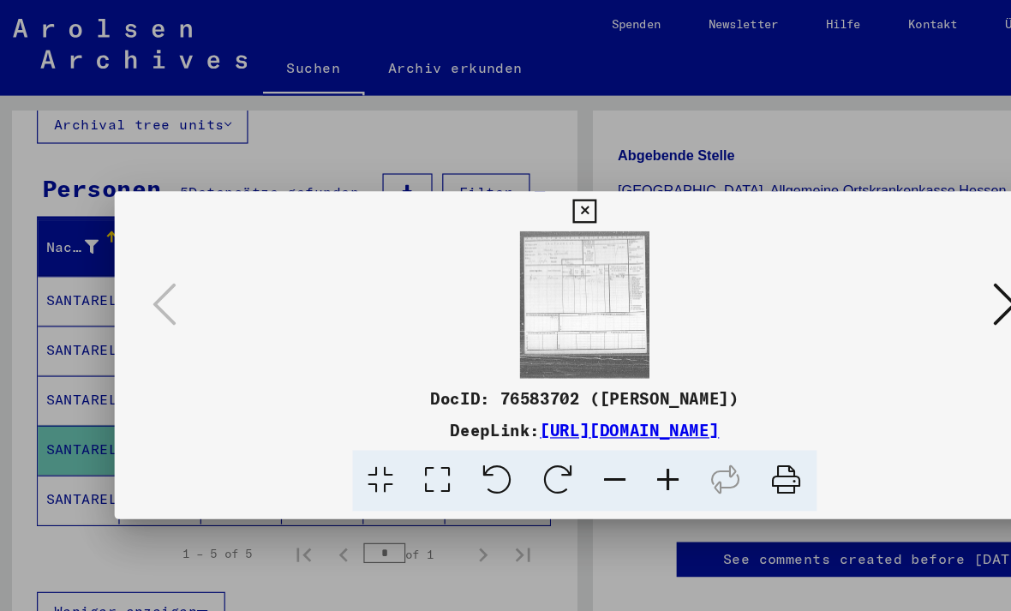
click at [74, 318] on div at bounding box center [505, 305] width 1011 height 611
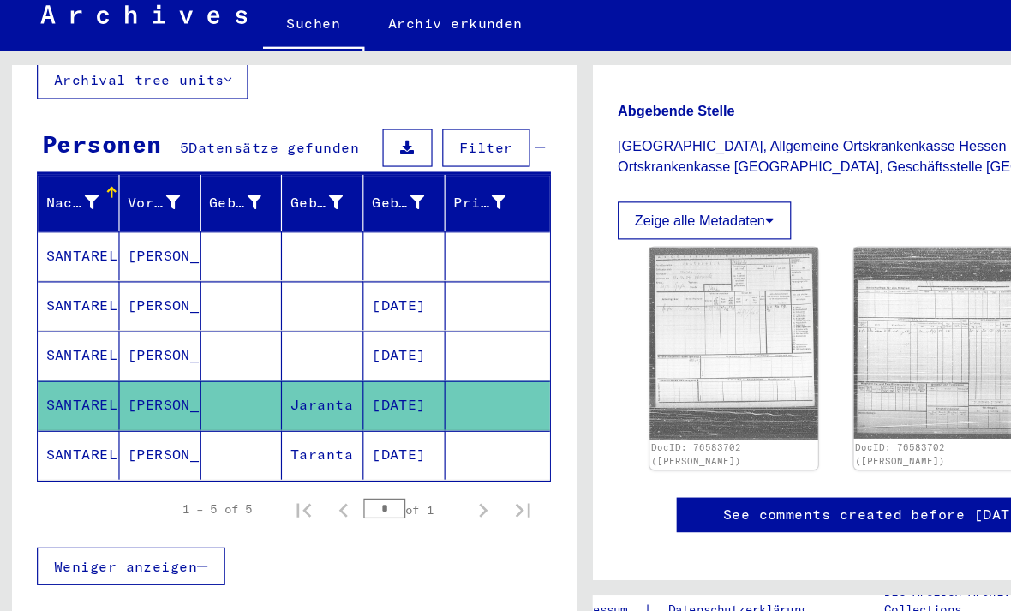
click at [87, 409] on mat-cell "SANTARELLI" at bounding box center [70, 430] width 70 height 42
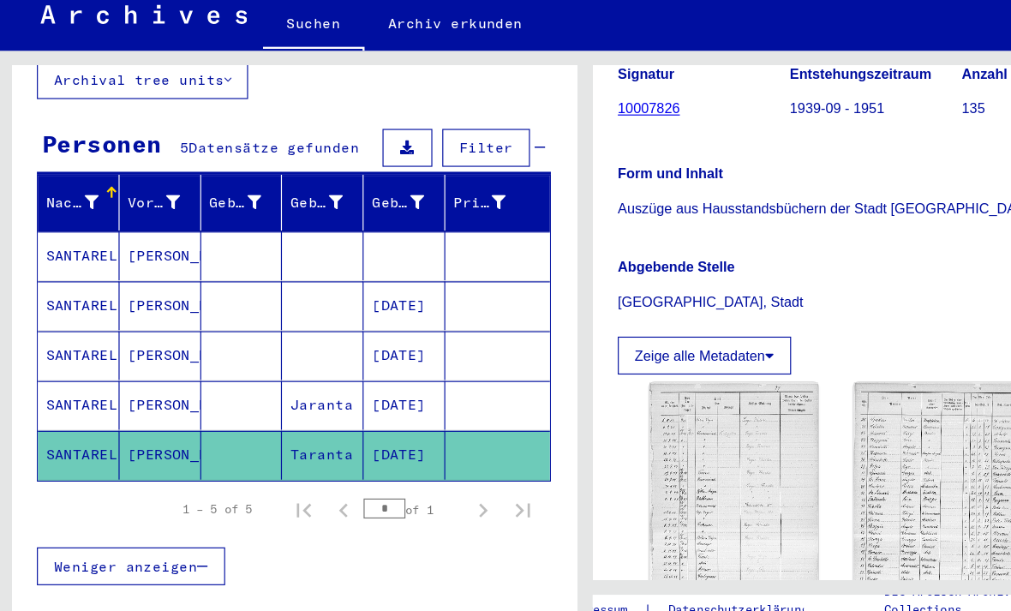
scroll to position [288, 0]
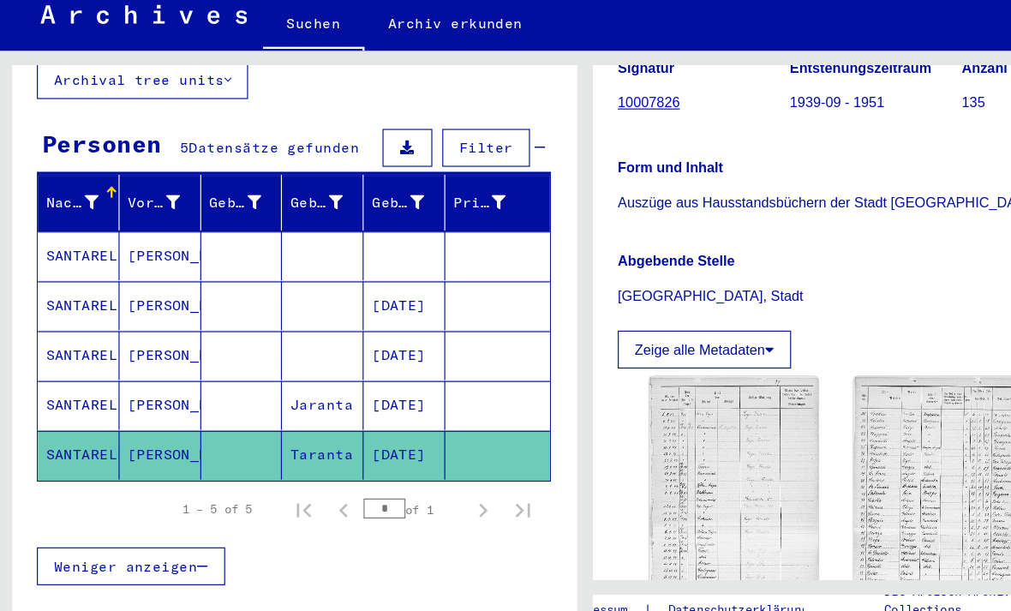
click at [661, 371] on img at bounding box center [633, 460] width 145 height 197
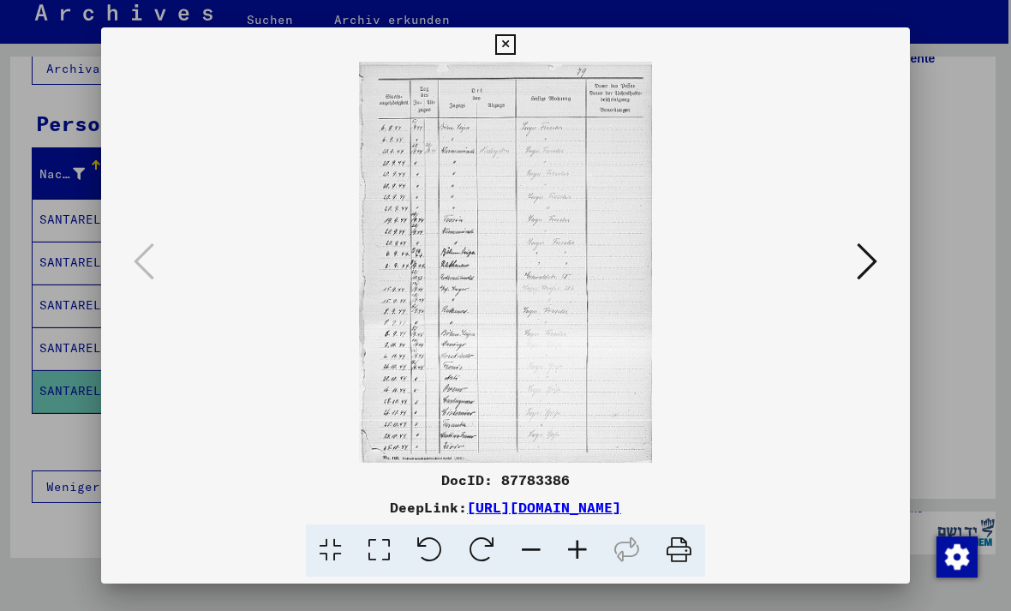
click at [871, 260] on icon at bounding box center [867, 261] width 21 height 41
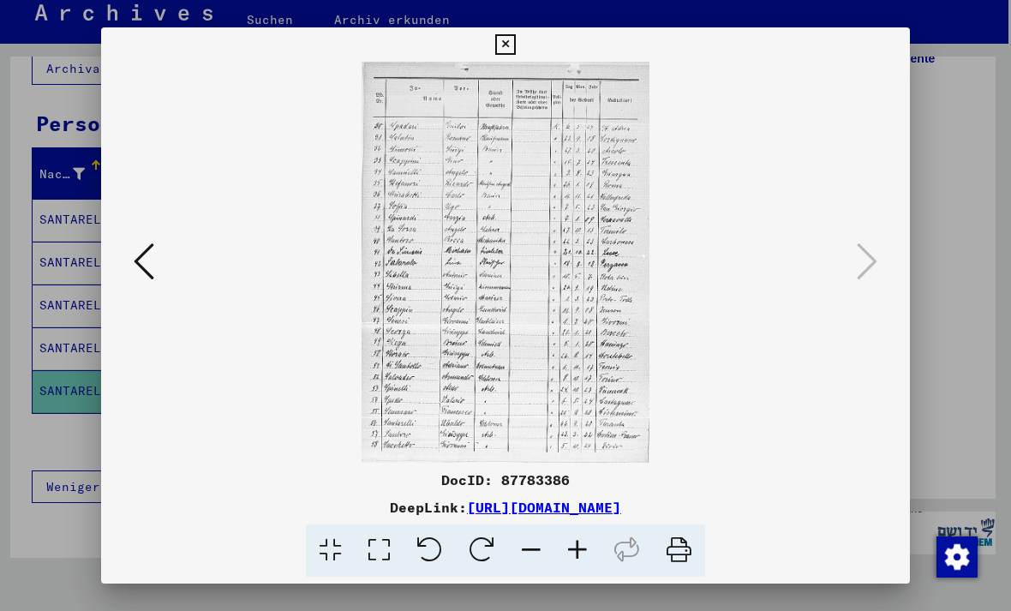
click at [139, 264] on icon at bounding box center [144, 261] width 21 height 41
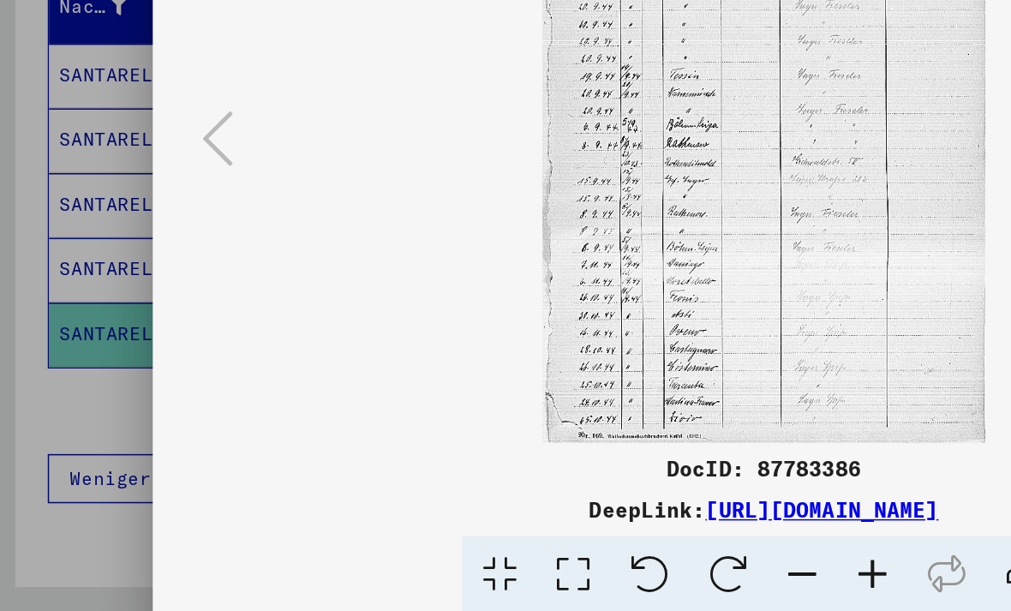
click at [78, 300] on div at bounding box center [505, 305] width 1011 height 611
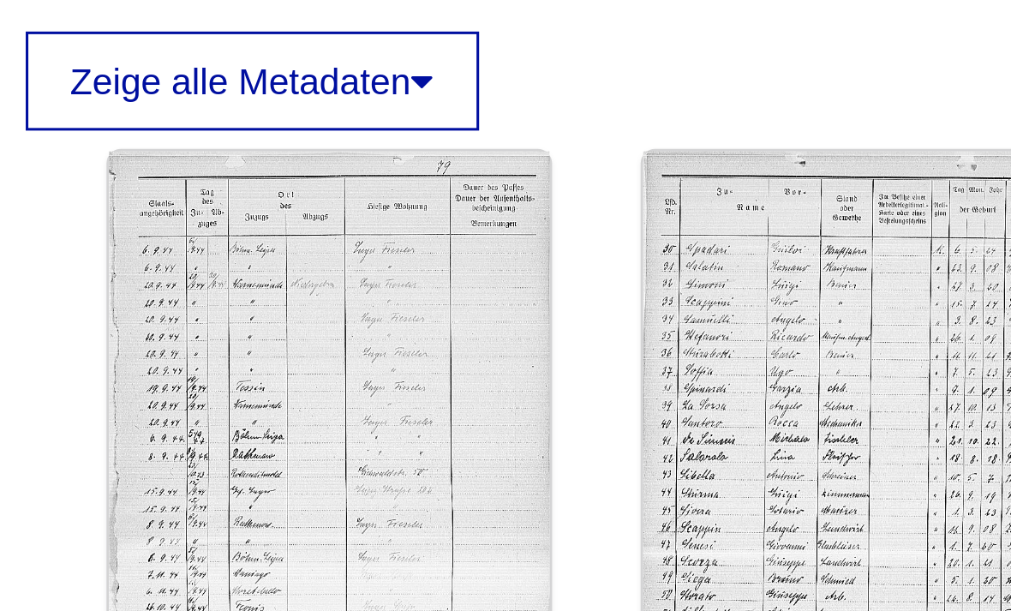
click at [737, 362] on img at bounding box center [809, 462] width 145 height 200
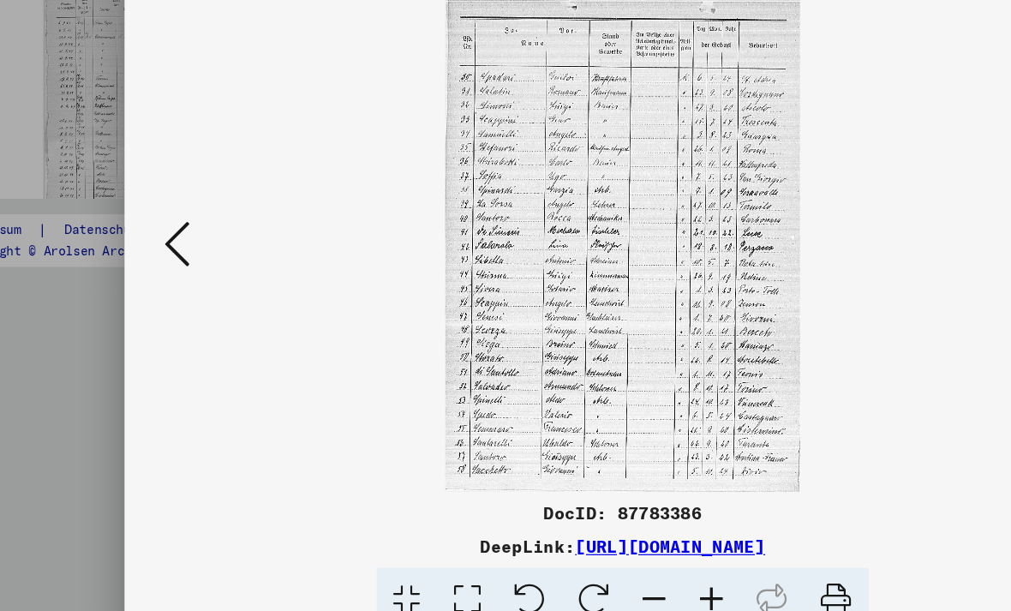
click at [140, 241] on icon at bounding box center [144, 261] width 21 height 41
